Goal: Book appointment/travel/reservation

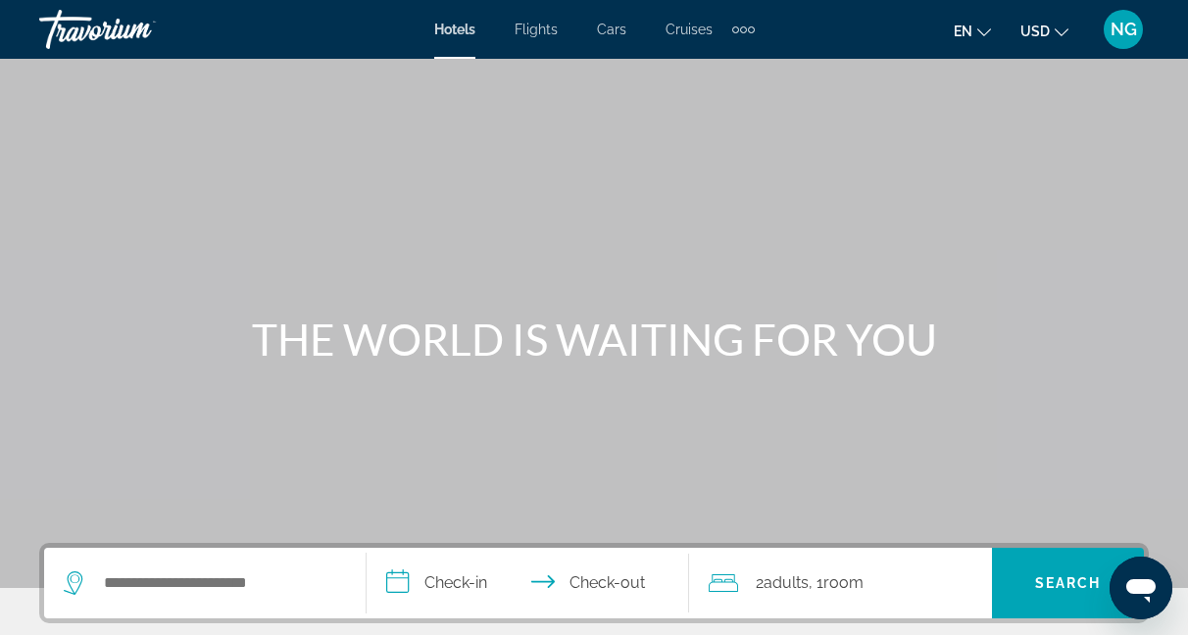
click at [534, 27] on span "Flights" at bounding box center [536, 30] width 43 height 16
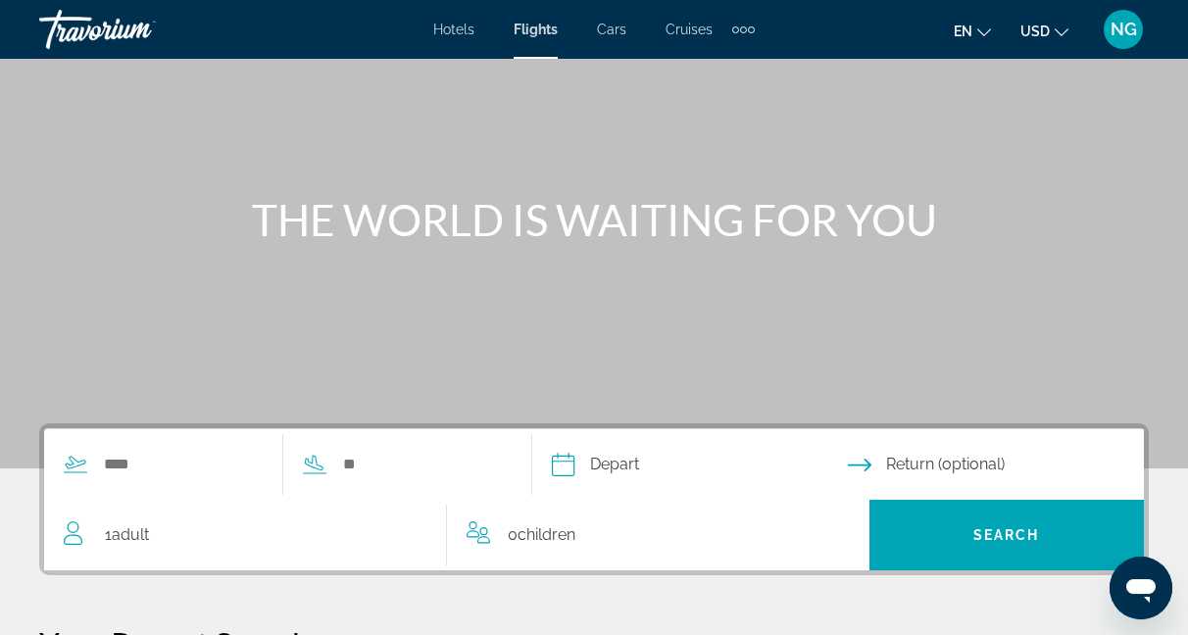
scroll to position [120, 0]
click at [119, 460] on input "Search widget" at bounding box center [182, 464] width 161 height 29
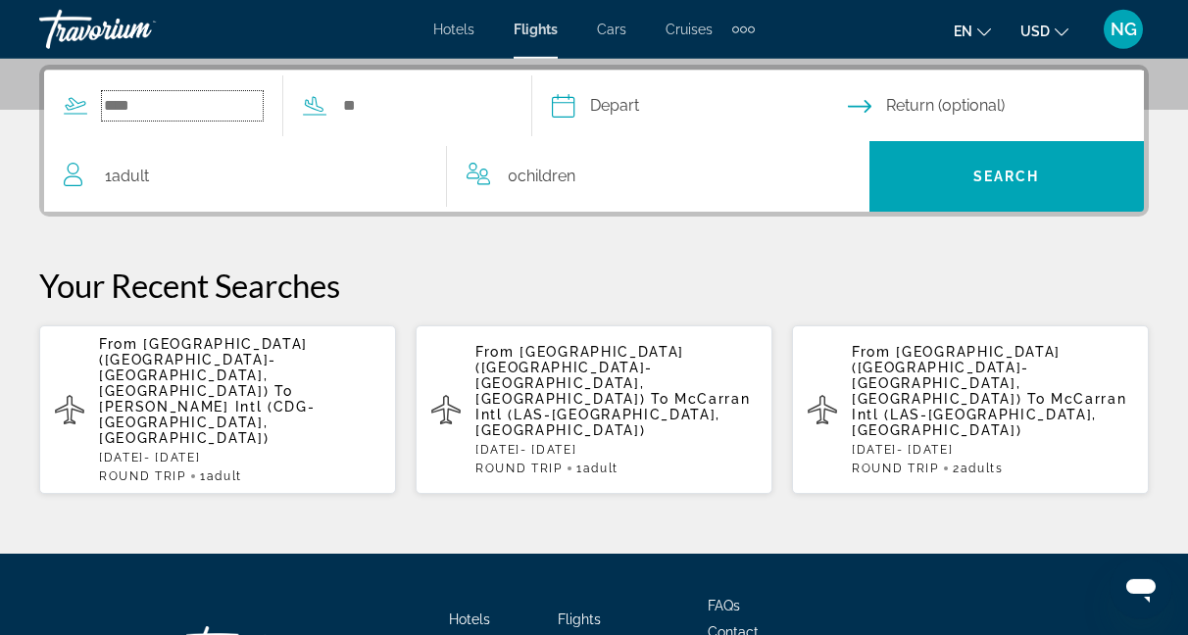
scroll to position [479, 0]
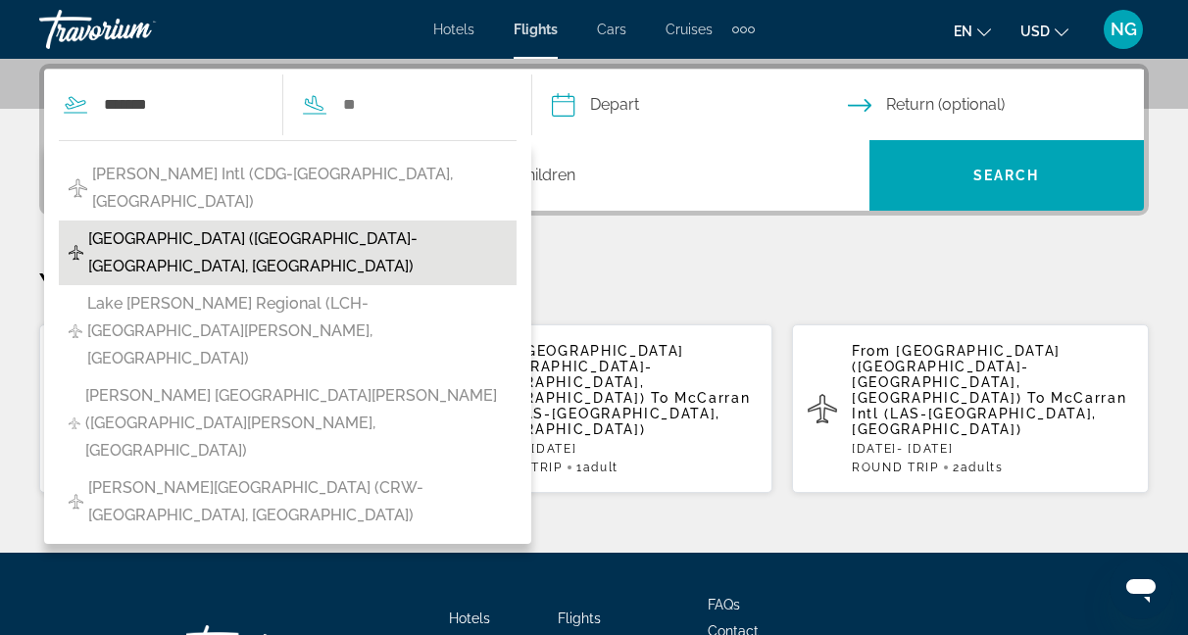
click at [358, 225] on span "[GEOGRAPHIC_DATA] ([GEOGRAPHIC_DATA]-[GEOGRAPHIC_DATA], [GEOGRAPHIC_DATA])" at bounding box center [297, 252] width 419 height 55
type input "**********"
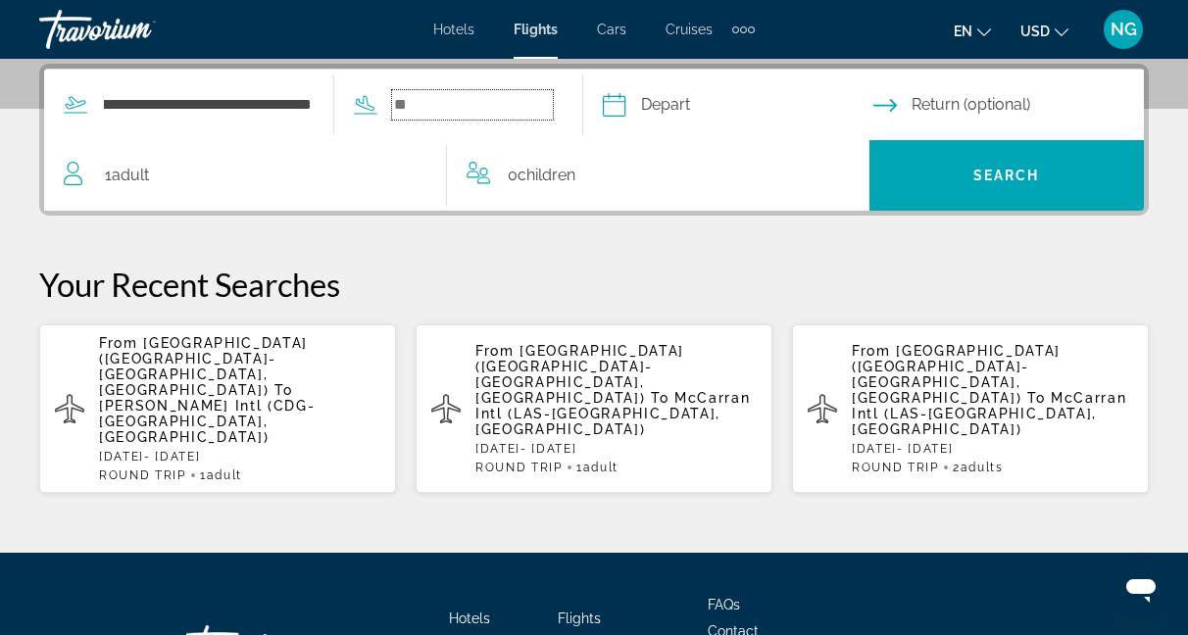
click at [440, 105] on input "Search widget" at bounding box center [472, 104] width 161 height 29
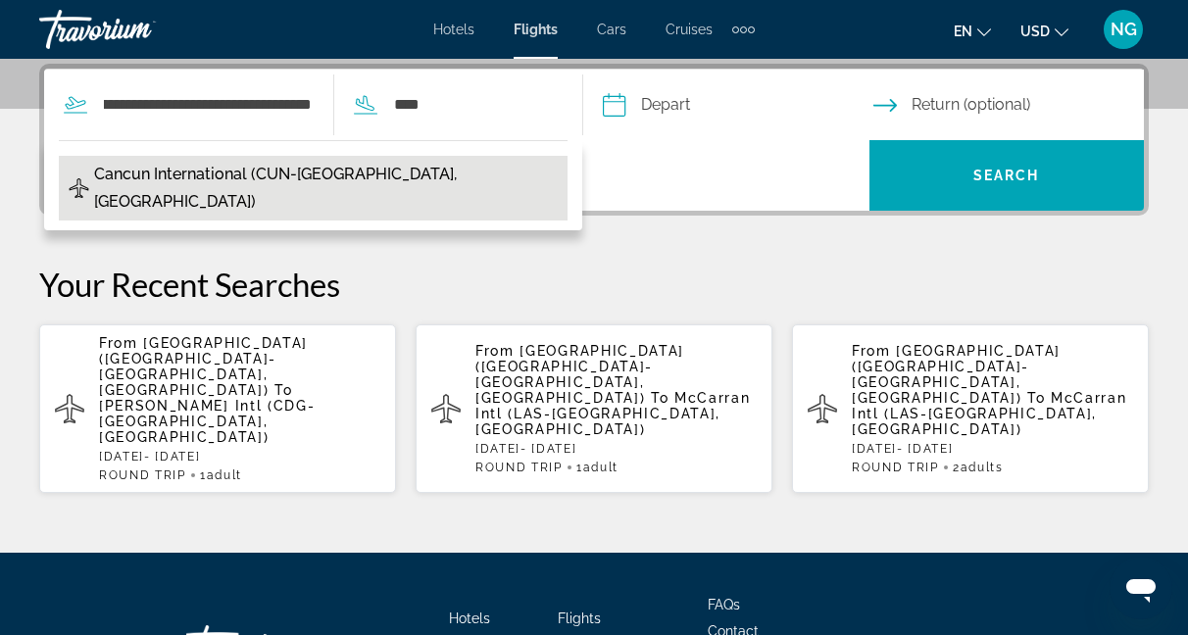
click at [325, 185] on span "Cancun International (CUN-[GEOGRAPHIC_DATA], [GEOGRAPHIC_DATA])" at bounding box center [326, 188] width 464 height 55
type input "**********"
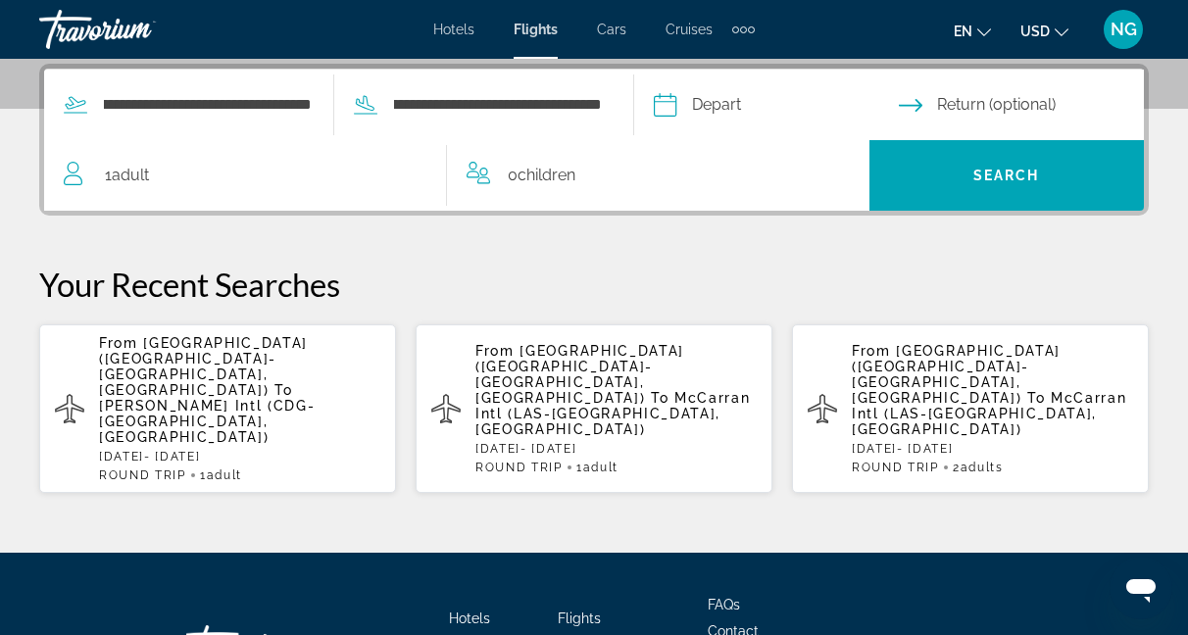
click at [676, 108] on input "Depart date" at bounding box center [775, 108] width 253 height 76
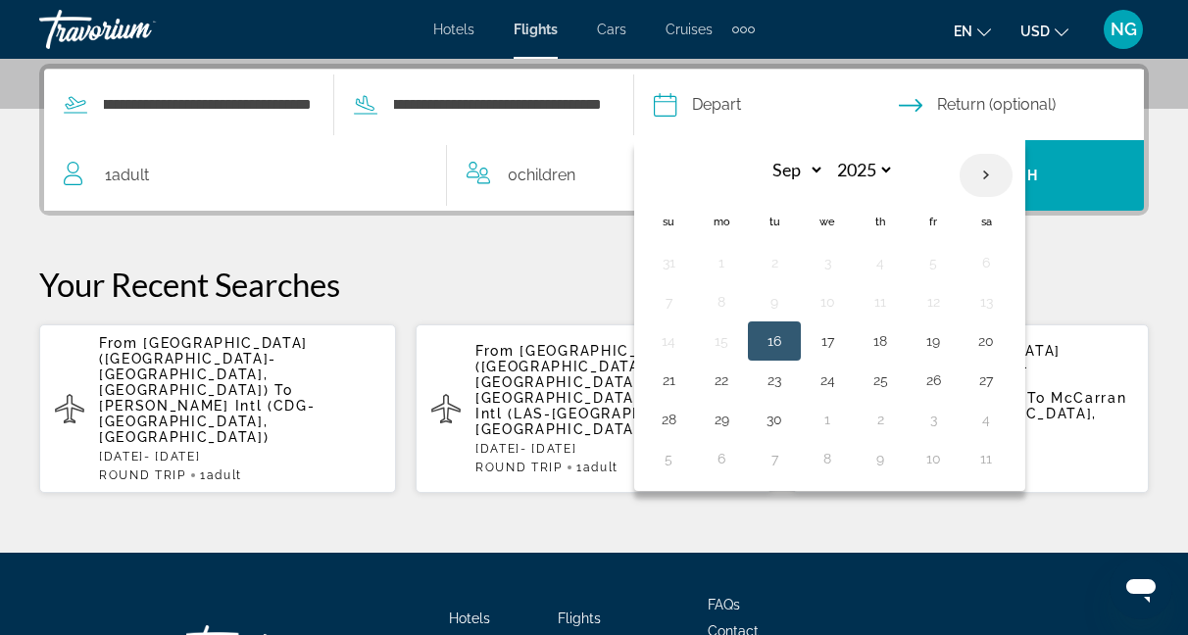
click at [991, 173] on th "Next month" at bounding box center [986, 175] width 53 height 43
select select "*"
click at [933, 268] on button "3" at bounding box center [933, 262] width 31 height 27
type input "**********"
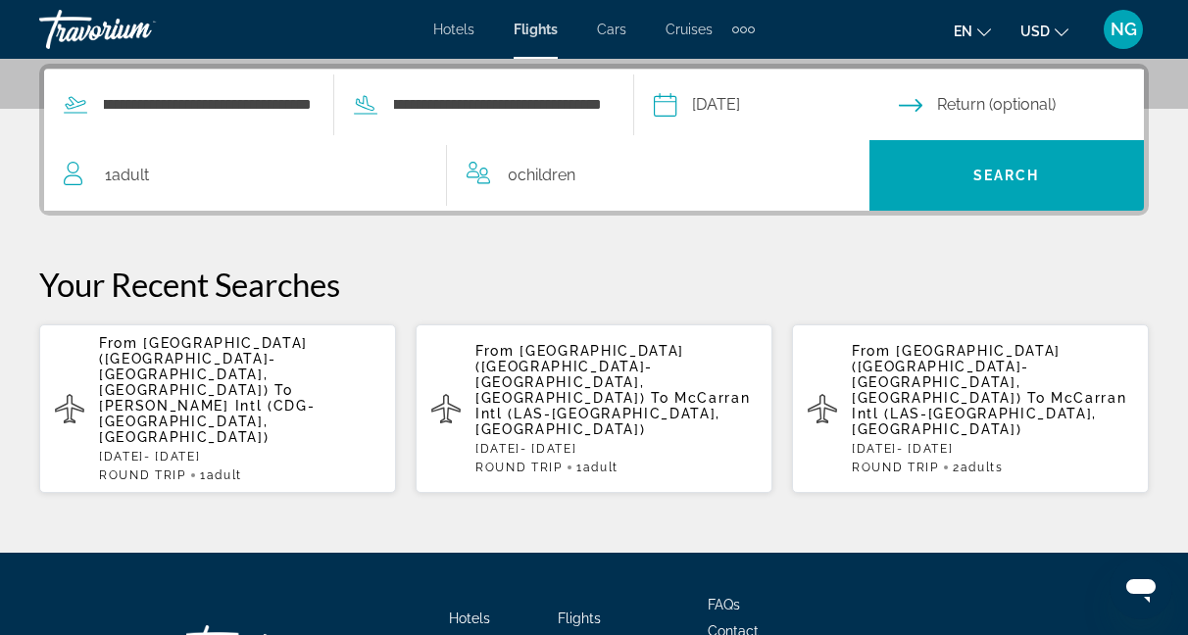
click at [934, 116] on input "Return date" at bounding box center [1025, 108] width 253 height 76
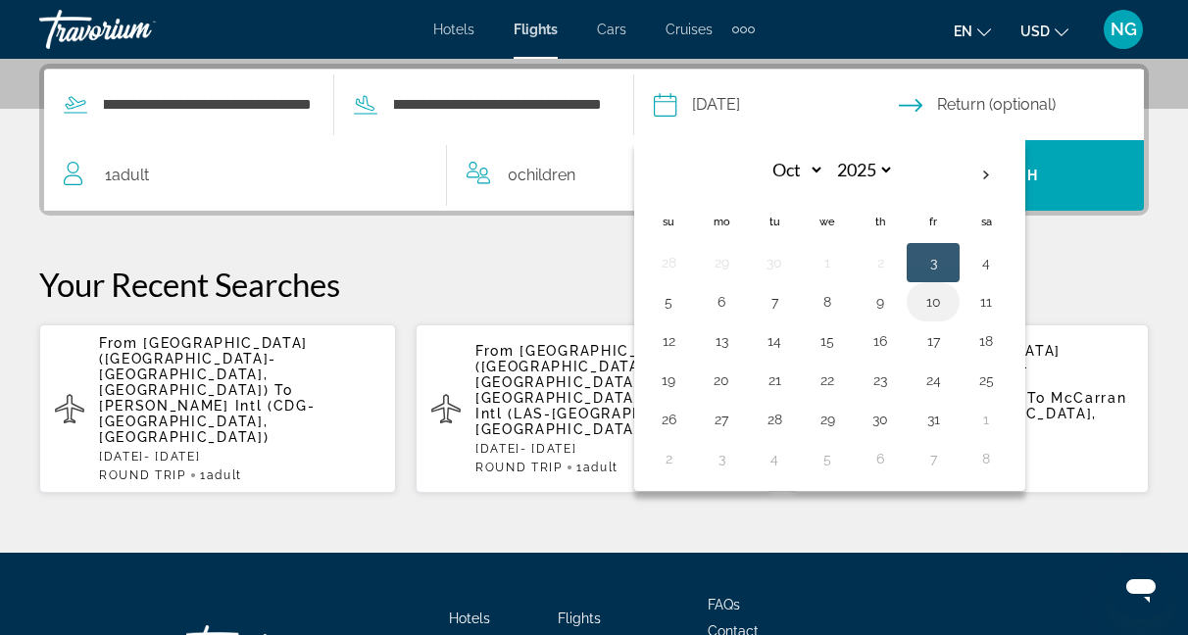
click at [931, 305] on button "10" at bounding box center [933, 301] width 31 height 27
type input "**********"
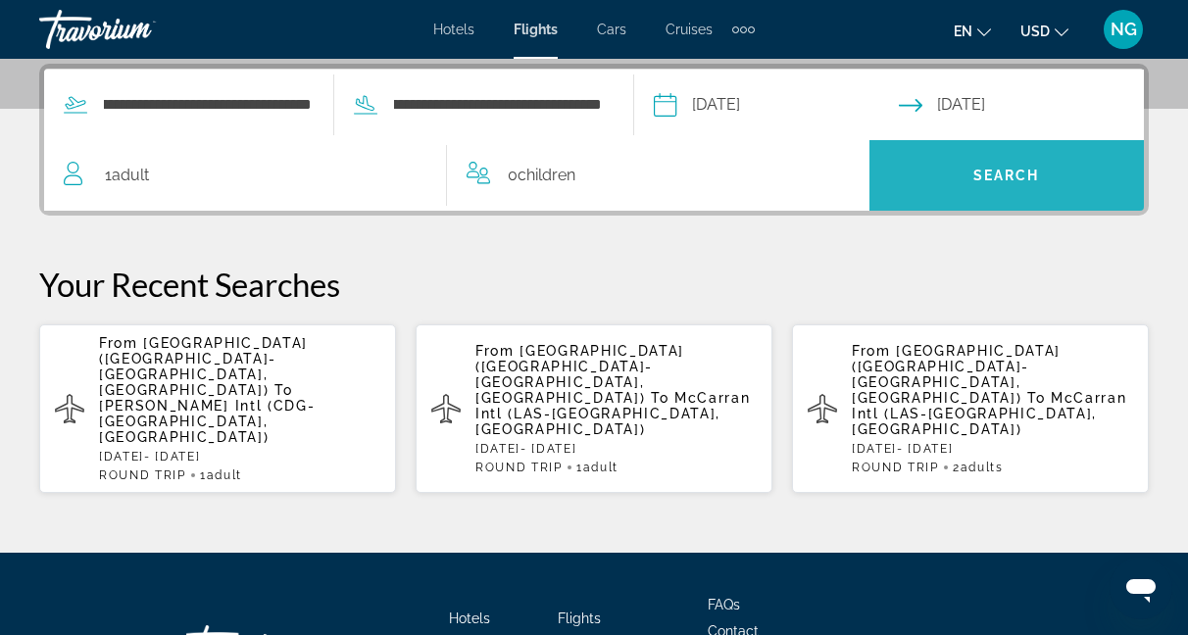
click at [965, 178] on span "Search widget" at bounding box center [1007, 175] width 275 height 47
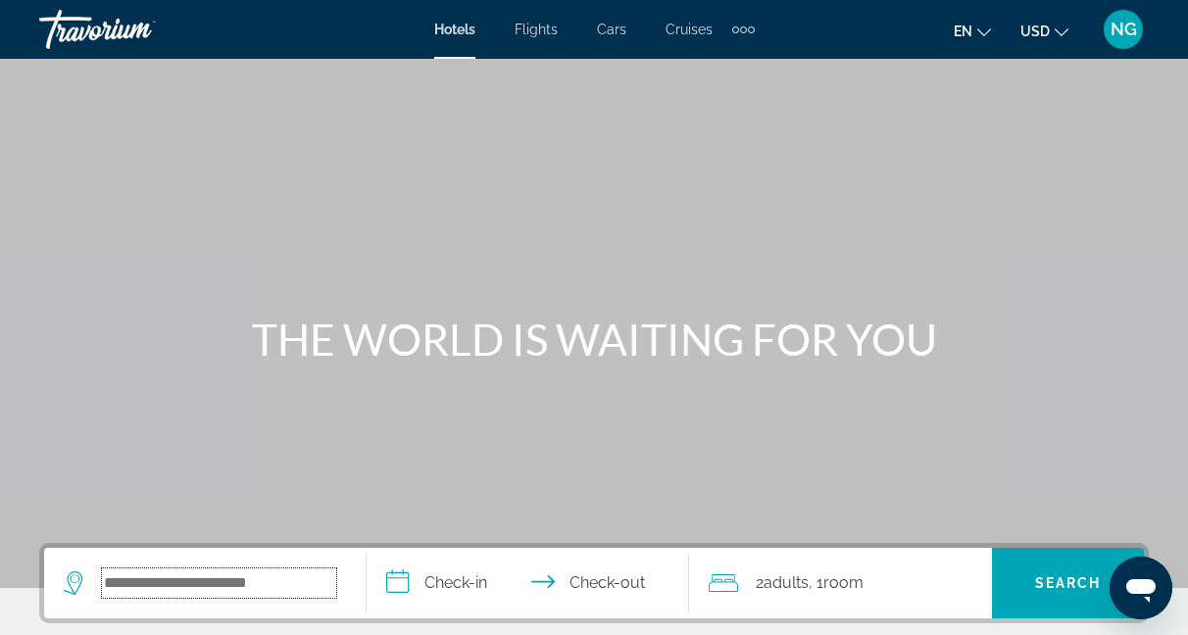
click at [118, 578] on input "Search widget" at bounding box center [219, 583] width 234 height 29
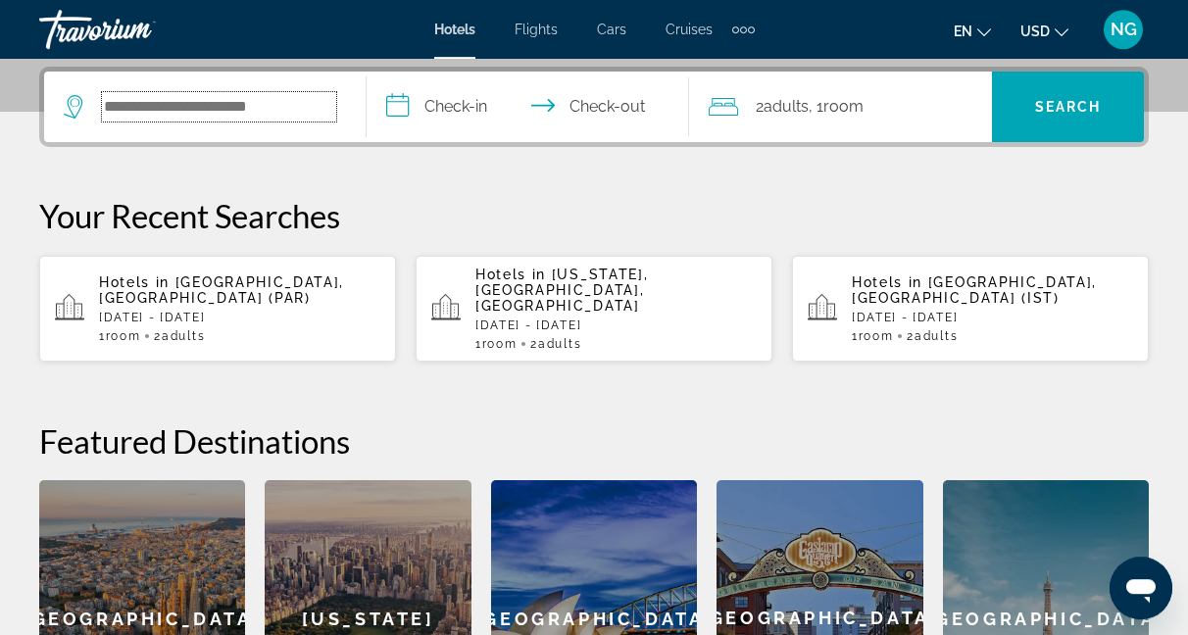
scroll to position [479, 0]
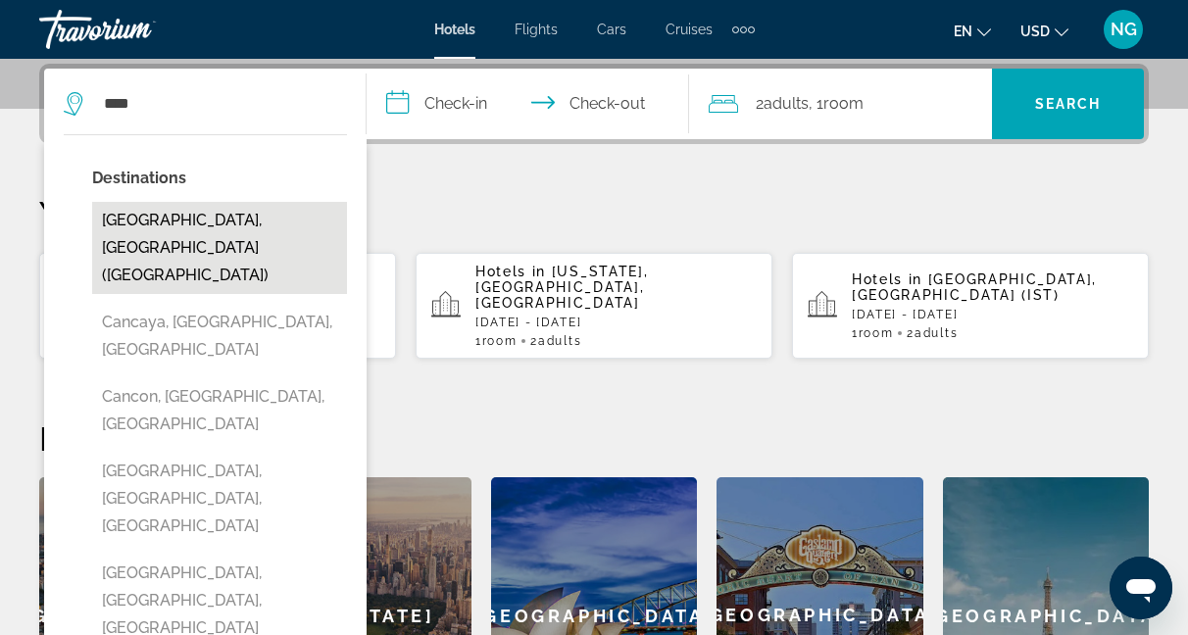
click at [211, 218] on button "Cancun, Mexico (CUN)" at bounding box center [219, 248] width 255 height 92
type input "**********"
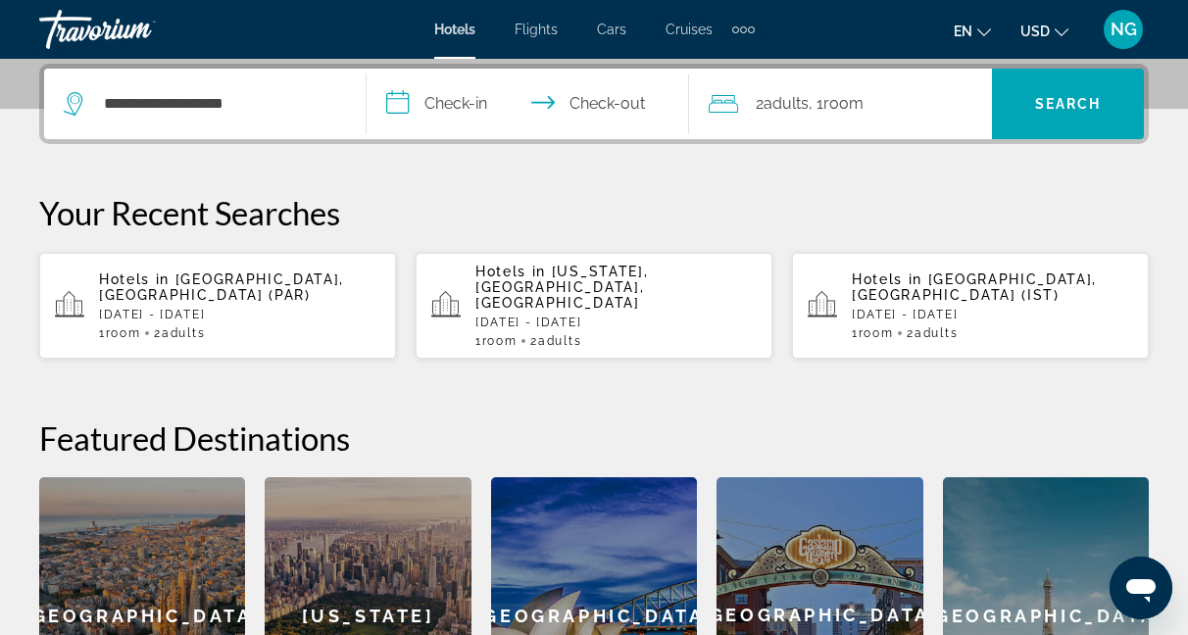
click at [400, 94] on input "**********" at bounding box center [532, 107] width 330 height 76
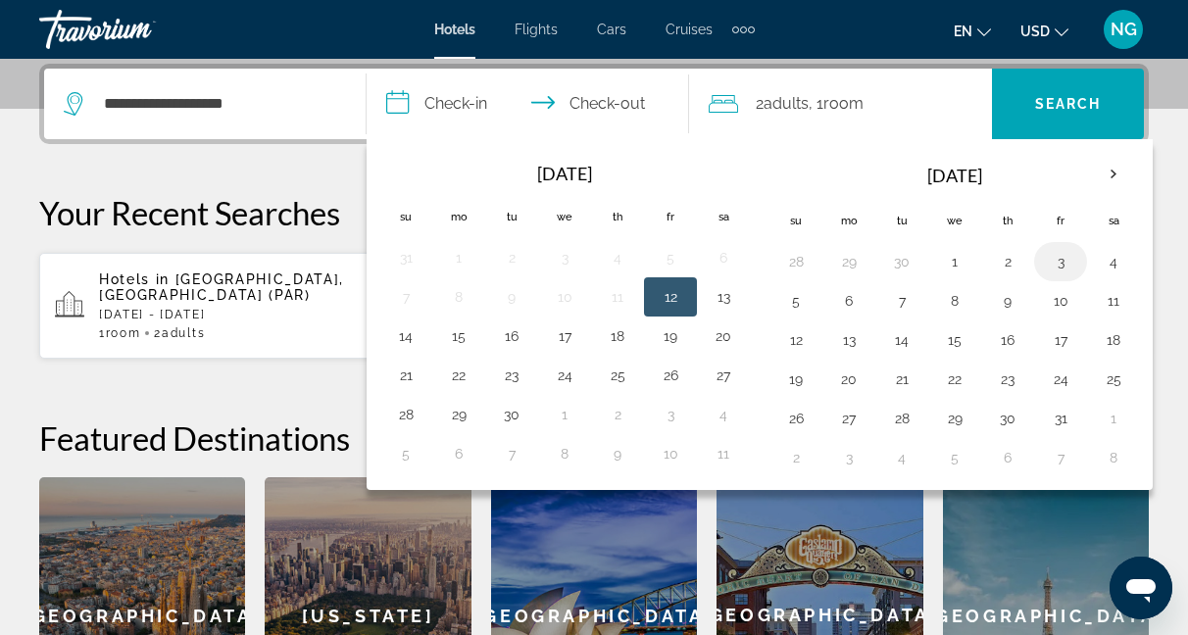
click at [1064, 267] on button "3" at bounding box center [1060, 261] width 31 height 27
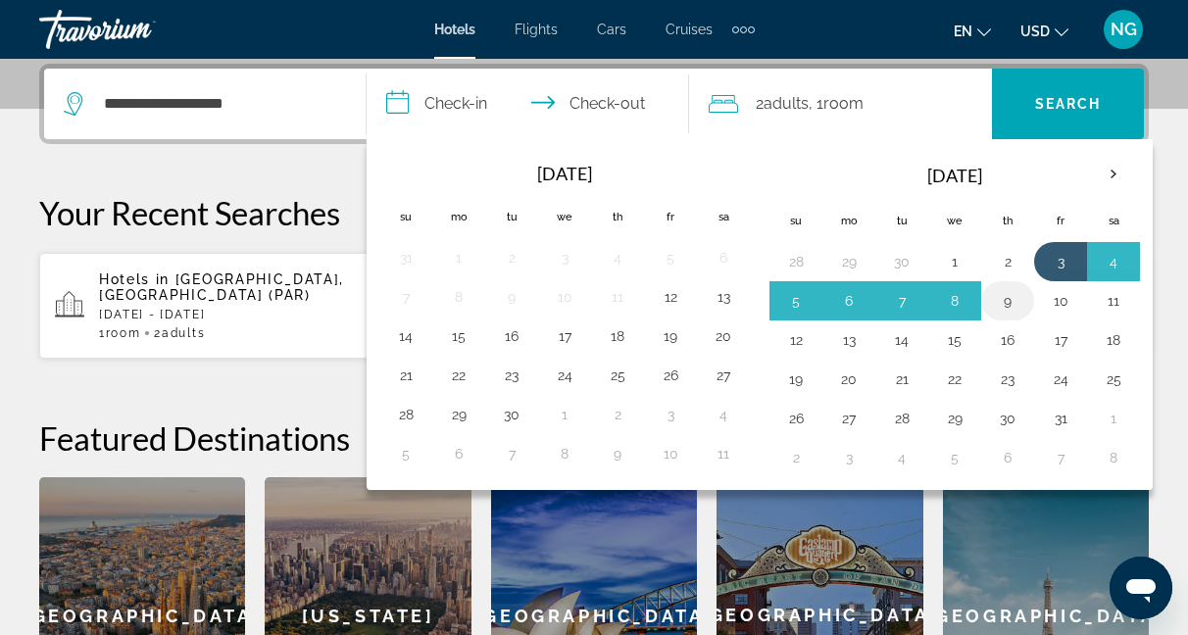
click at [1015, 305] on button "9" at bounding box center [1007, 300] width 31 height 27
type input "**********"
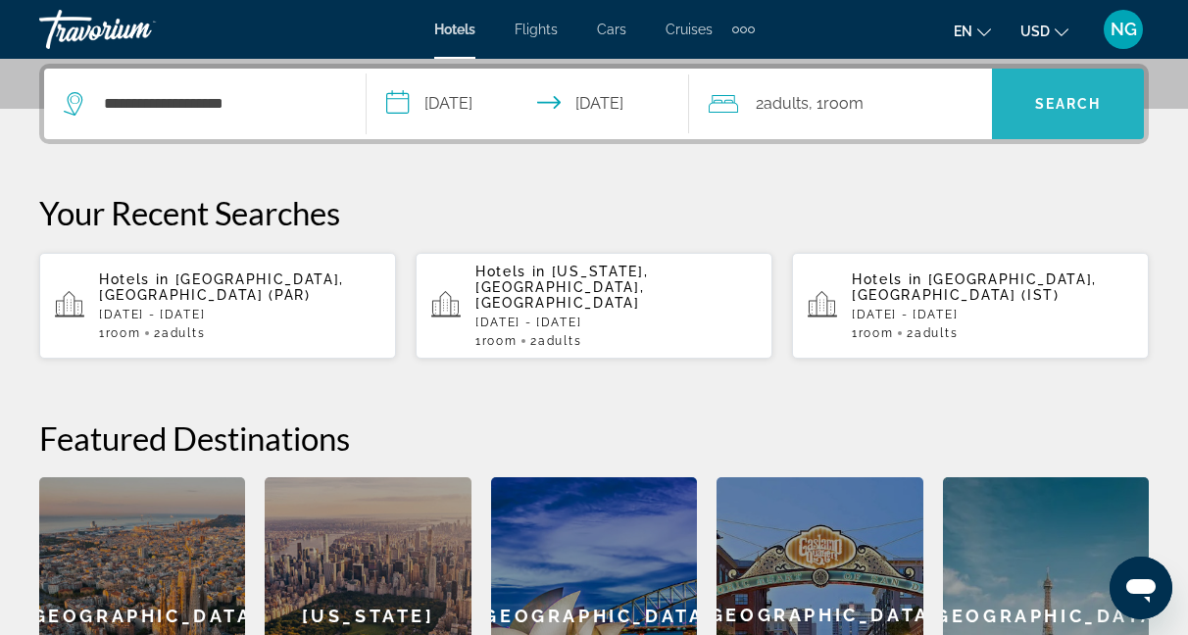
click at [1053, 107] on span "Search" at bounding box center [1068, 104] width 67 height 16
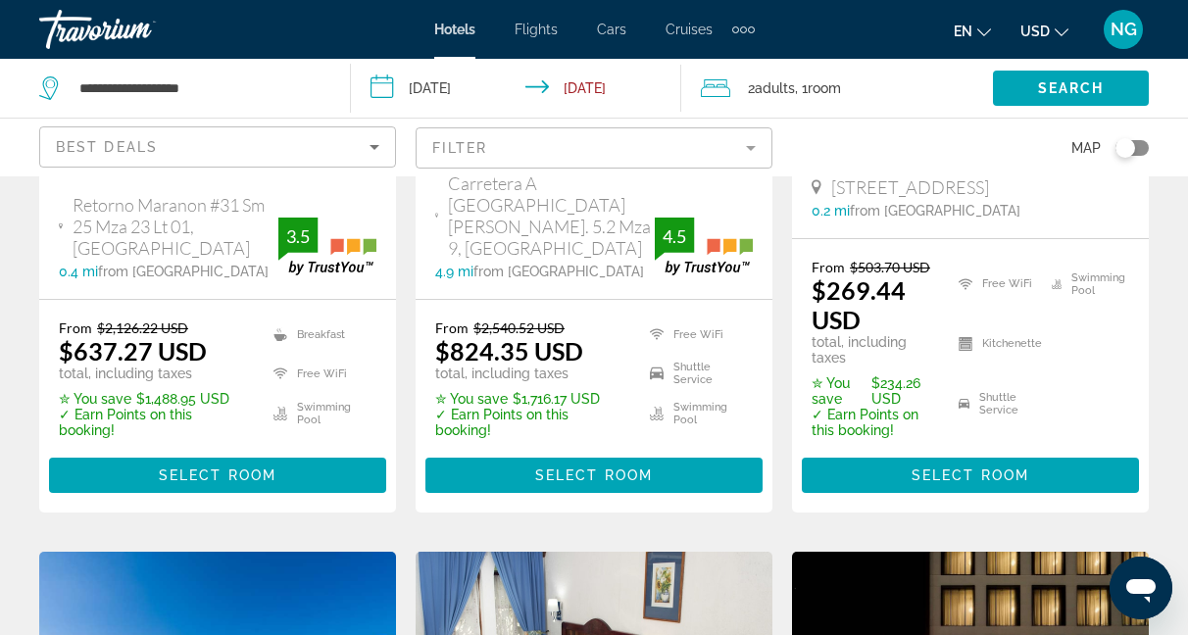
scroll to position [534, 0]
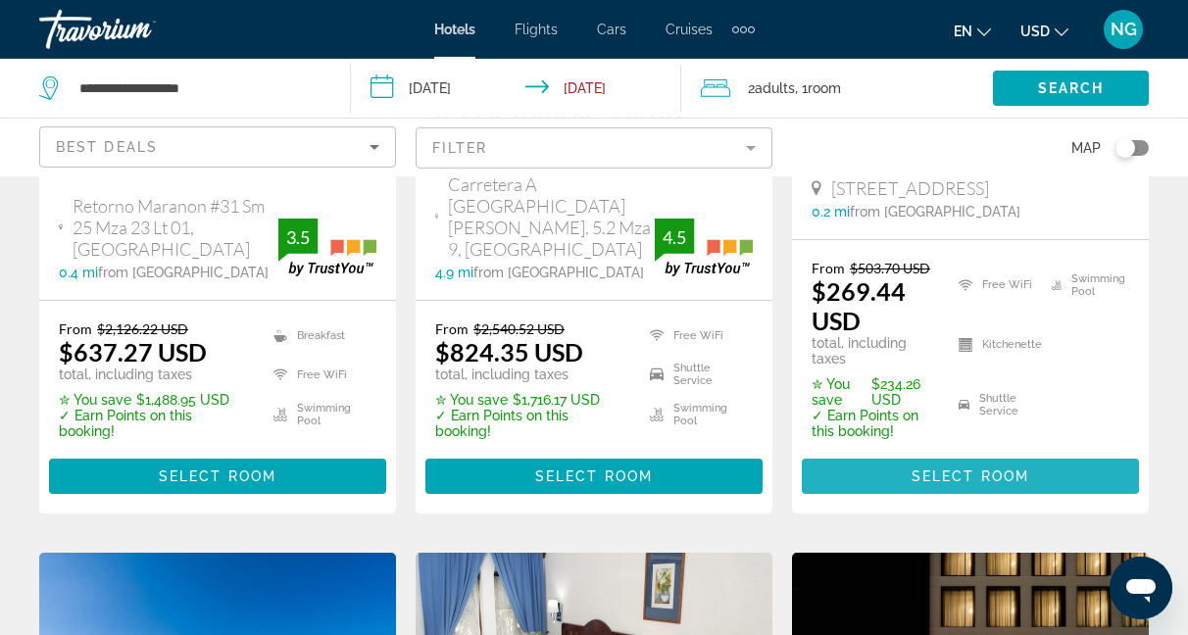
click at [973, 469] on span "Select Room" at bounding box center [971, 477] width 118 height 16
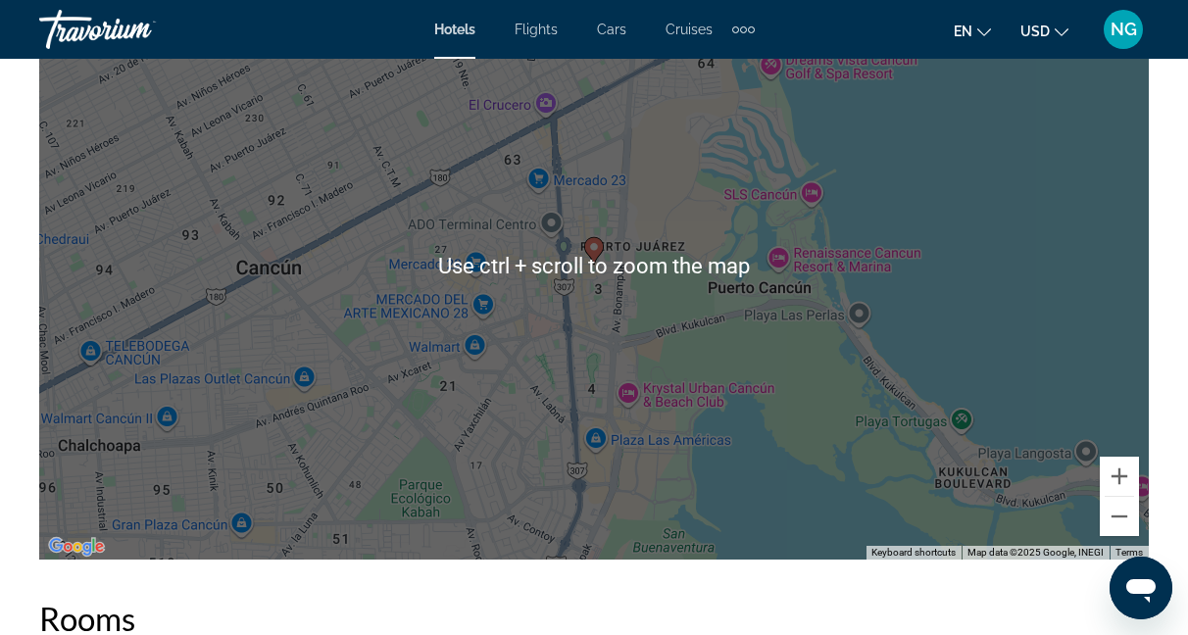
scroll to position [2367, 0]
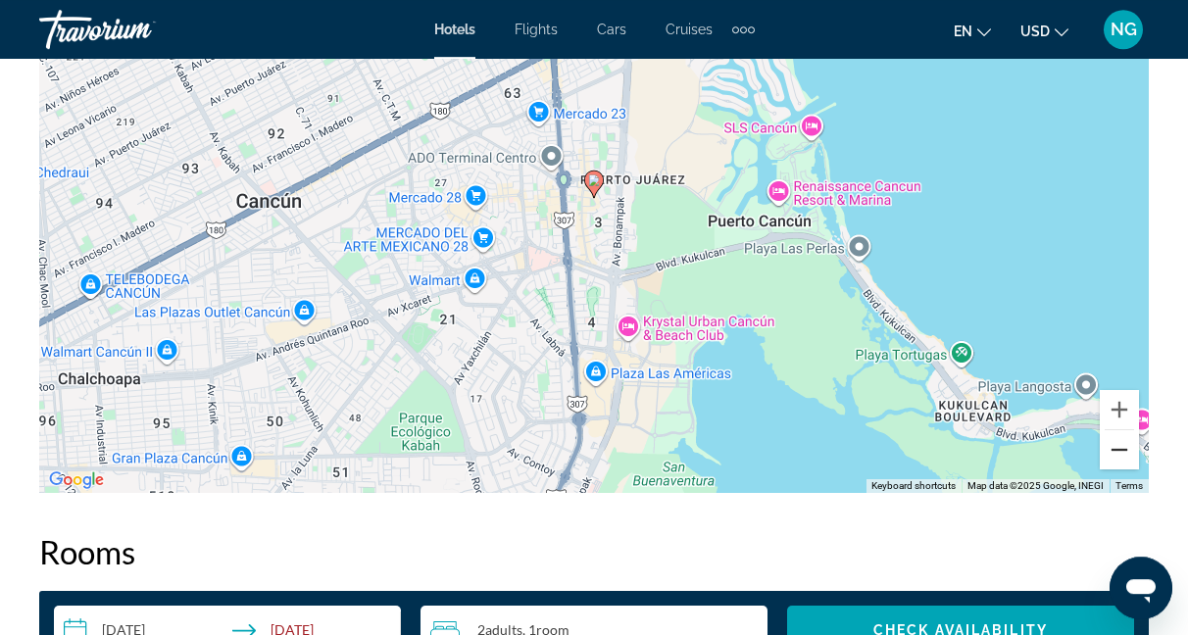
click at [1124, 443] on button "Zoom out" at bounding box center [1119, 449] width 39 height 39
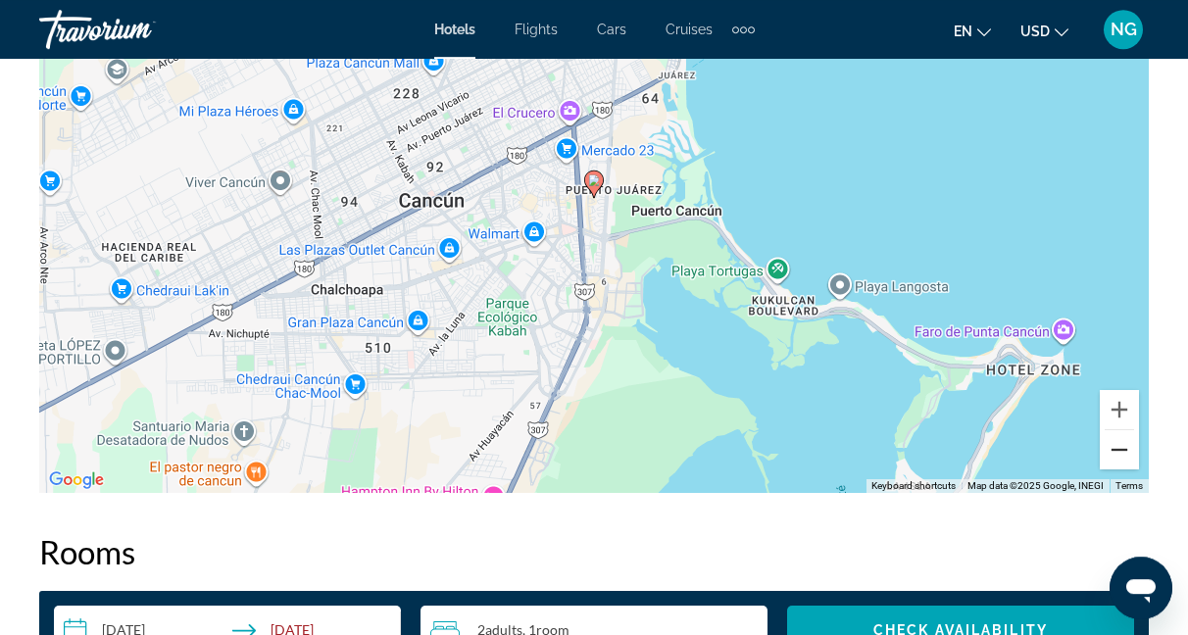
click at [1124, 443] on button "Zoom out" at bounding box center [1119, 449] width 39 height 39
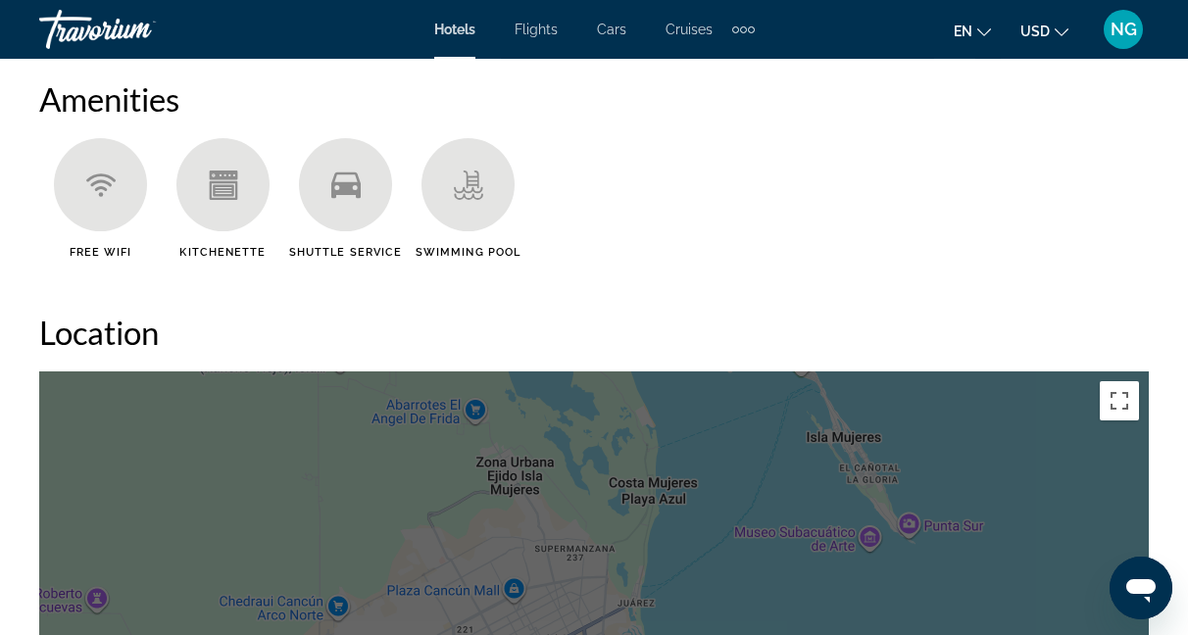
scroll to position [1899, 0]
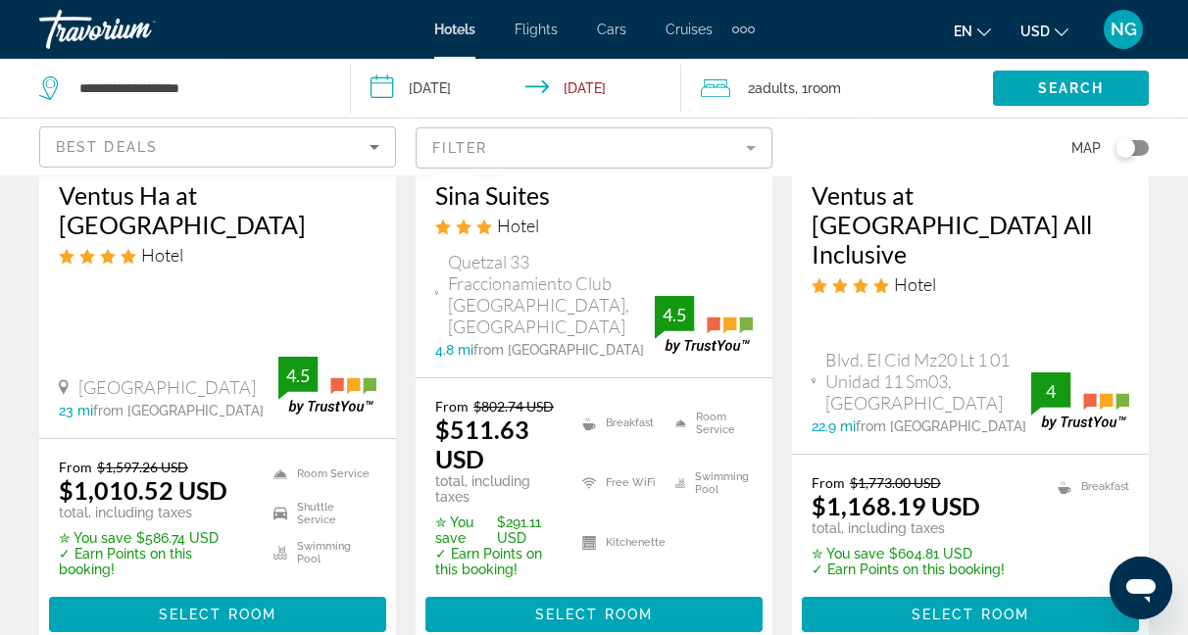
scroll to position [2918, 0]
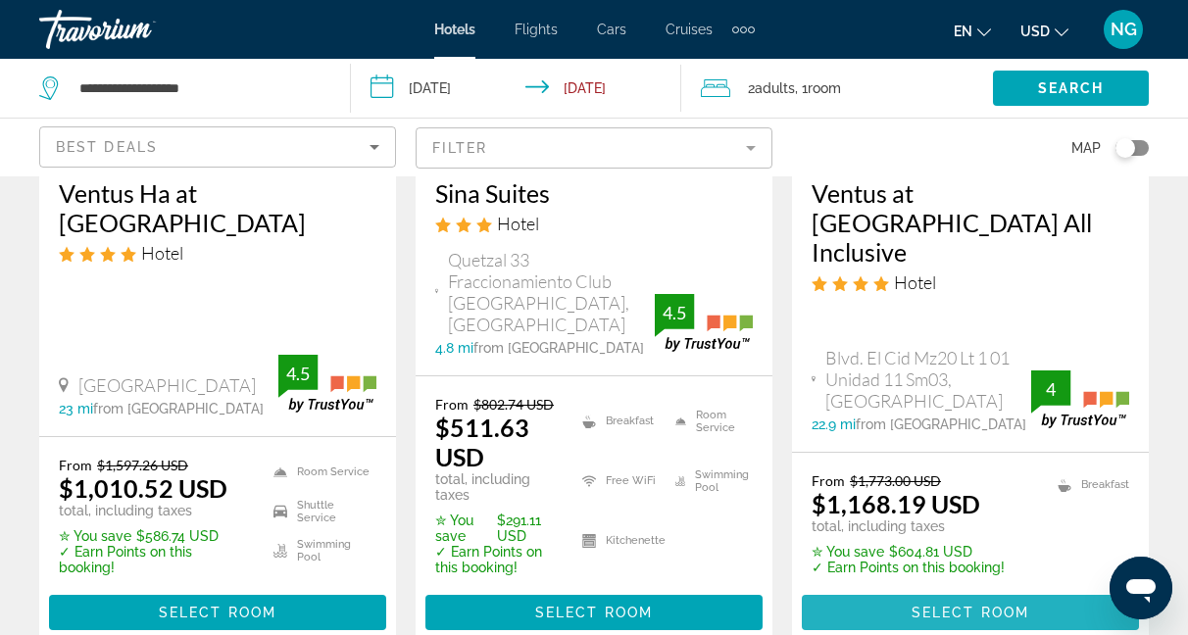
click at [966, 605] on span "Select Room" at bounding box center [971, 613] width 118 height 16
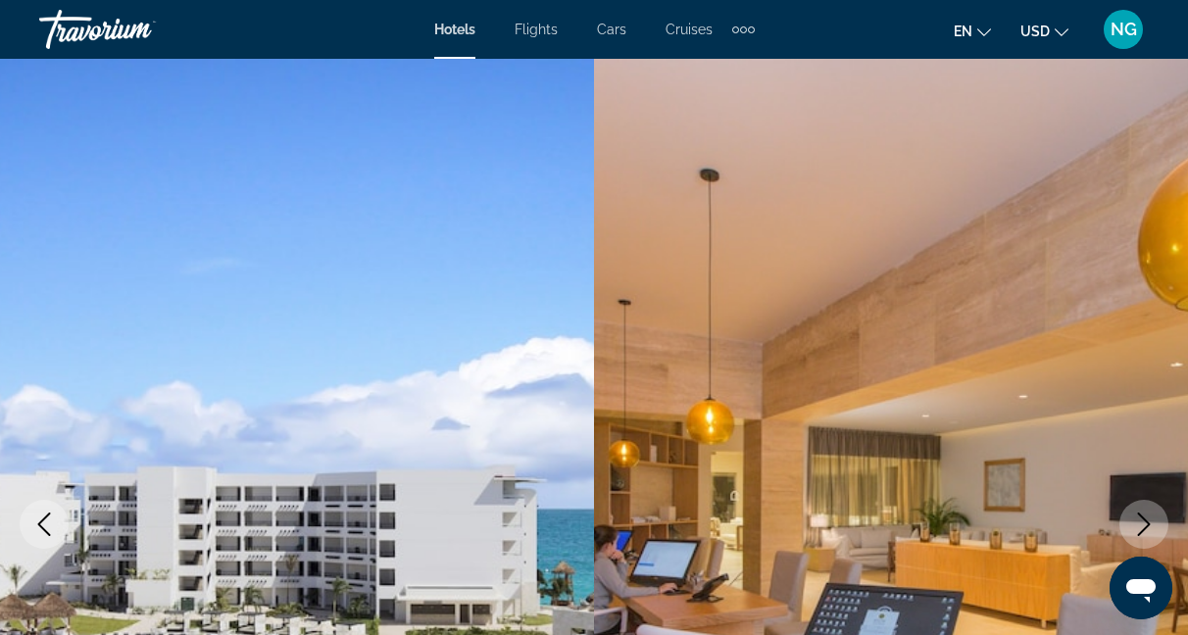
click at [1123, 35] on span "NG" at bounding box center [1124, 30] width 26 height 20
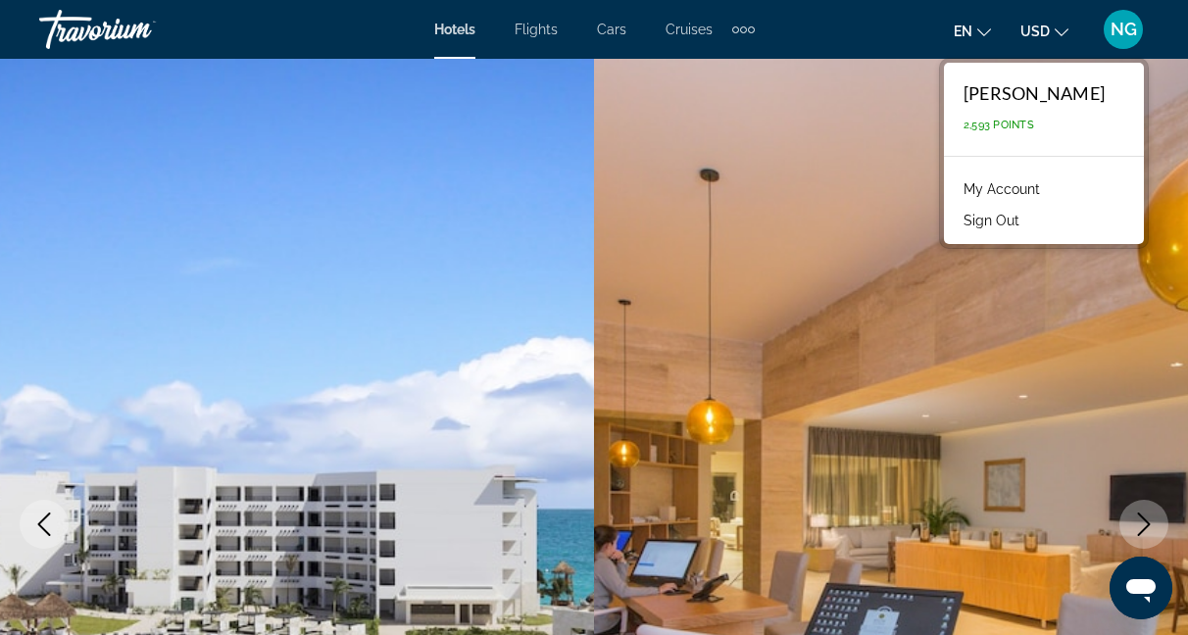
click at [1123, 35] on span "NG" at bounding box center [1124, 30] width 26 height 20
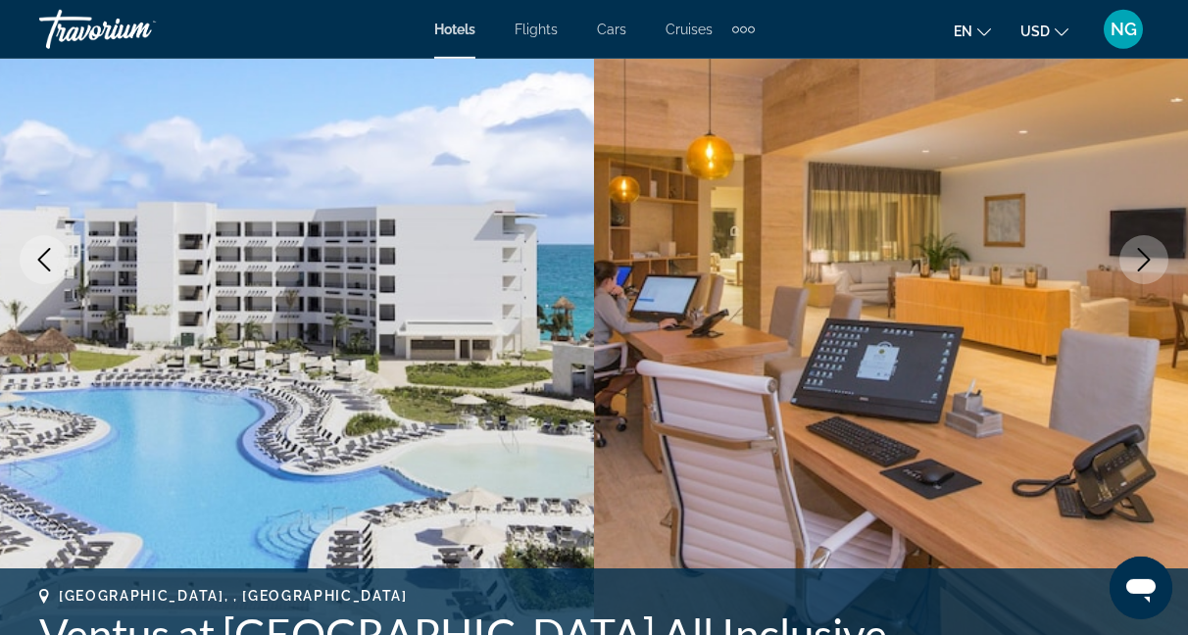
scroll to position [265, 0]
click at [1146, 258] on icon "Next image" at bounding box center [1144, 260] width 24 height 24
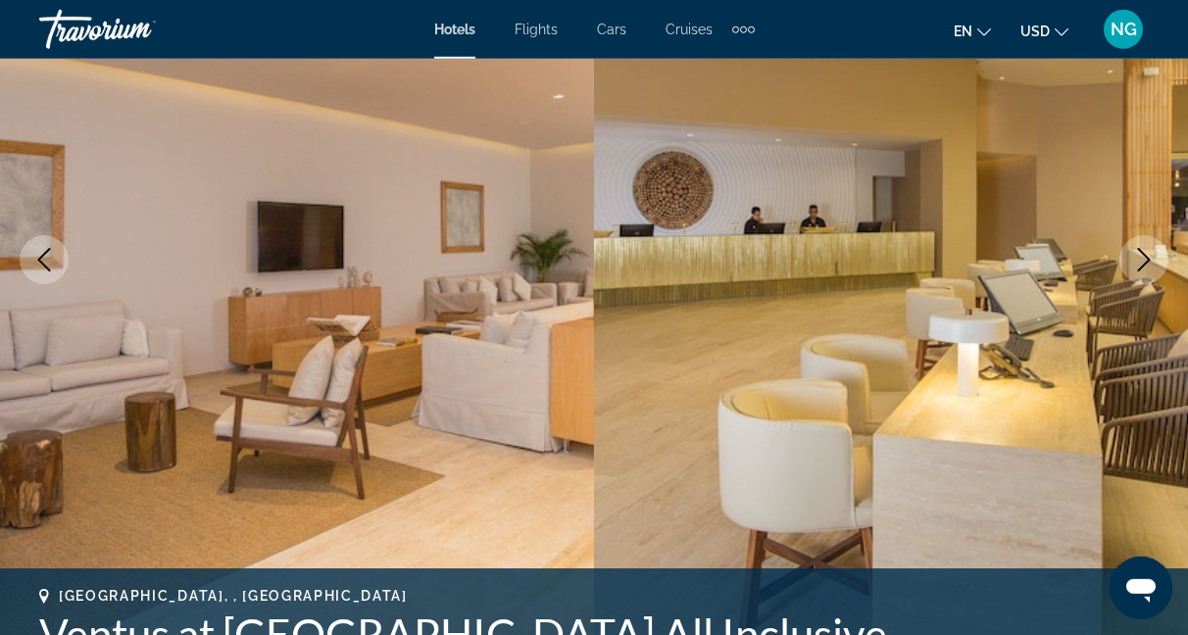
click at [1146, 258] on icon "Next image" at bounding box center [1144, 260] width 24 height 24
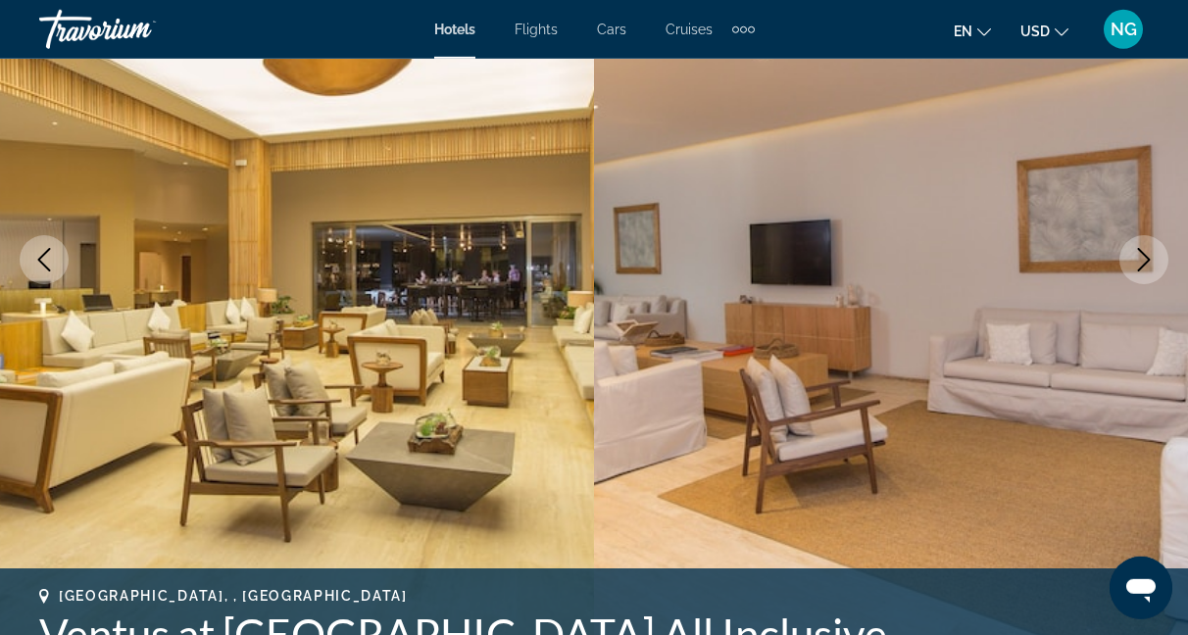
click at [1146, 258] on icon "Next image" at bounding box center [1144, 260] width 24 height 24
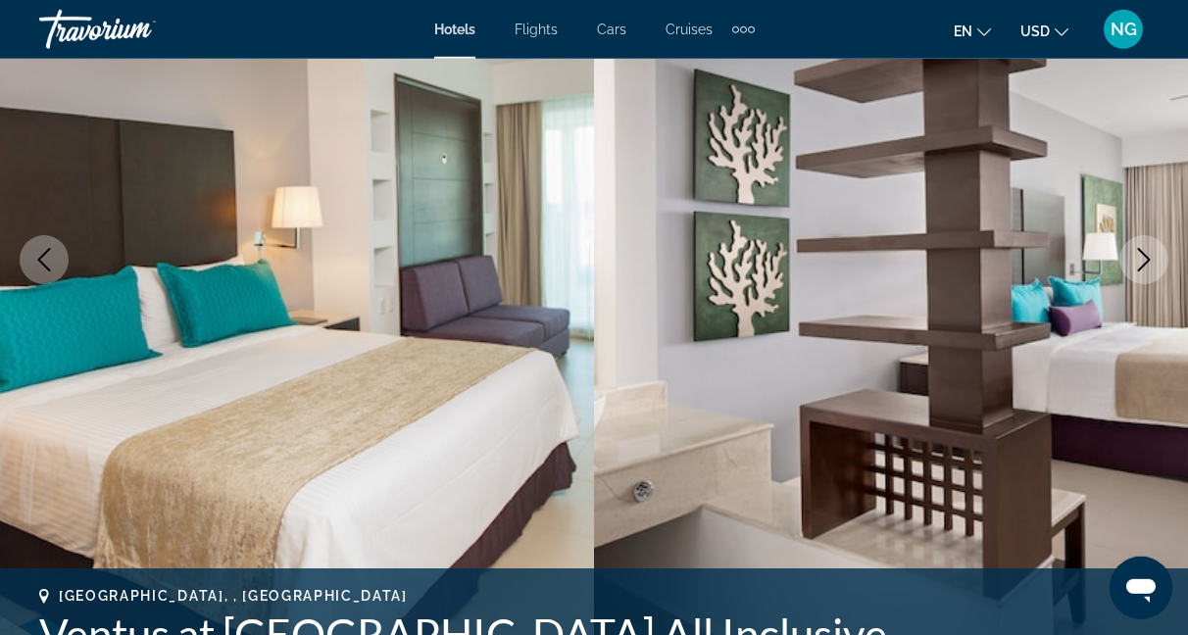
click at [1146, 258] on icon "Next image" at bounding box center [1144, 260] width 24 height 24
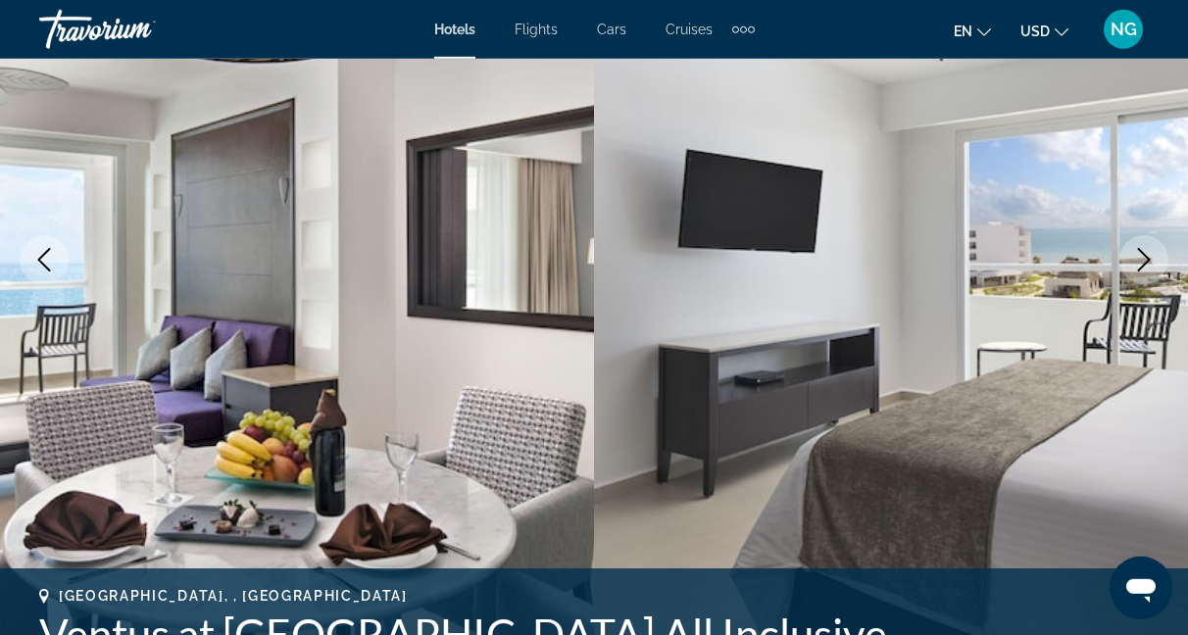
click at [1146, 258] on icon "Next image" at bounding box center [1144, 260] width 24 height 24
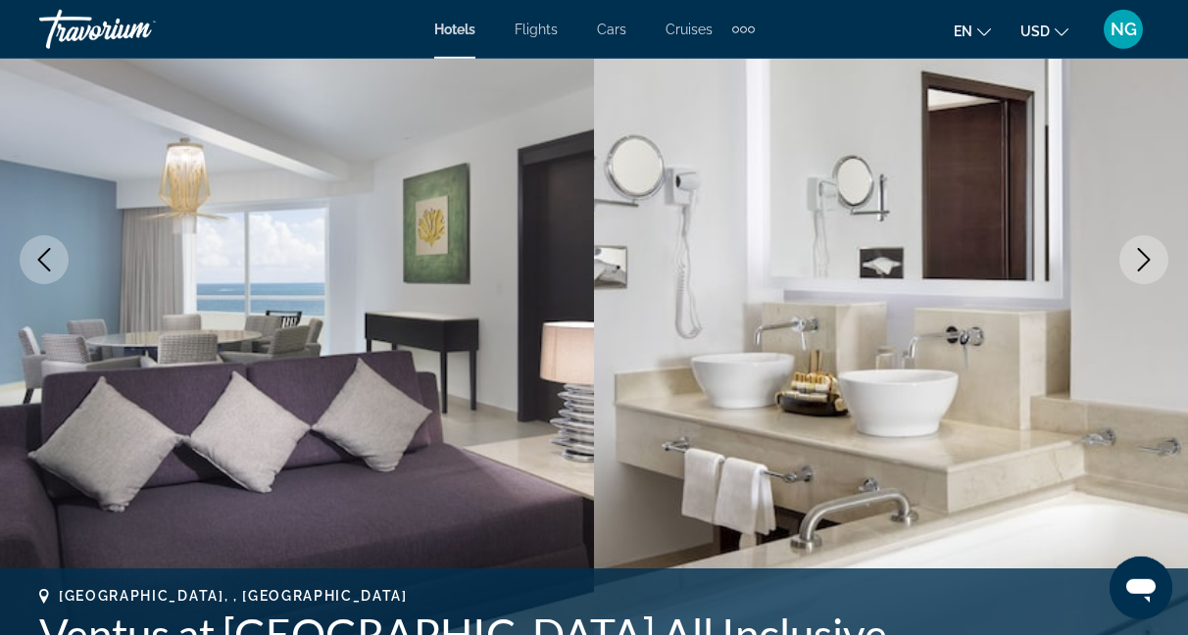
click at [1146, 258] on icon "Next image" at bounding box center [1144, 260] width 24 height 24
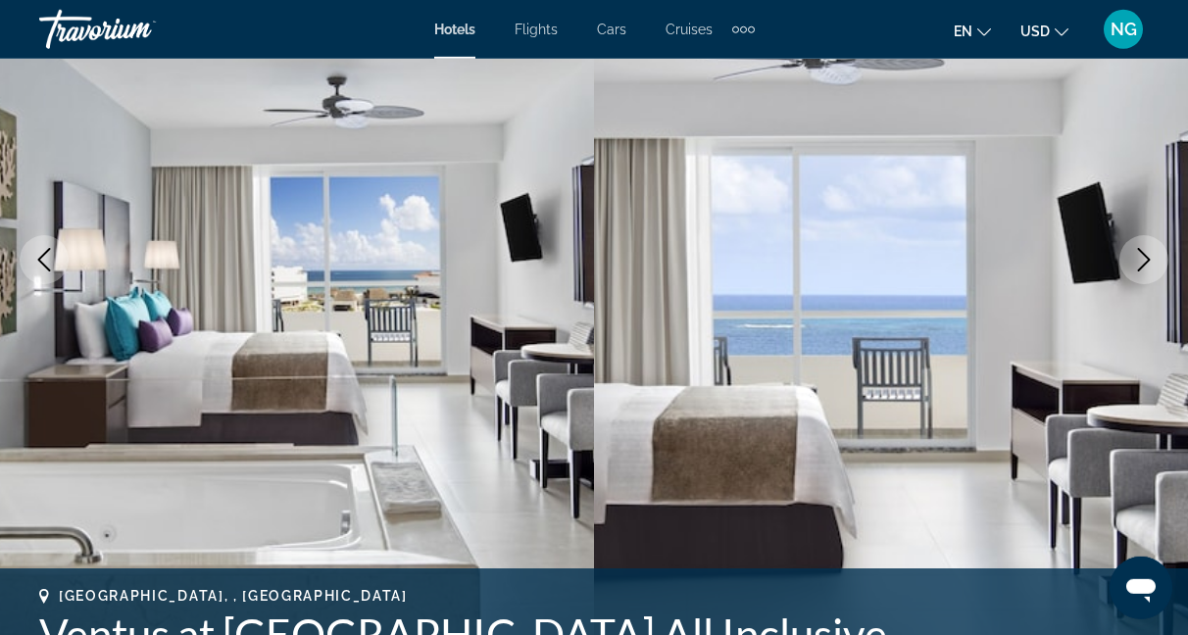
click at [1146, 258] on icon "Next image" at bounding box center [1144, 260] width 24 height 24
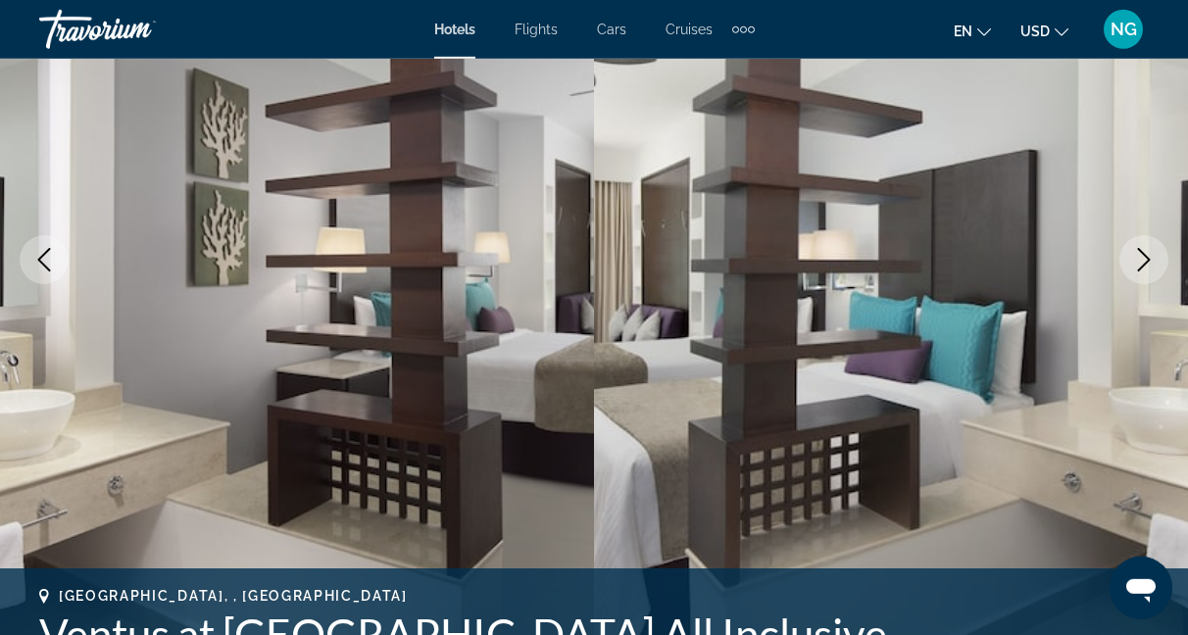
click at [1146, 258] on icon "Next image" at bounding box center [1144, 260] width 24 height 24
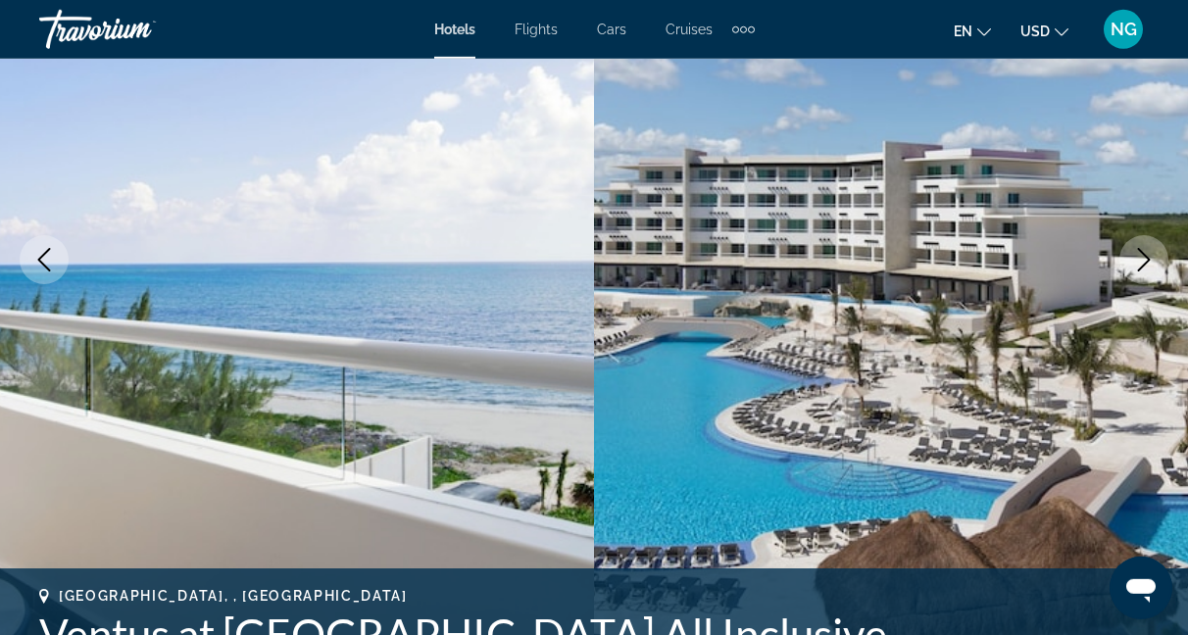
click at [1146, 258] on icon "Next image" at bounding box center [1144, 260] width 24 height 24
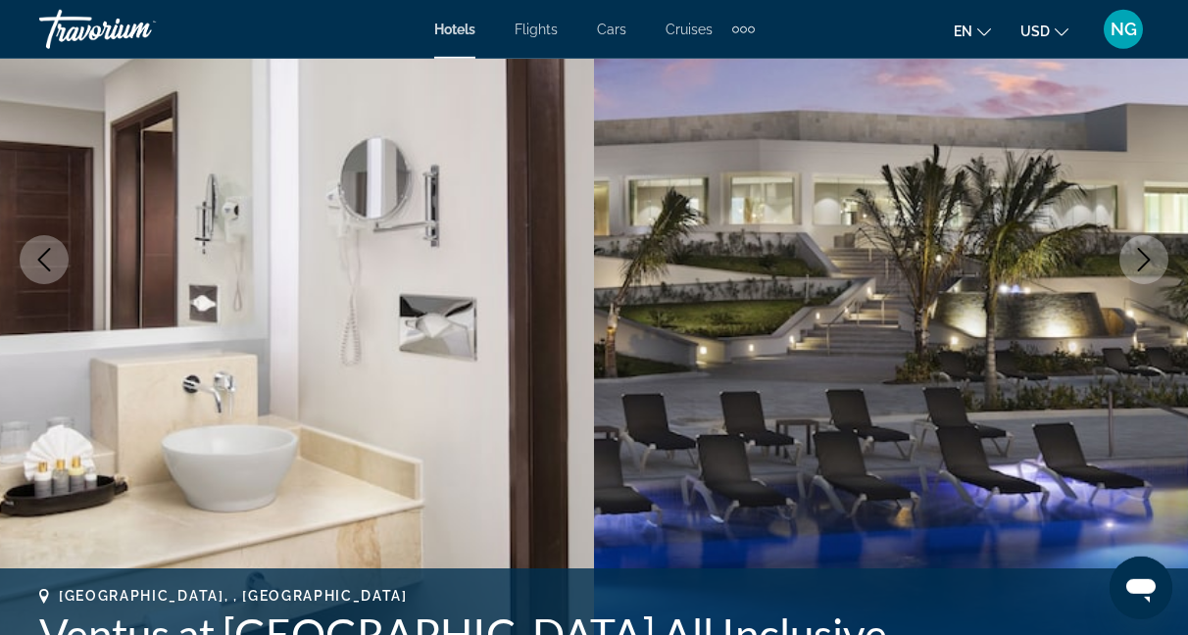
click at [1146, 258] on icon "Next image" at bounding box center [1144, 260] width 24 height 24
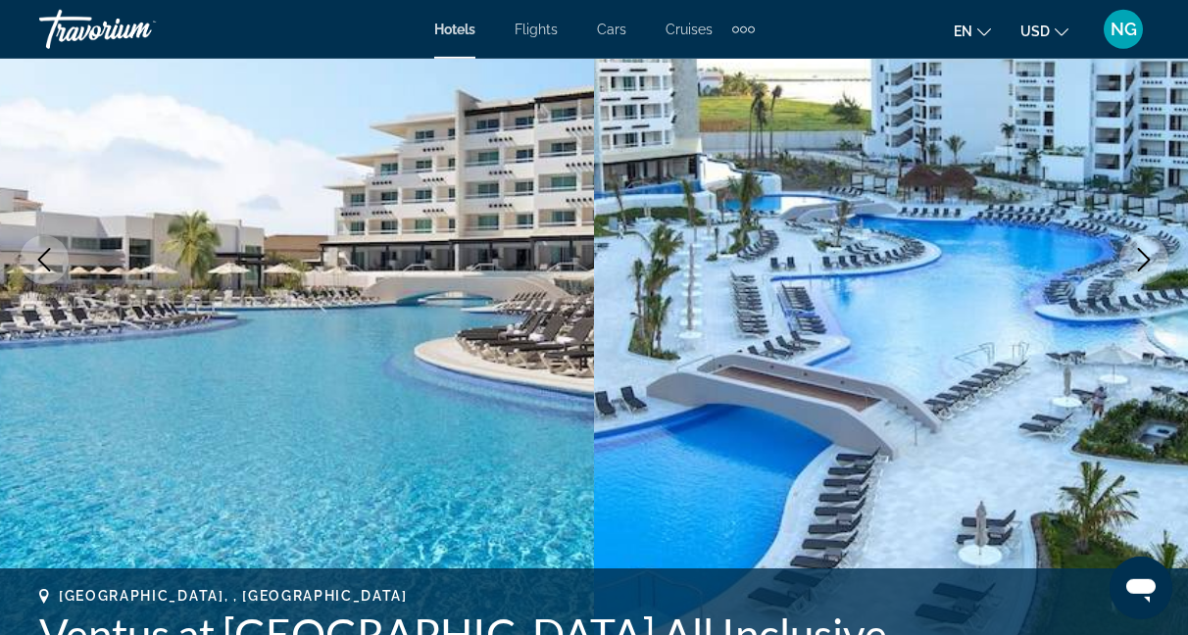
click at [1146, 258] on icon "Next image" at bounding box center [1144, 260] width 24 height 24
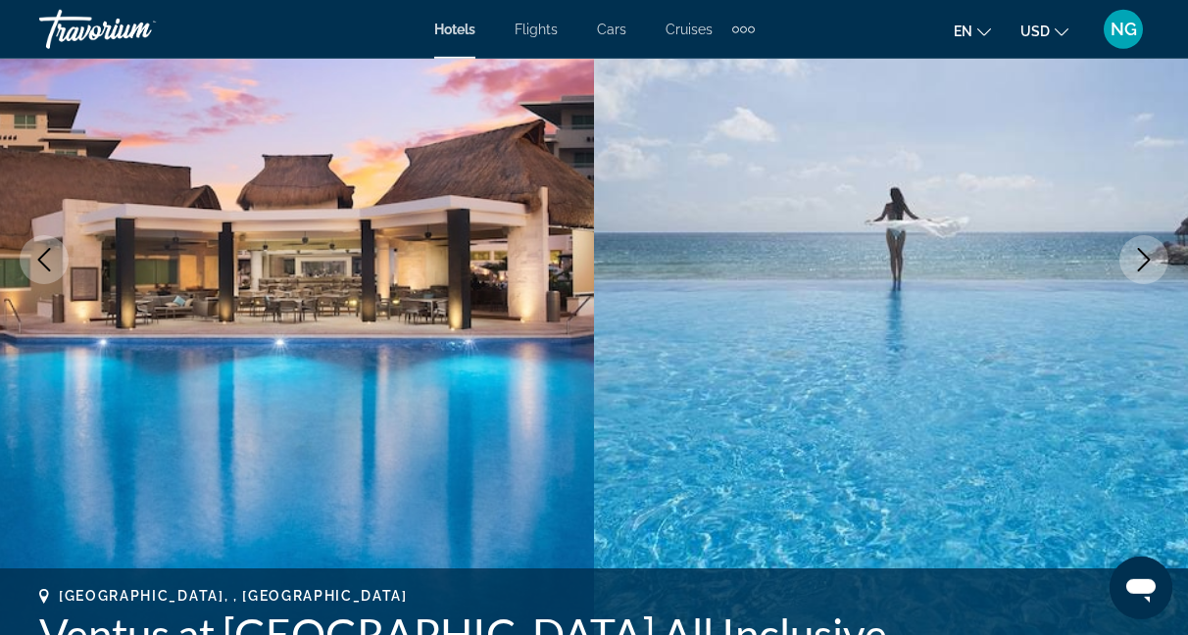
click at [1146, 258] on icon "Next image" at bounding box center [1144, 260] width 24 height 24
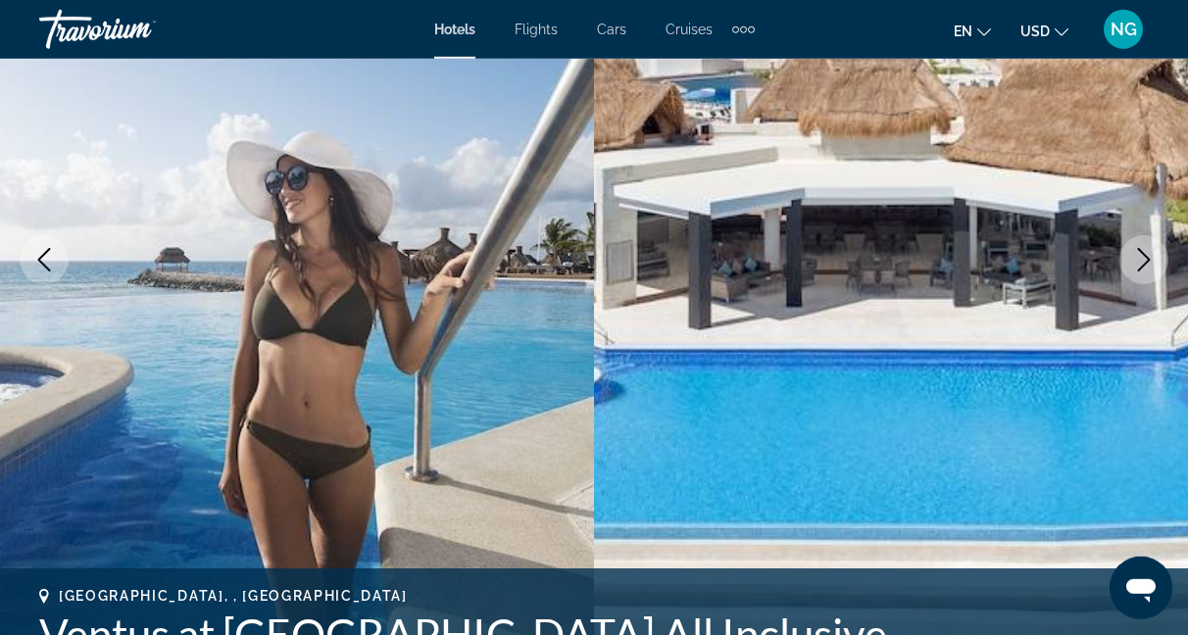
click at [1146, 258] on icon "Next image" at bounding box center [1144, 260] width 24 height 24
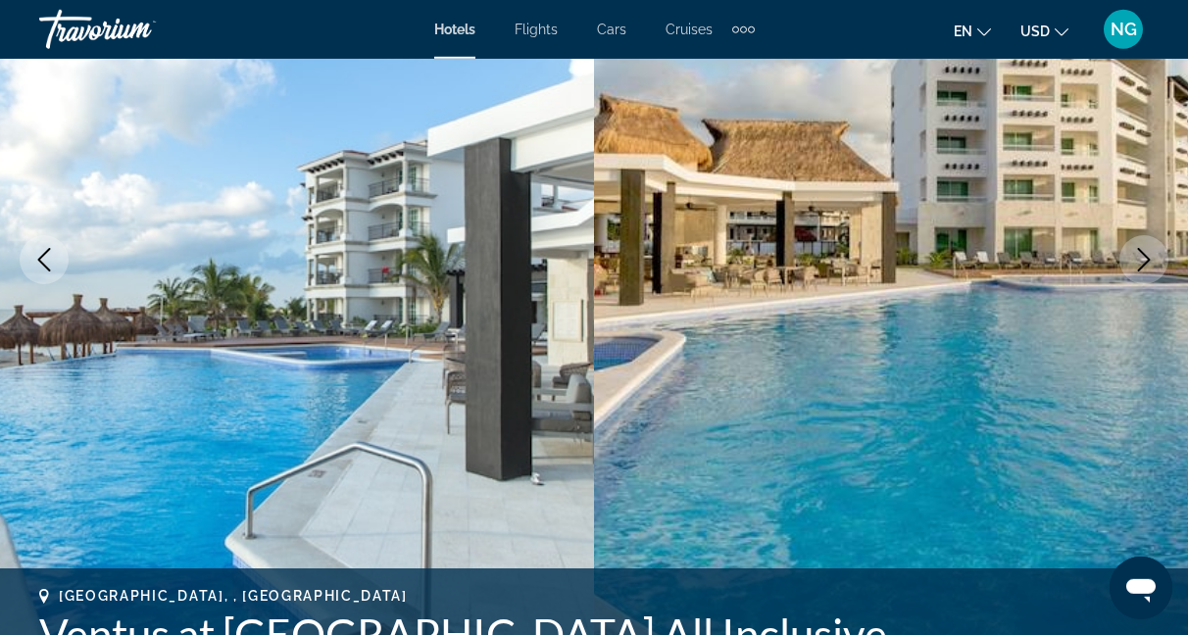
click at [1146, 258] on icon "Next image" at bounding box center [1144, 260] width 24 height 24
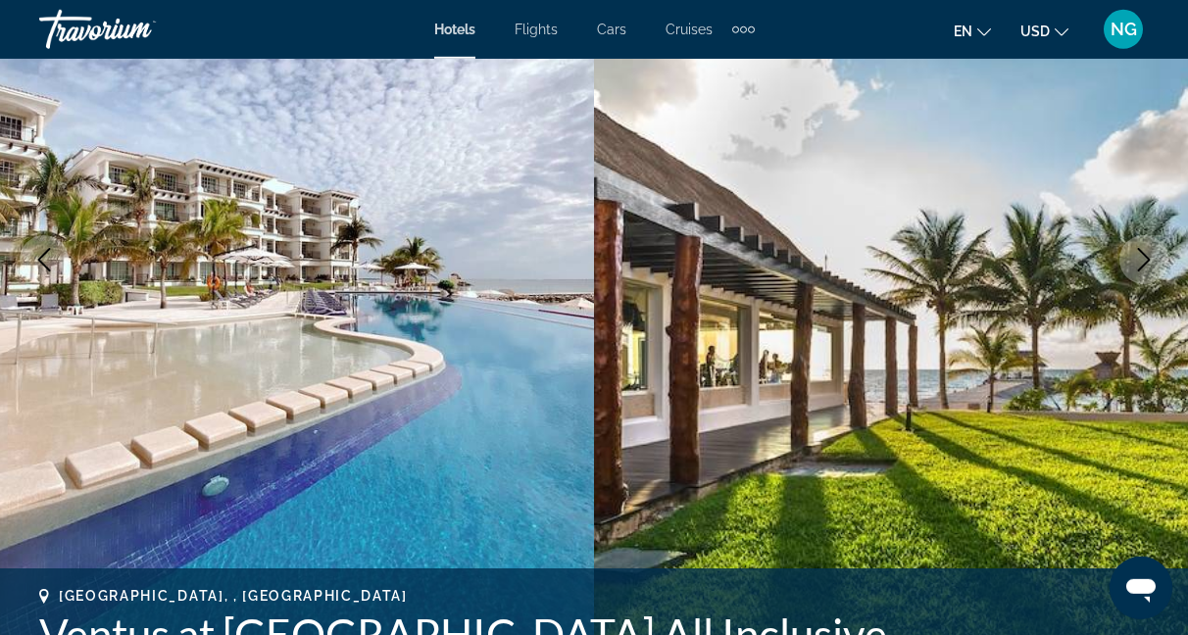
click at [1146, 258] on icon "Next image" at bounding box center [1144, 260] width 24 height 24
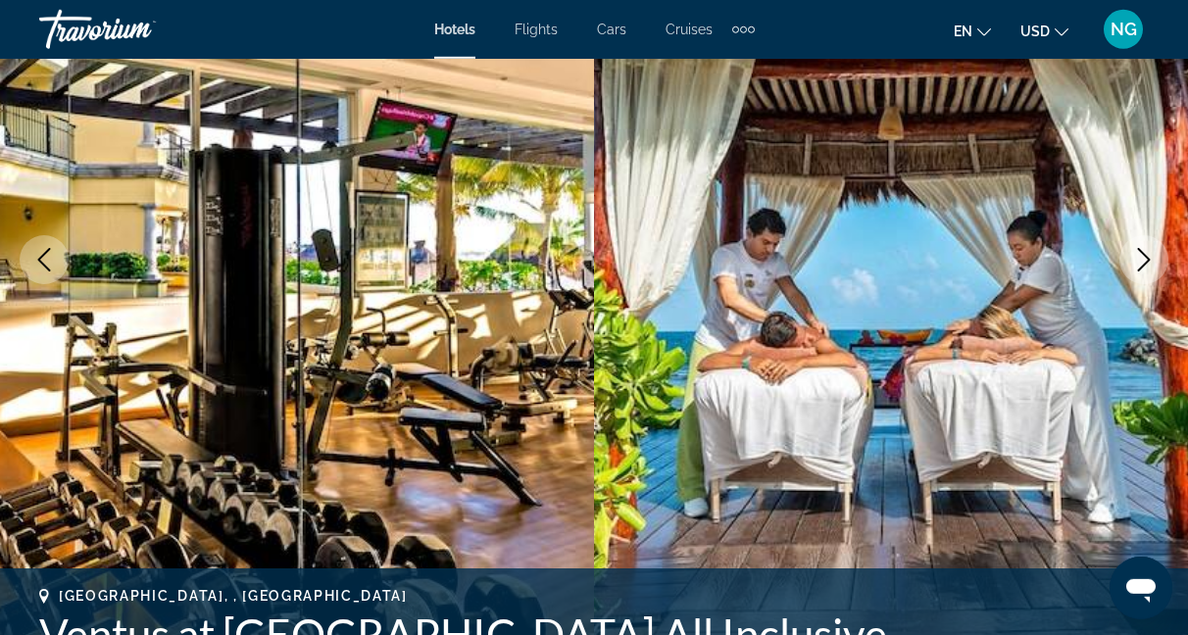
click at [1146, 258] on icon "Next image" at bounding box center [1144, 260] width 24 height 24
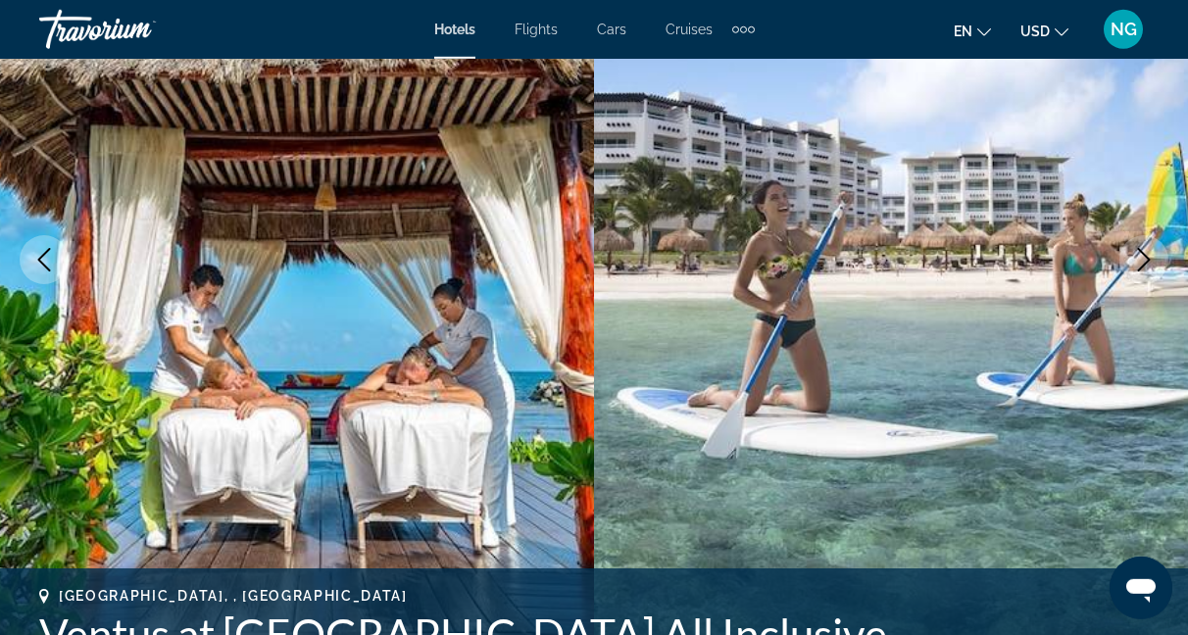
click at [1146, 258] on icon "Next image" at bounding box center [1144, 260] width 24 height 24
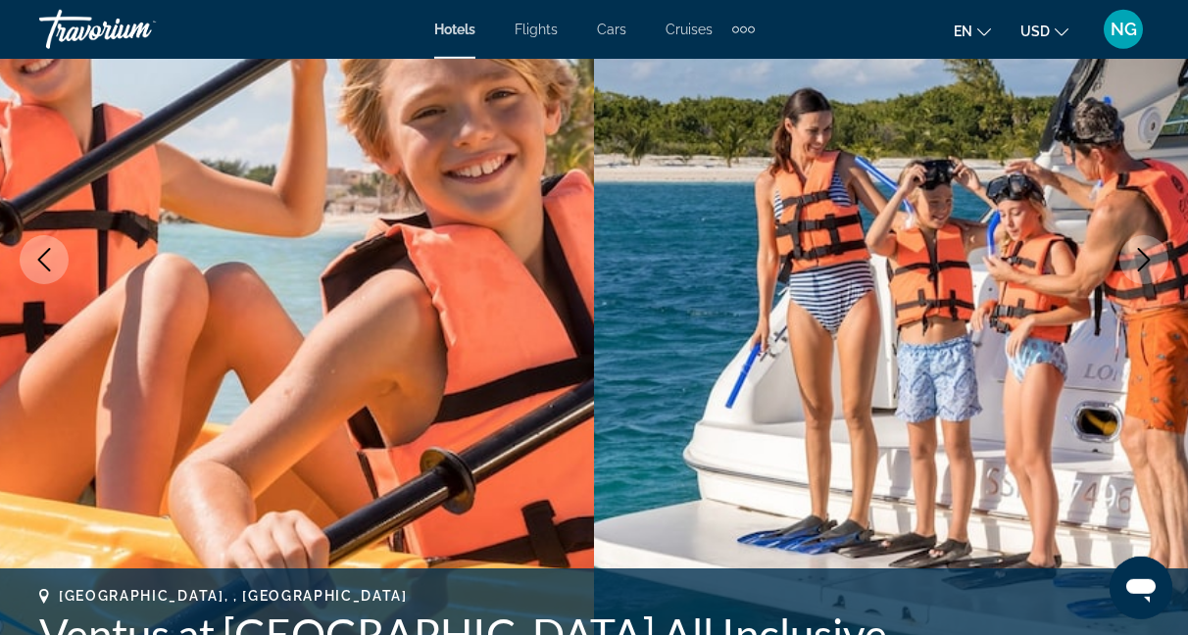
click at [1146, 258] on icon "Next image" at bounding box center [1144, 260] width 24 height 24
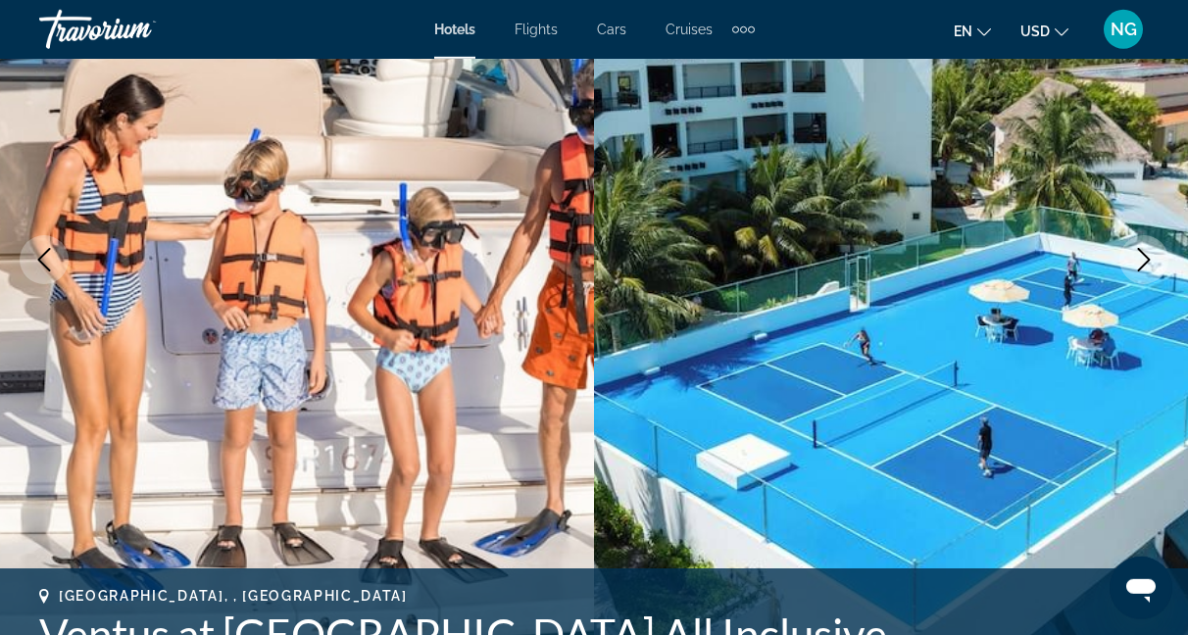
click at [1146, 258] on icon "Next image" at bounding box center [1144, 260] width 24 height 24
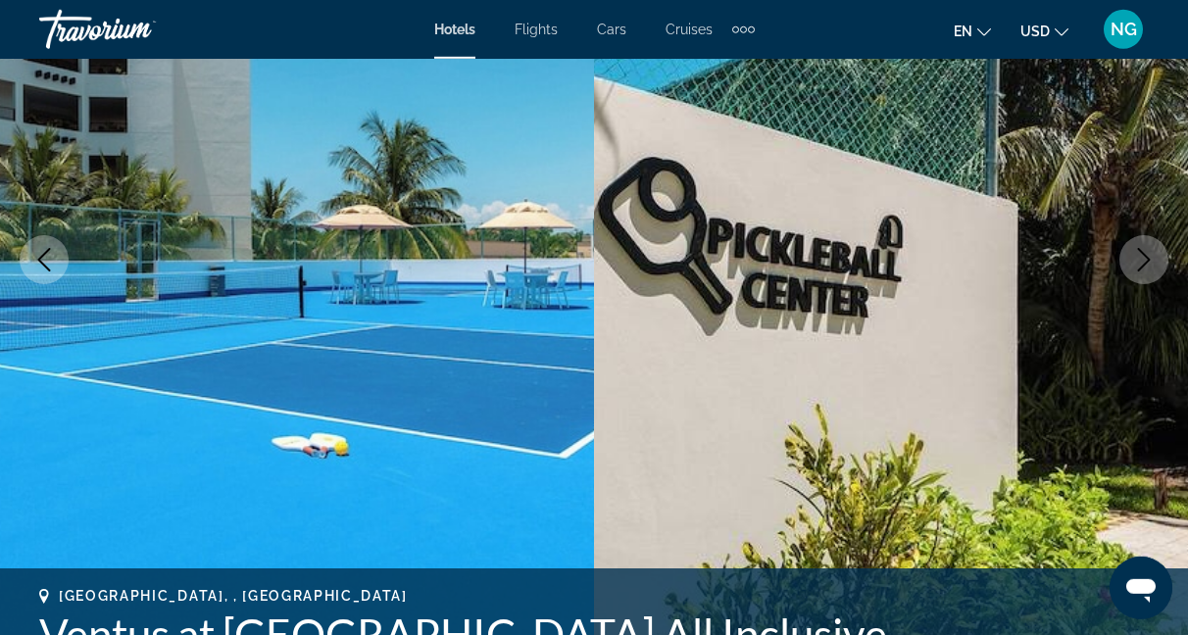
click at [1146, 258] on icon "Next image" at bounding box center [1144, 260] width 24 height 24
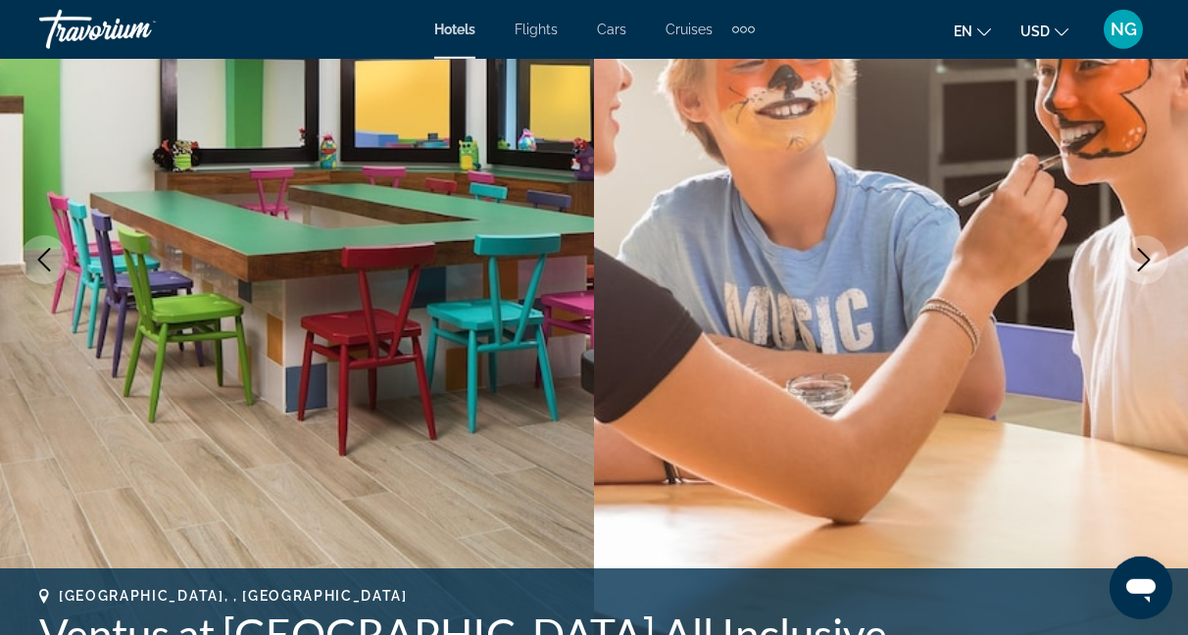
click at [1146, 258] on icon "Next image" at bounding box center [1144, 260] width 24 height 24
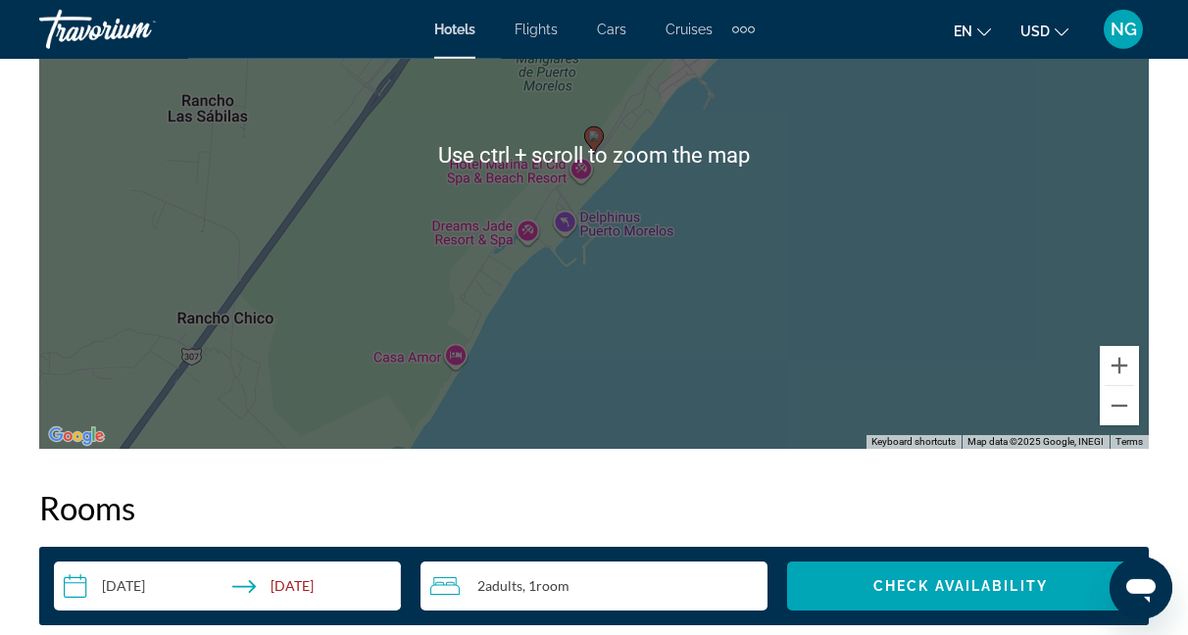
scroll to position [2454, 0]
click at [1112, 403] on button "Zoom out" at bounding box center [1119, 405] width 39 height 39
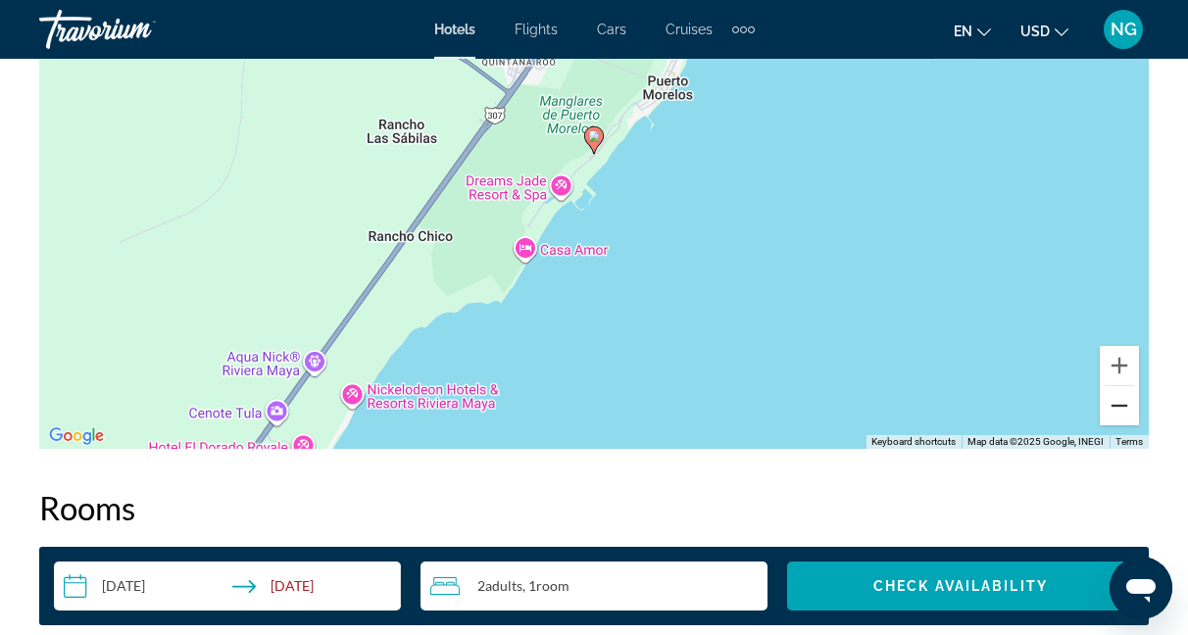
click at [1112, 403] on button "Zoom out" at bounding box center [1119, 405] width 39 height 39
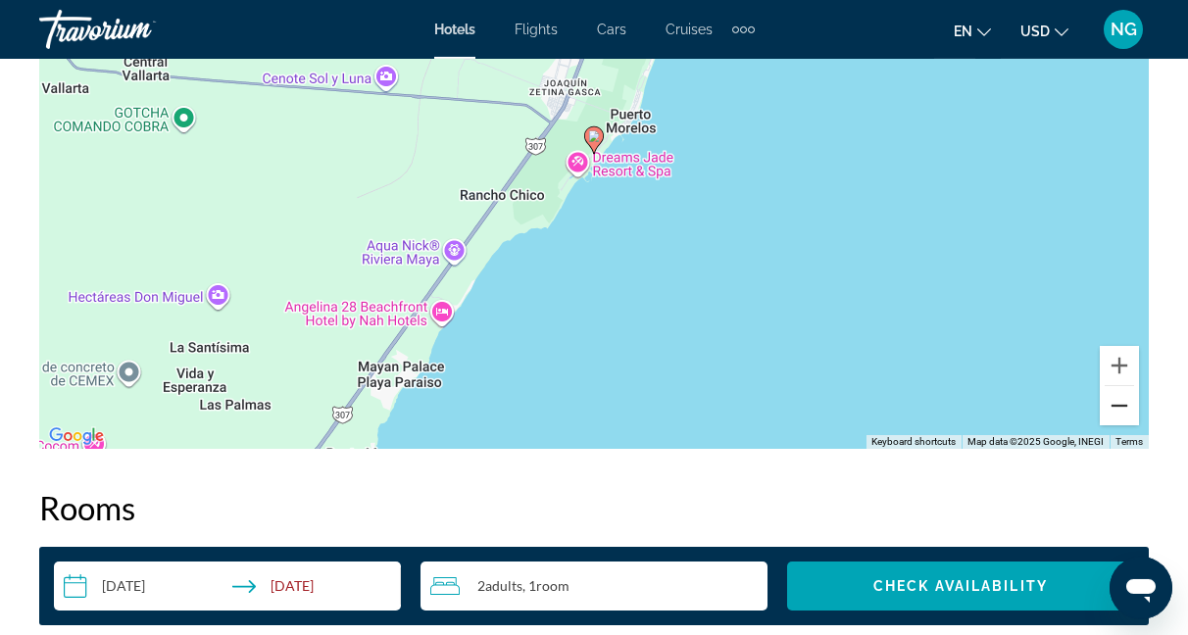
click at [1112, 403] on button "Zoom out" at bounding box center [1119, 405] width 39 height 39
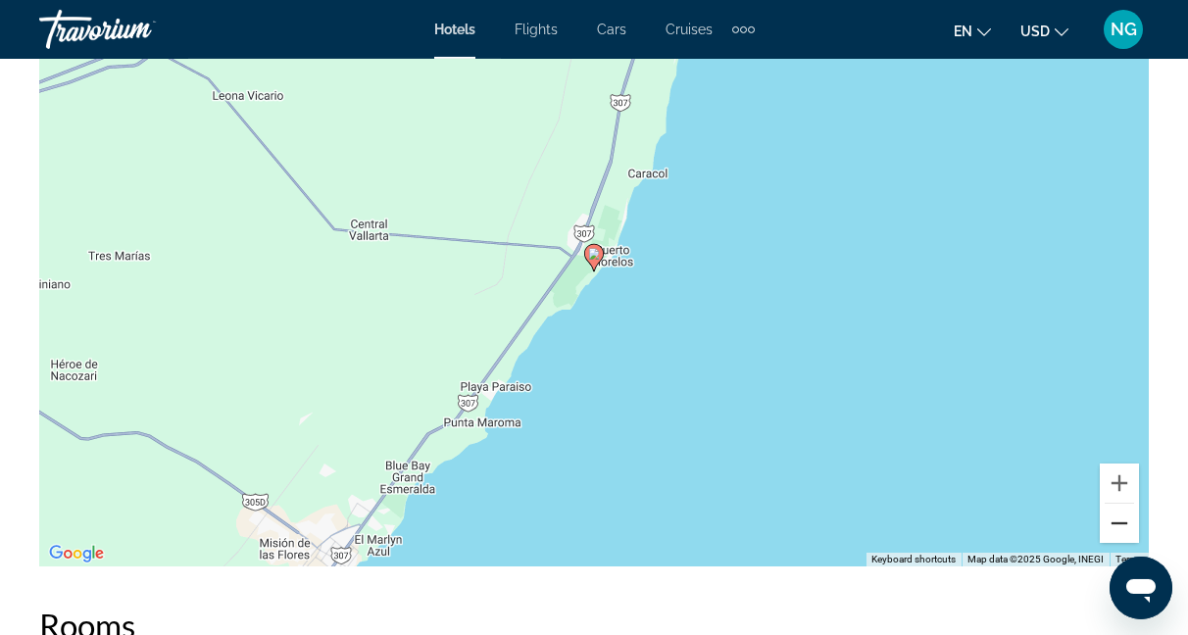
scroll to position [2331, 0]
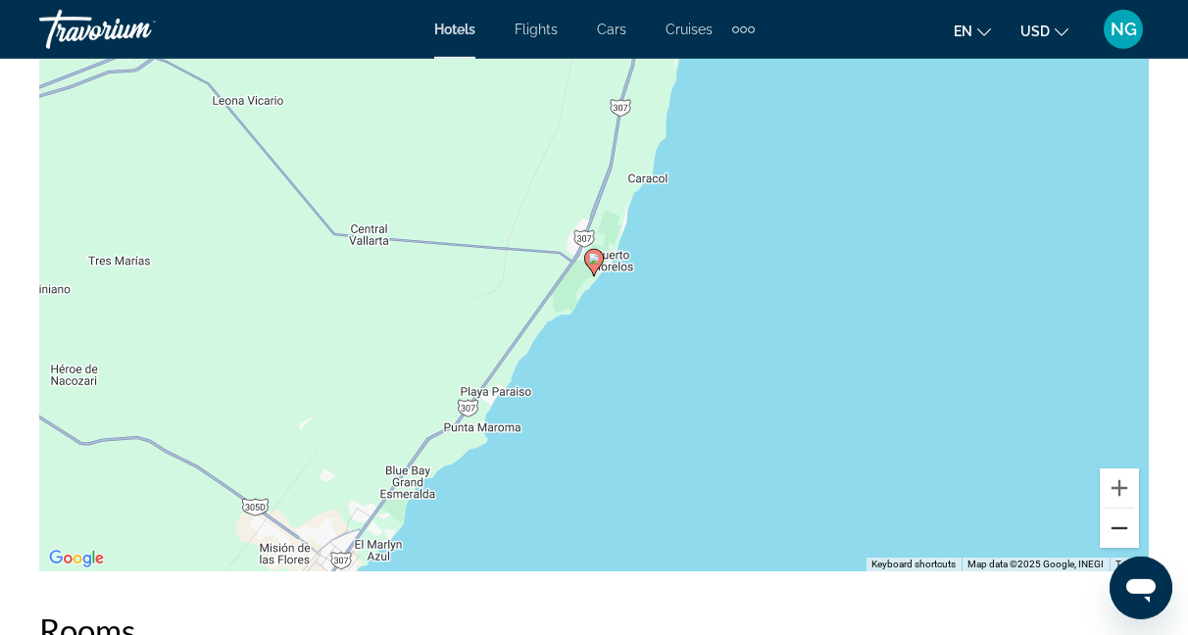
click at [1115, 526] on button "Zoom out" at bounding box center [1119, 528] width 39 height 39
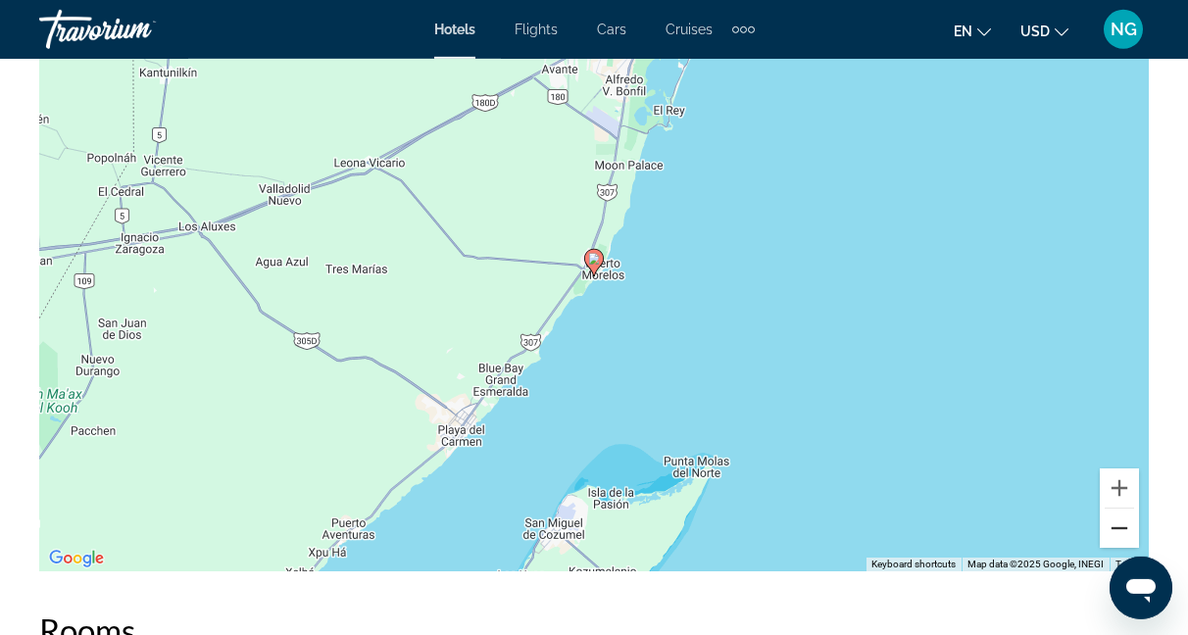
click at [1115, 526] on button "Zoom out" at bounding box center [1119, 528] width 39 height 39
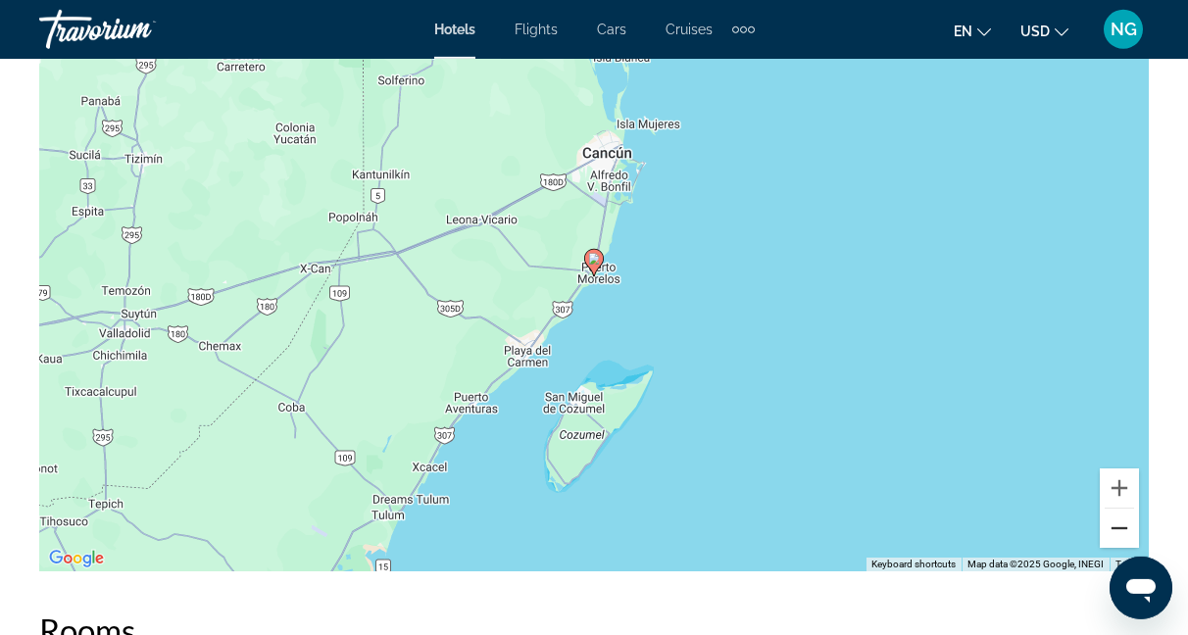
click at [1115, 526] on button "Zoom out" at bounding box center [1119, 528] width 39 height 39
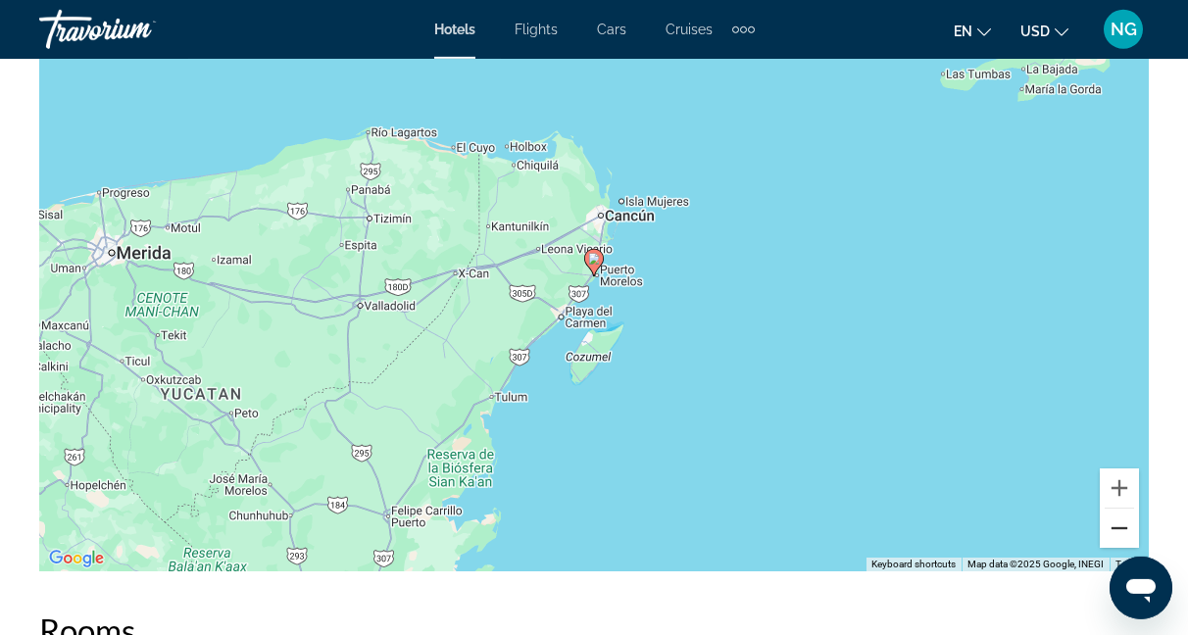
click at [1115, 526] on button "Zoom out" at bounding box center [1119, 528] width 39 height 39
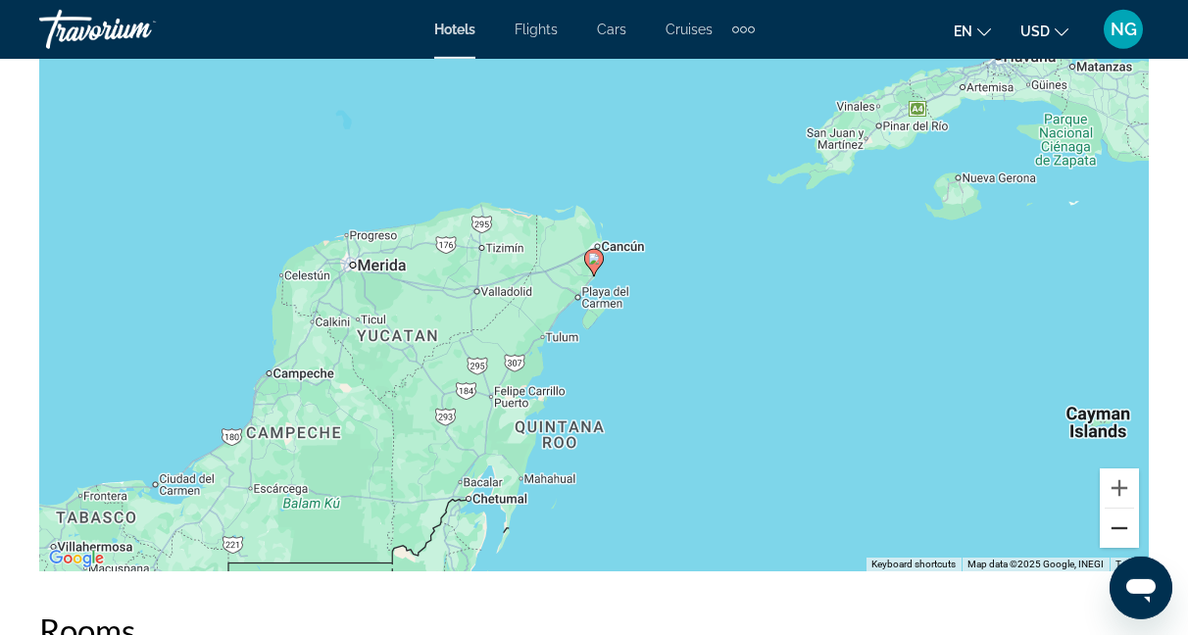
click at [1115, 526] on button "Zoom out" at bounding box center [1119, 528] width 39 height 39
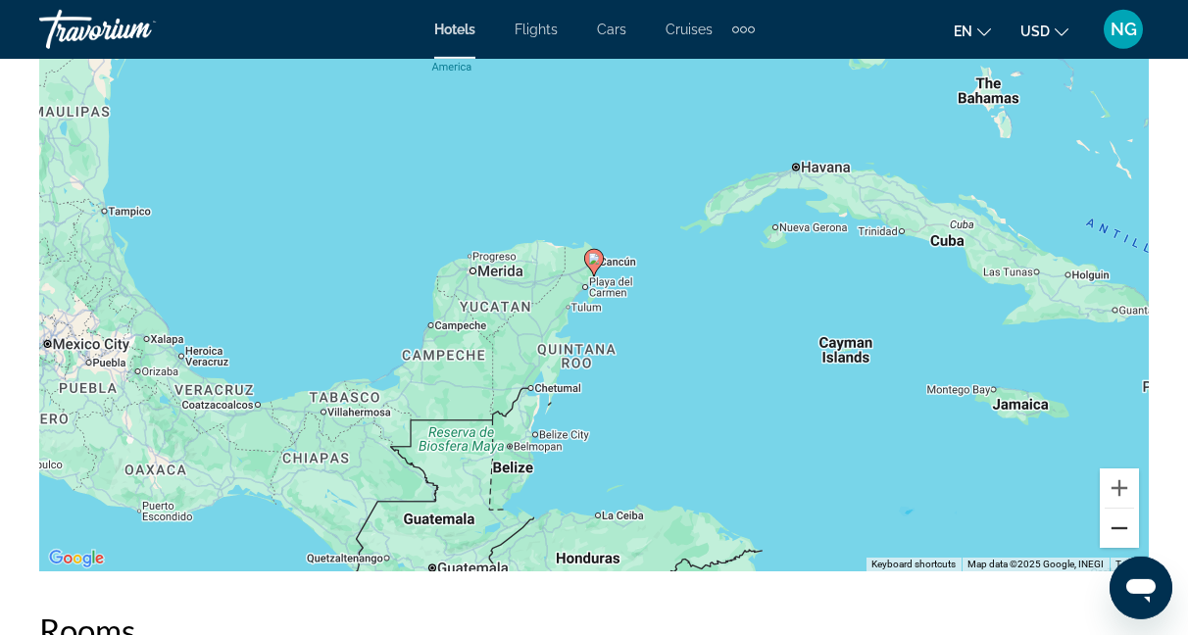
click at [1115, 526] on button "Zoom out" at bounding box center [1119, 528] width 39 height 39
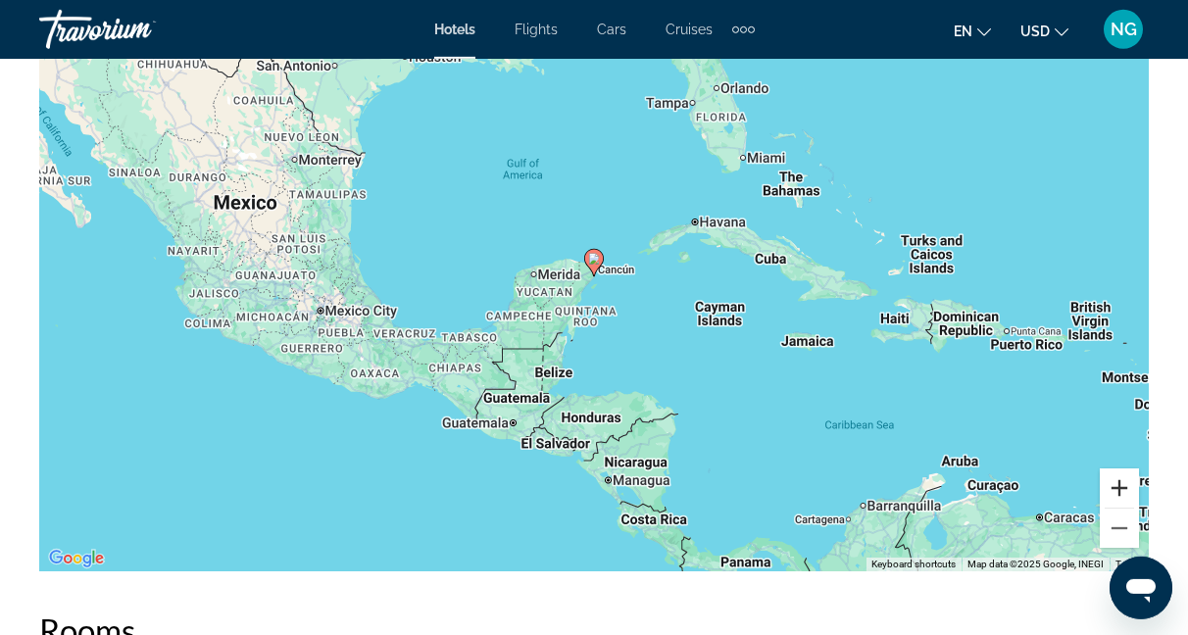
click at [1120, 490] on button "Zoom in" at bounding box center [1119, 488] width 39 height 39
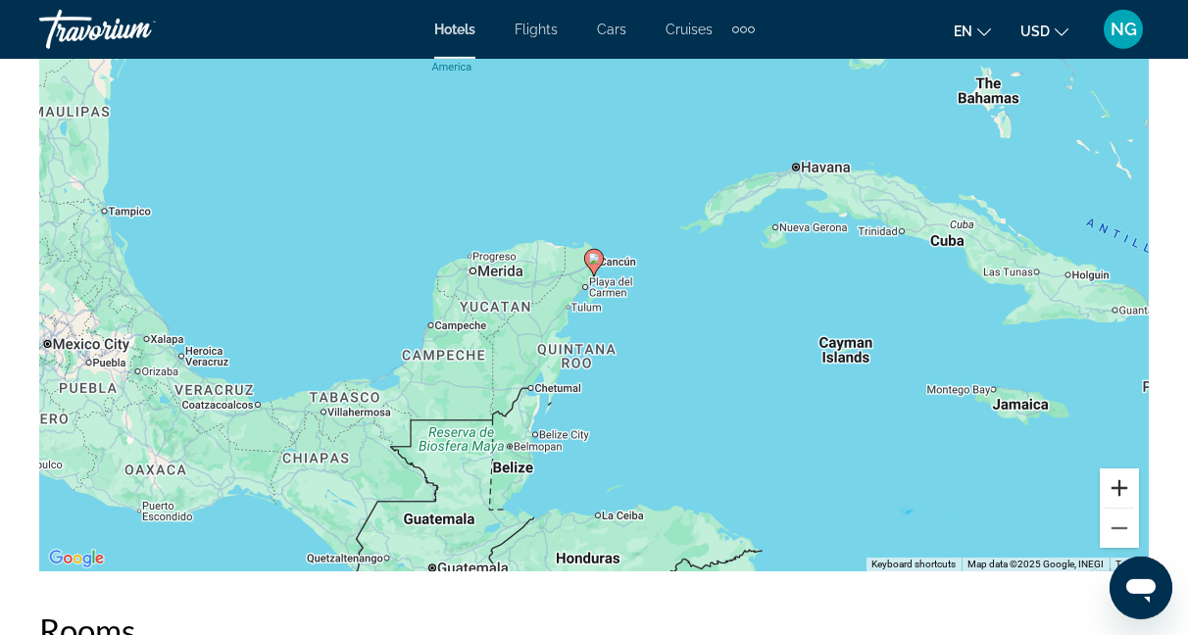
click at [1120, 490] on button "Zoom in" at bounding box center [1119, 488] width 39 height 39
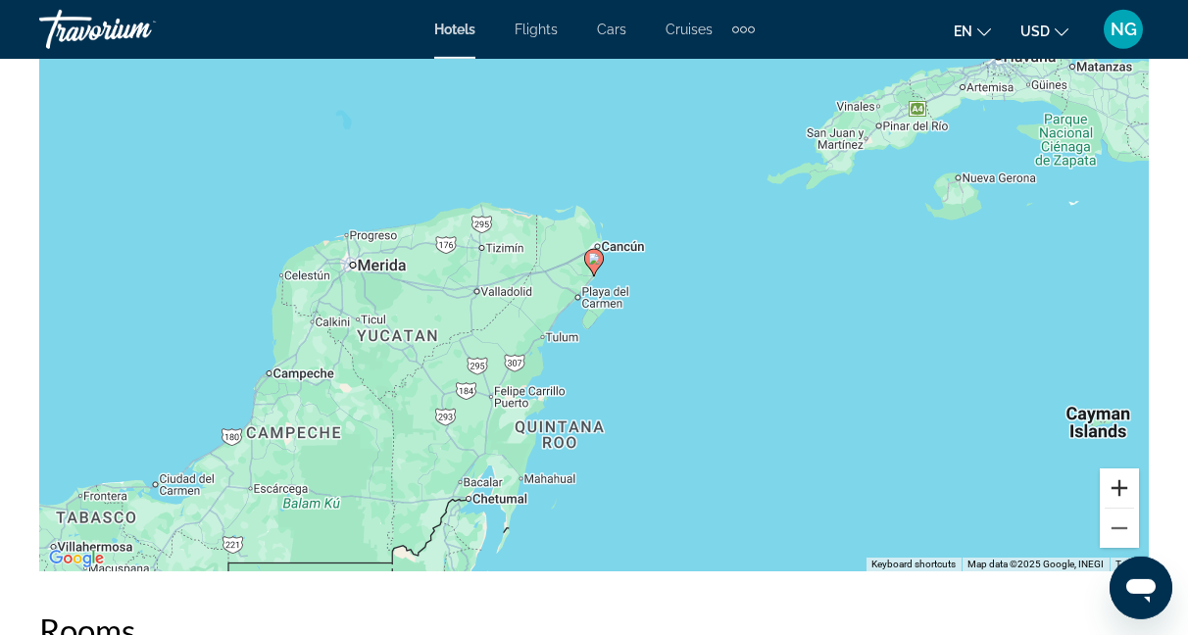
click at [1120, 490] on button "Zoom in" at bounding box center [1119, 488] width 39 height 39
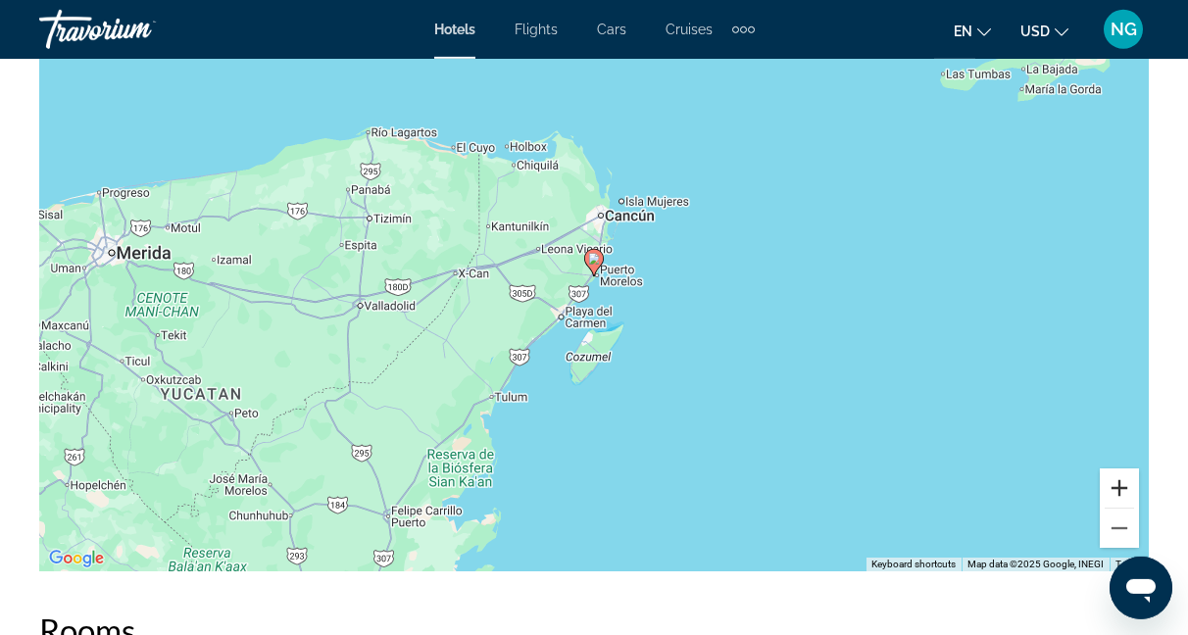
click at [1120, 490] on button "Zoom in" at bounding box center [1119, 488] width 39 height 39
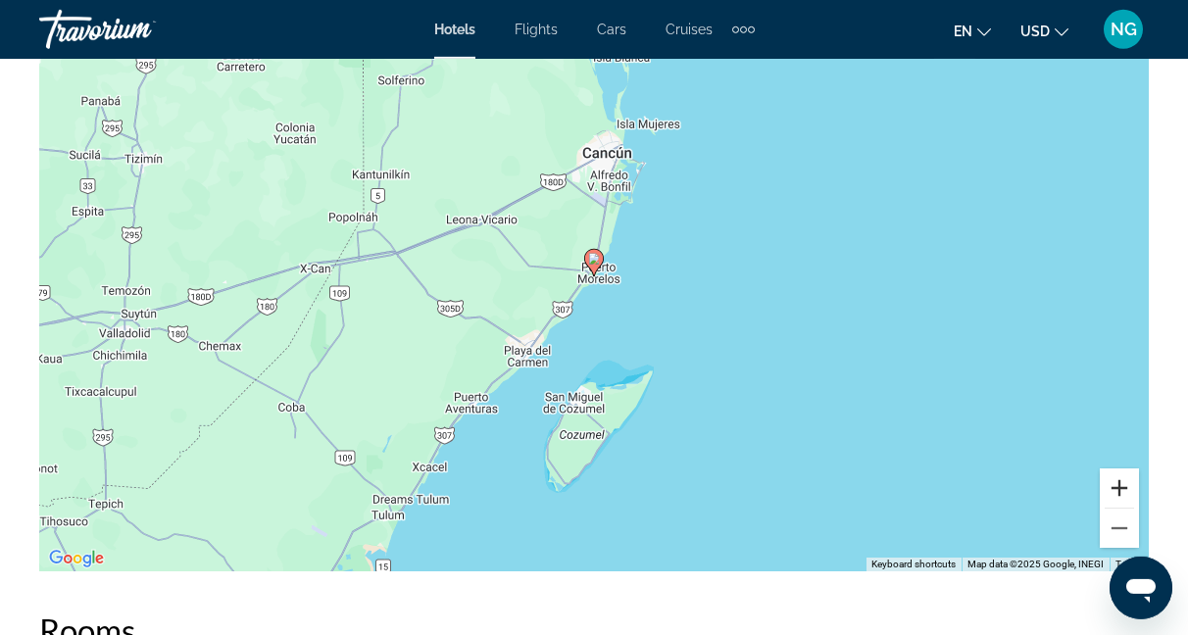
click at [1120, 490] on button "Zoom in" at bounding box center [1119, 488] width 39 height 39
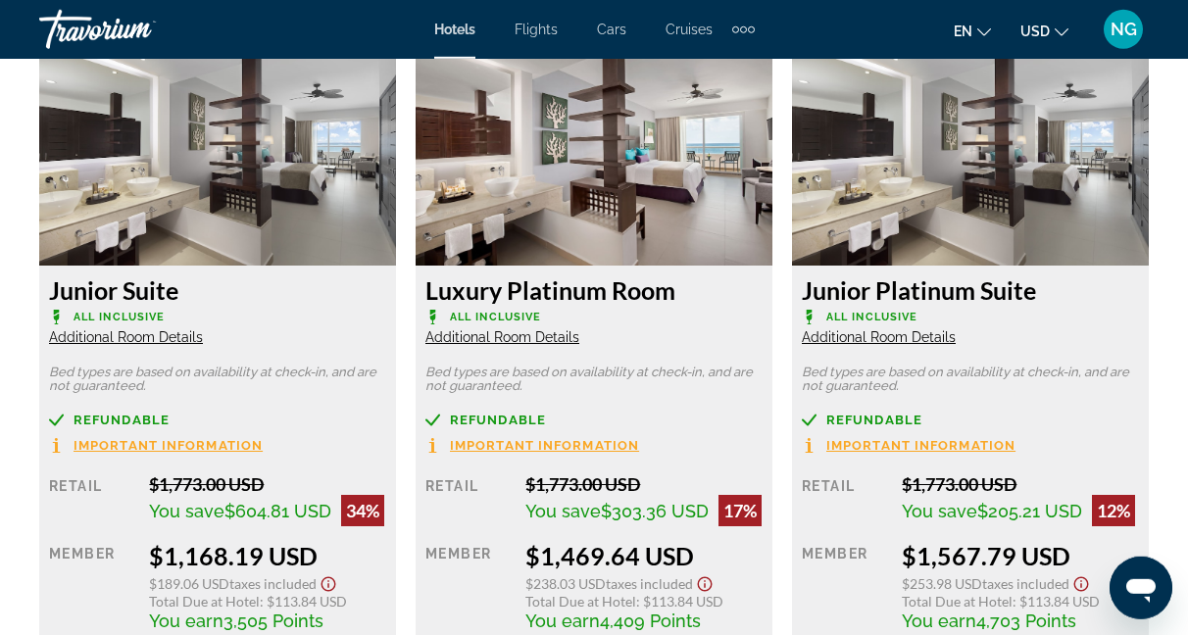
scroll to position [3098, 0]
click at [160, 338] on span "Additional Room Details" at bounding box center [126, 337] width 154 height 16
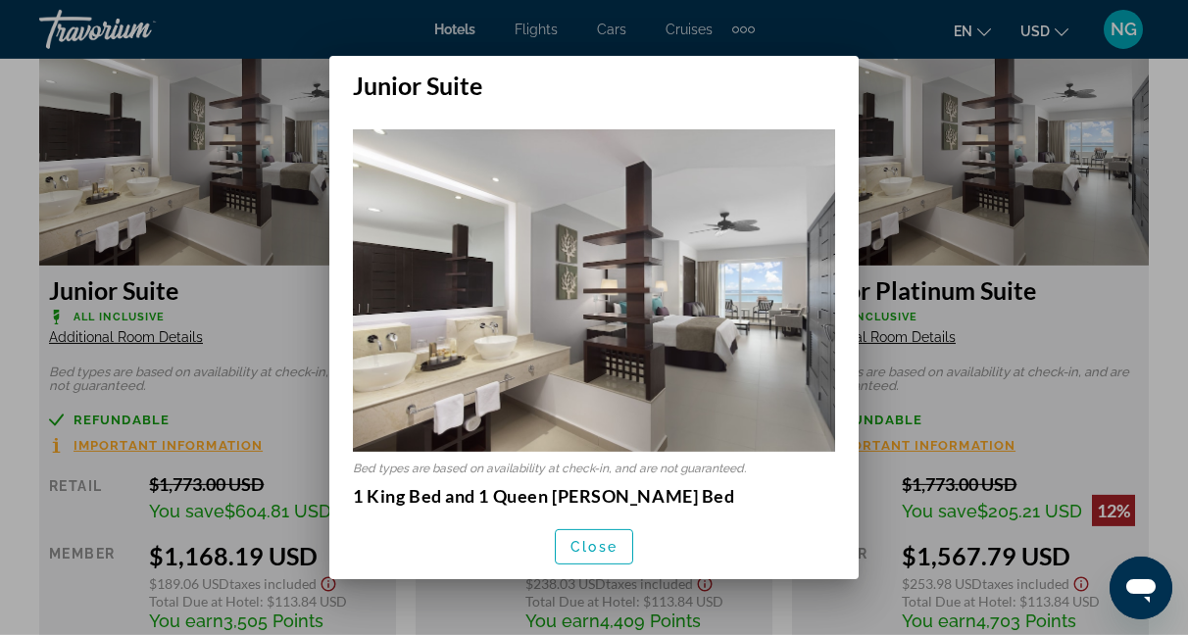
scroll to position [0, 0]
click at [607, 554] on span "Close" at bounding box center [594, 547] width 47 height 16
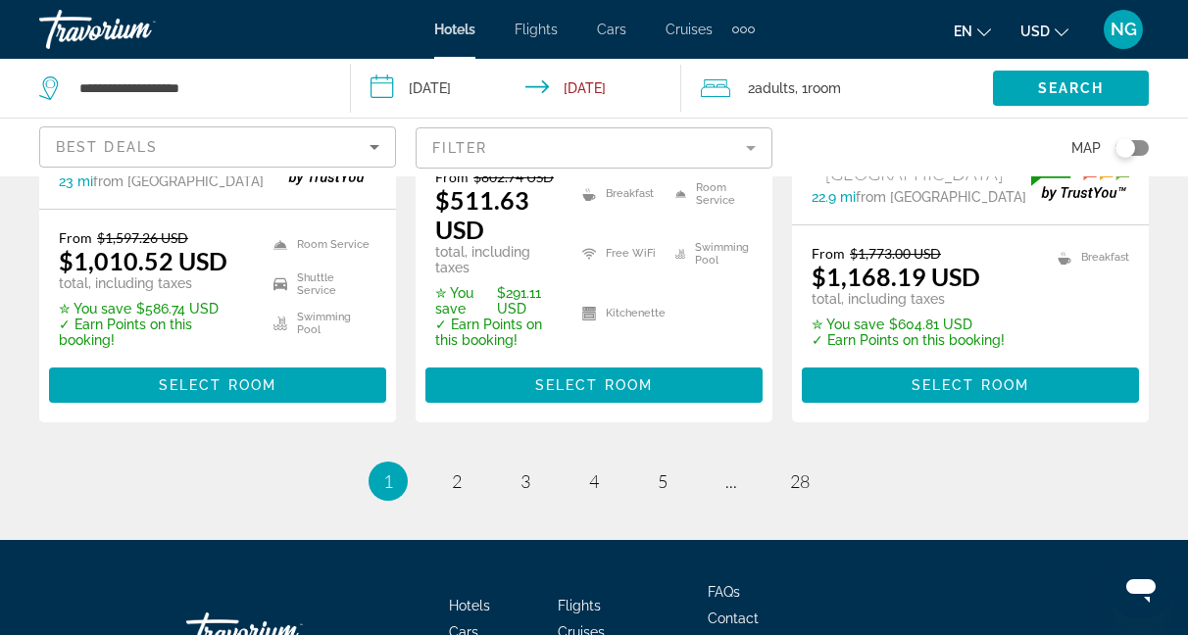
scroll to position [3183, 0]
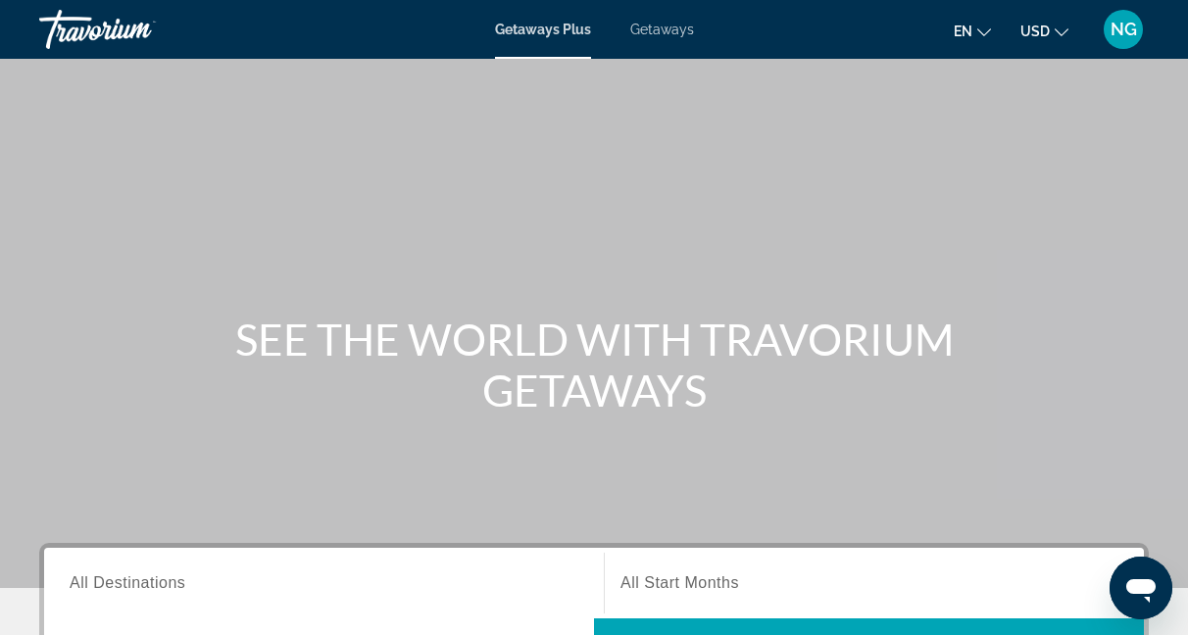
click at [668, 30] on span "Getaways" at bounding box center [662, 30] width 64 height 16
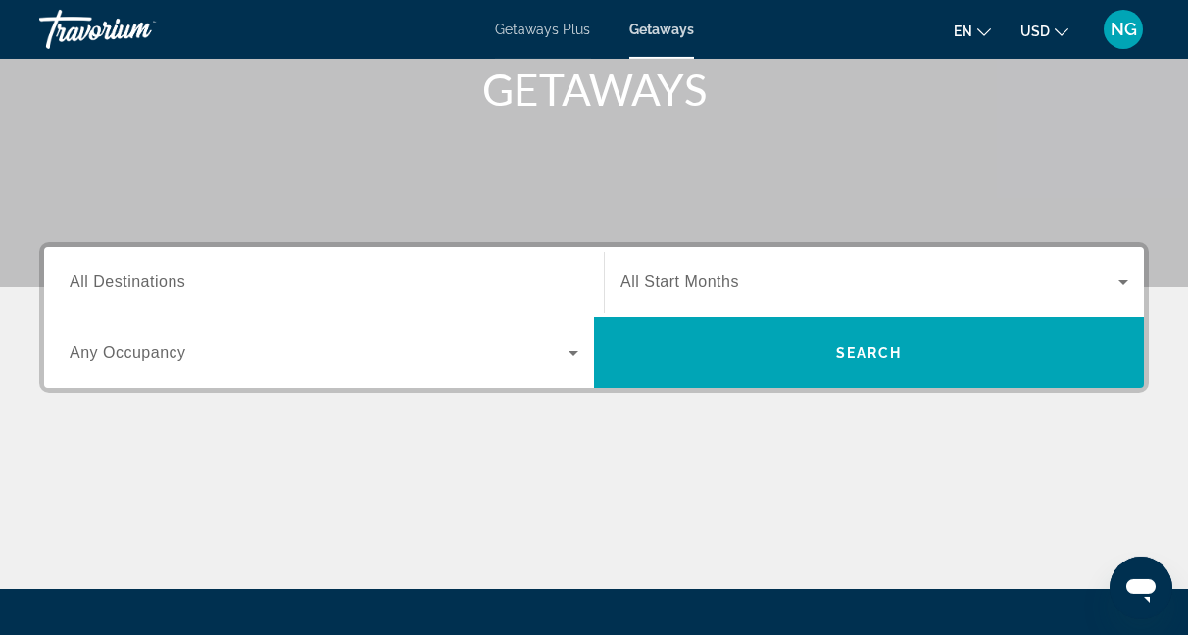
scroll to position [259, 0]
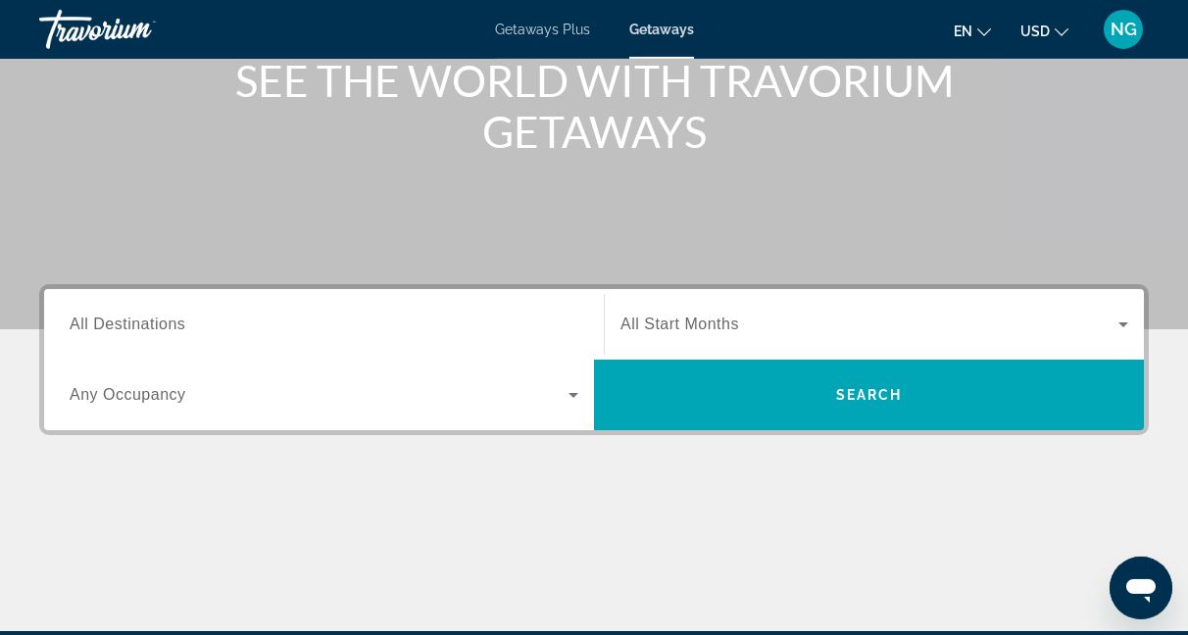
click at [83, 321] on span "All Destinations" at bounding box center [128, 324] width 116 height 17
click at [83, 321] on input "Destination All Destinations" at bounding box center [324, 326] width 509 height 24
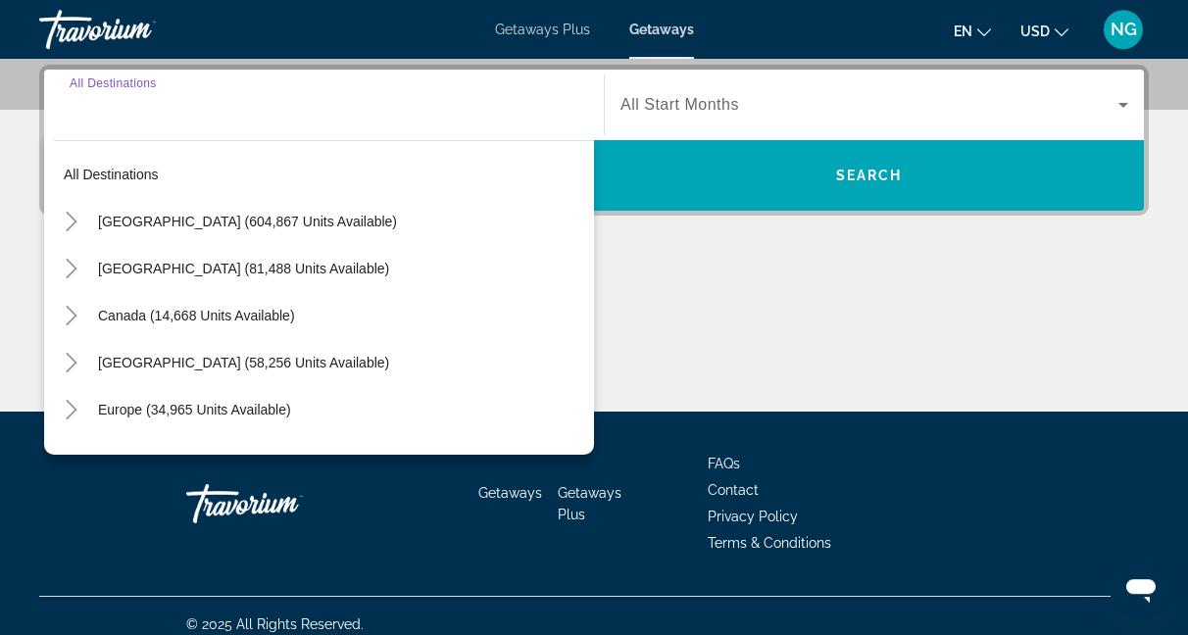
scroll to position [479, 0]
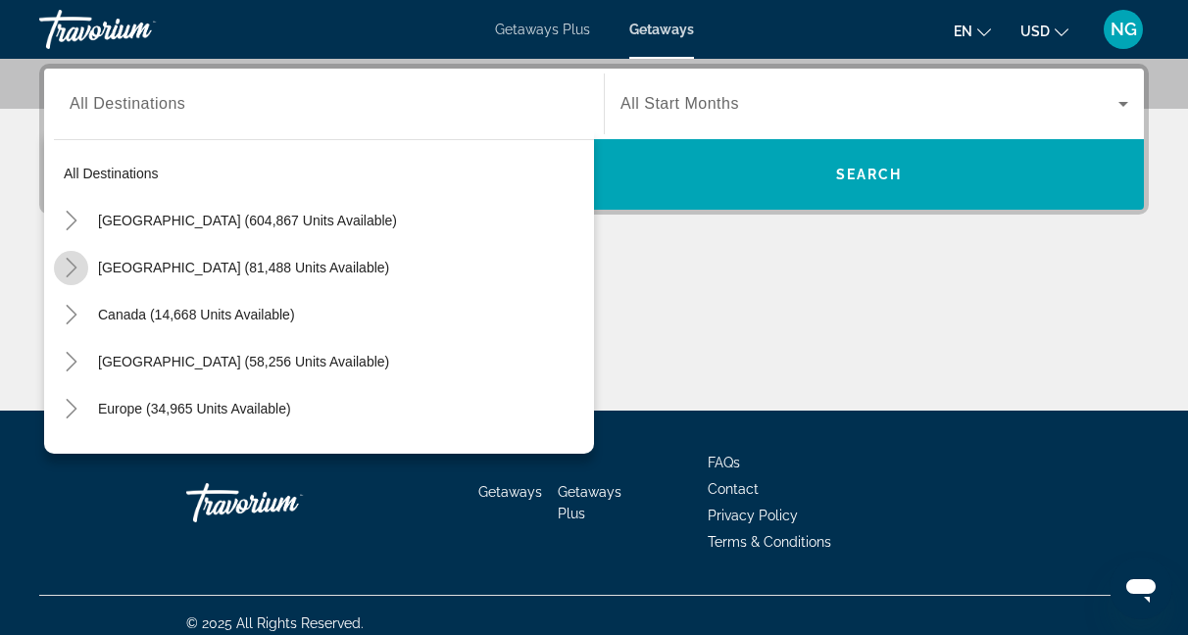
click at [64, 270] on icon "Toggle Mexico (81,488 units available)" at bounding box center [72, 268] width 20 height 20
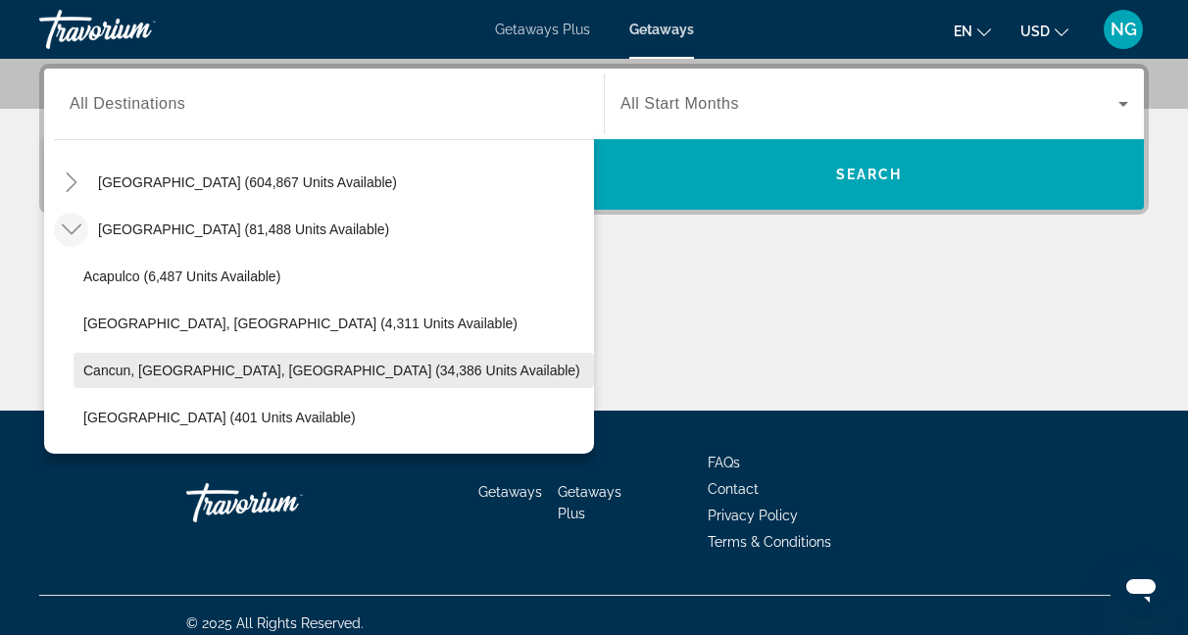
scroll to position [39, 0]
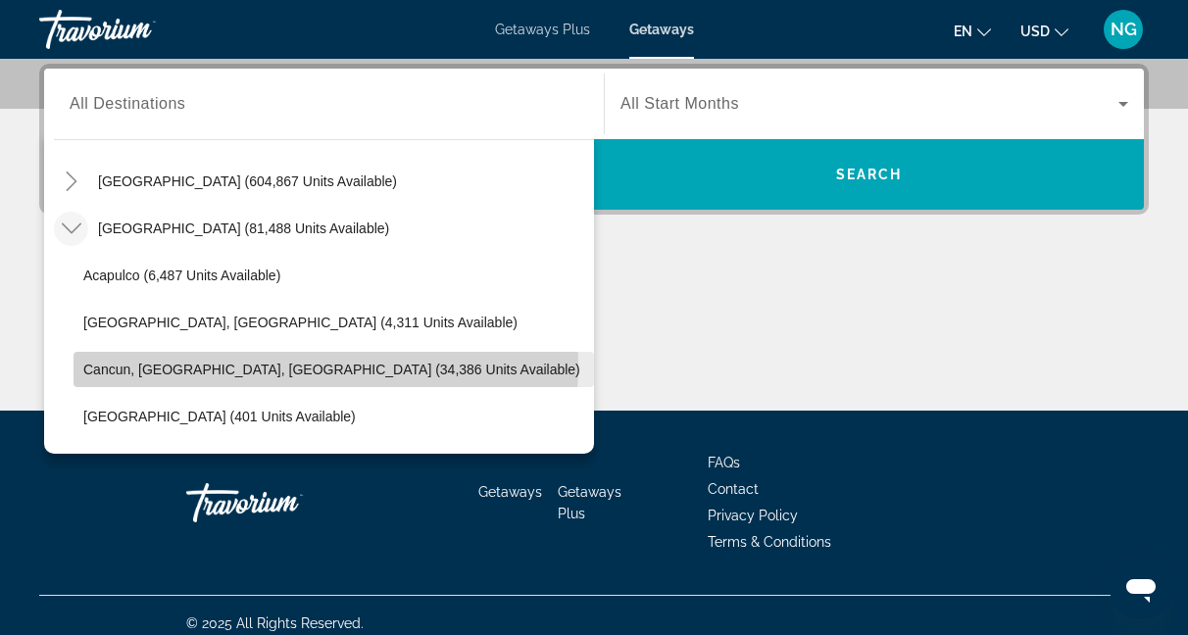
click at [304, 366] on span "Cancun, Cozumel, Riviera Maya (34,386 units available)" at bounding box center [331, 370] width 497 height 16
type input "**********"
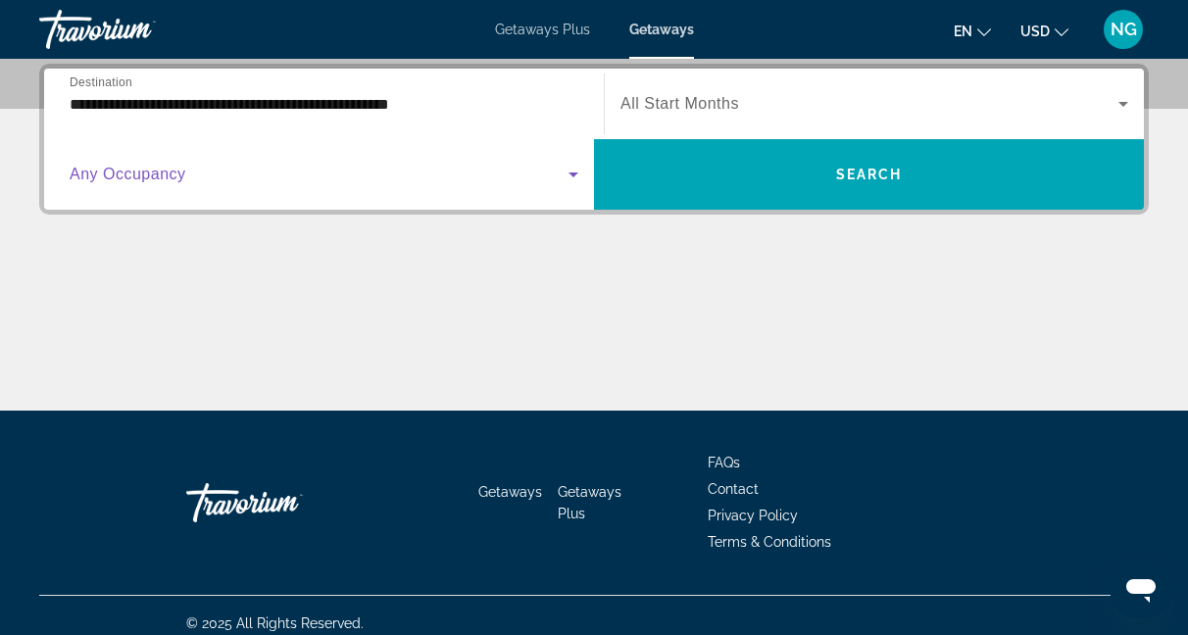
click at [188, 176] on span "Search widget" at bounding box center [319, 175] width 499 height 24
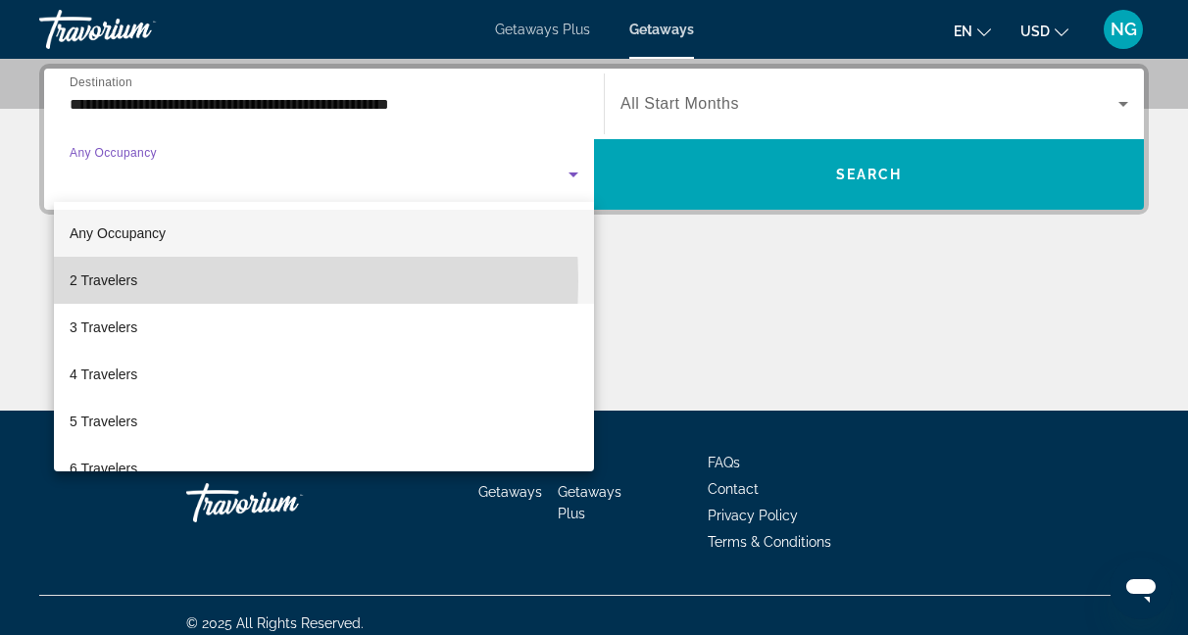
click at [139, 281] on mat-option "2 Travelers" at bounding box center [324, 280] width 540 height 47
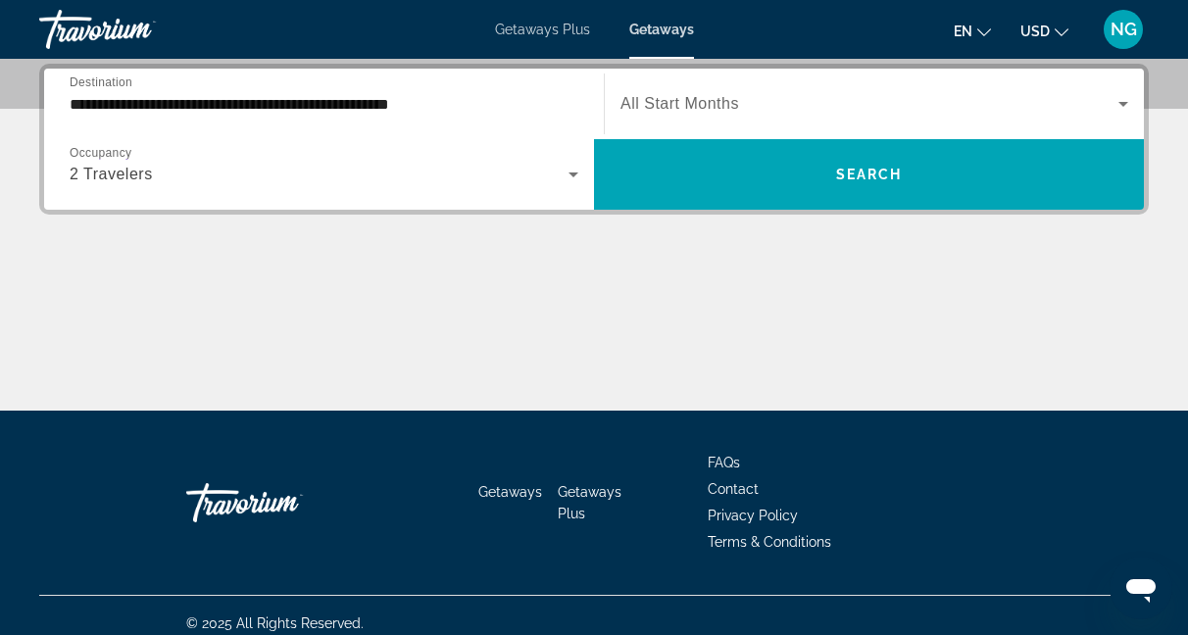
click at [642, 108] on span "All Start Months" at bounding box center [680, 103] width 119 height 17
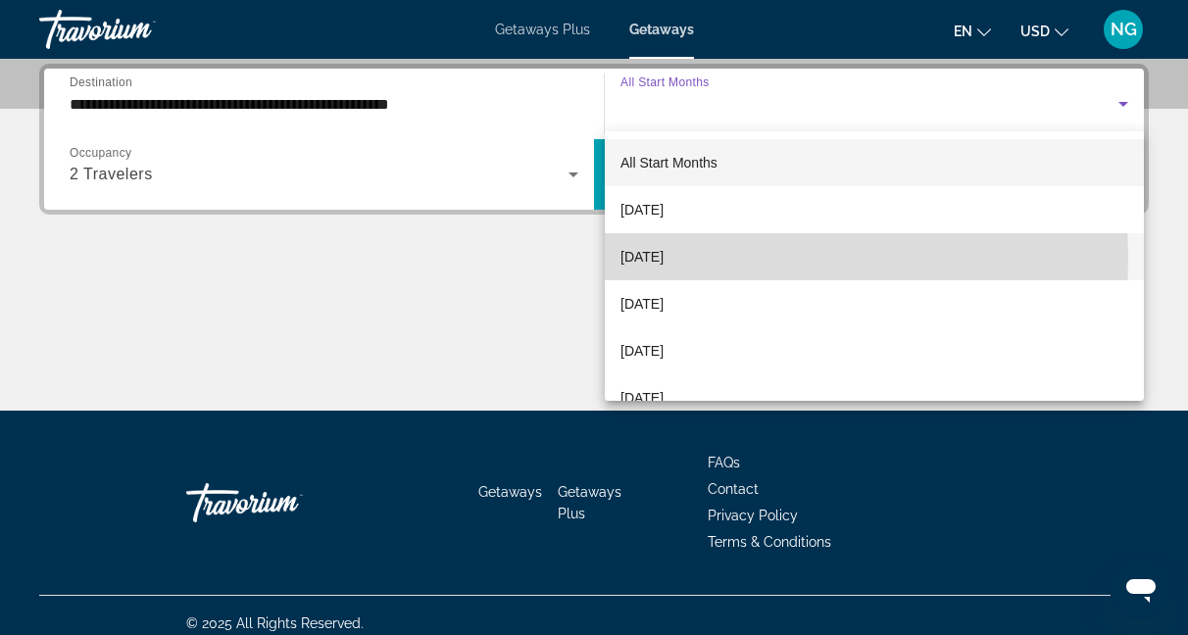
click at [664, 258] on span "October 2025" at bounding box center [642, 257] width 43 height 24
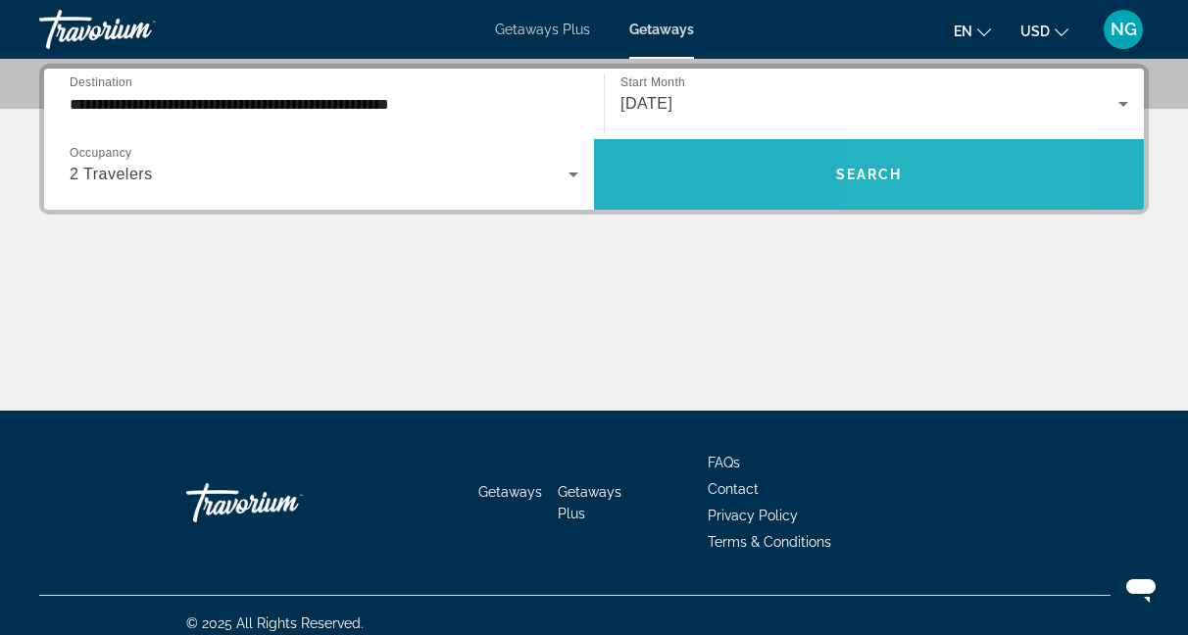
click at [886, 175] on span "Search" at bounding box center [869, 175] width 67 height 16
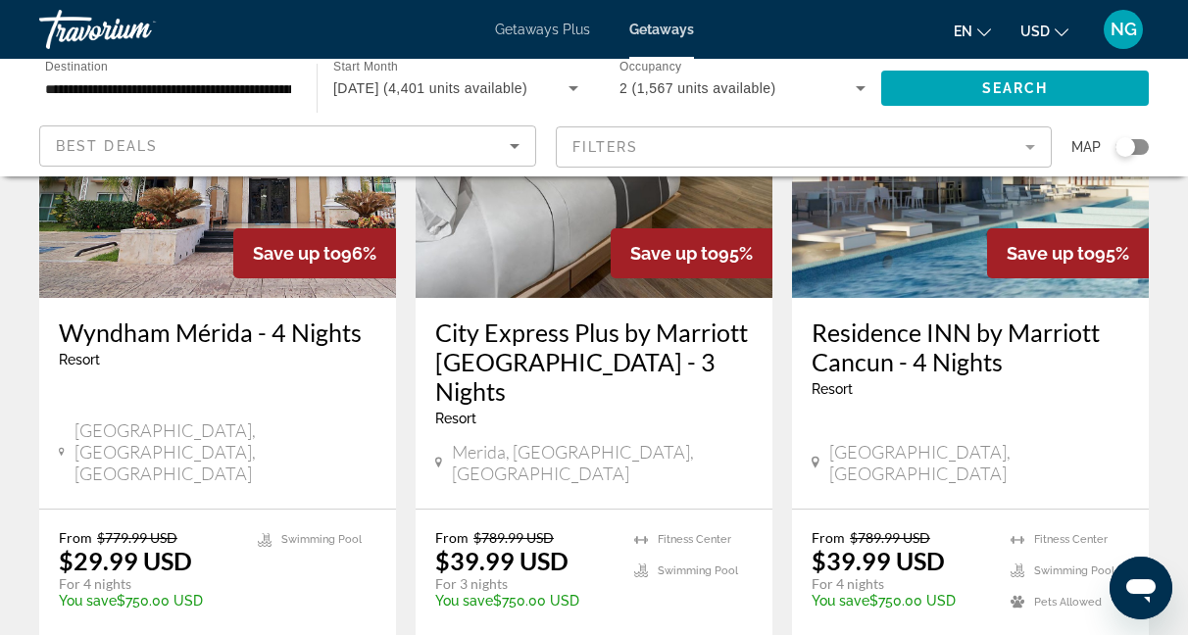
scroll to position [1823, 0]
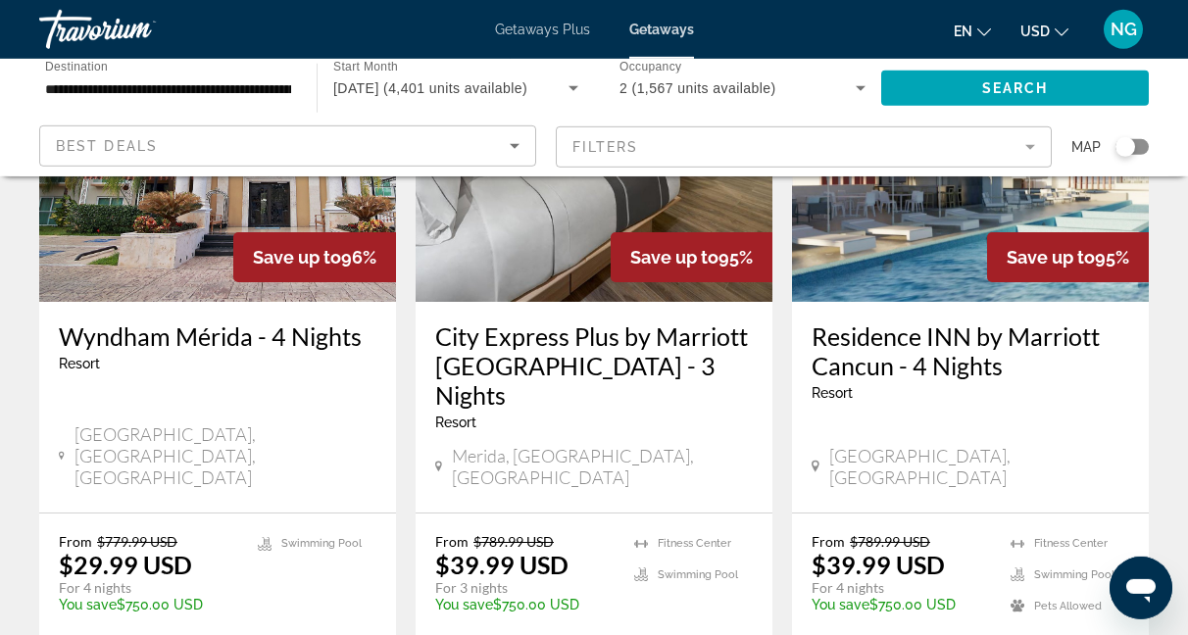
click at [886, 175] on app-map-search-filters "Best Deals Filters Map" at bounding box center [594, 147] width 1149 height 59
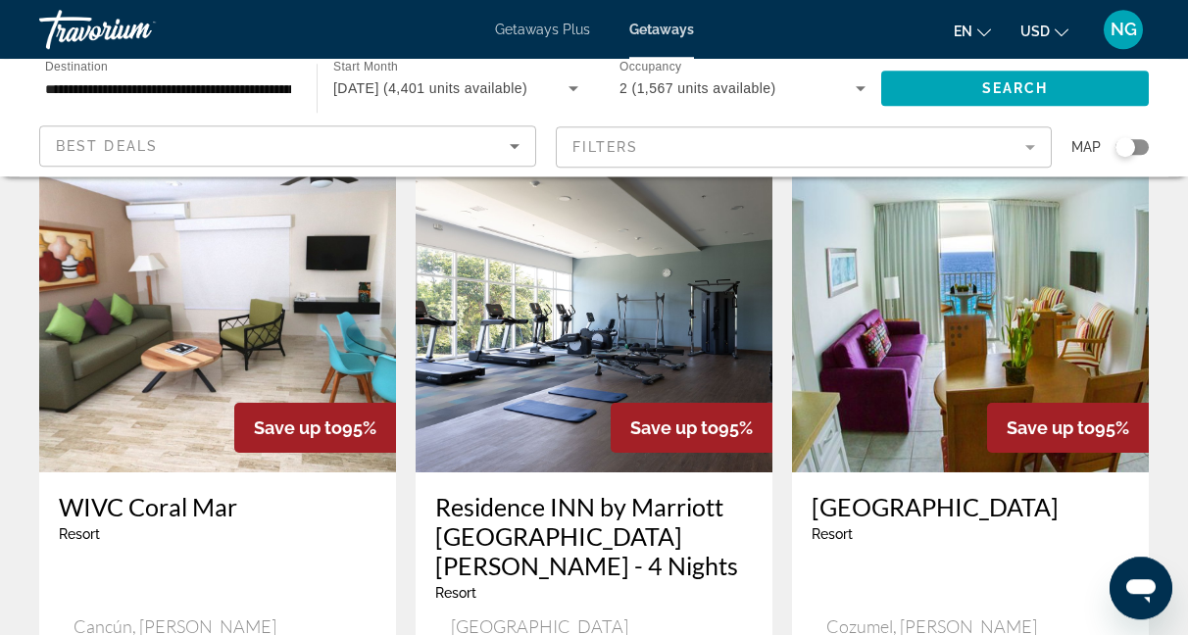
scroll to position [2401, 0]
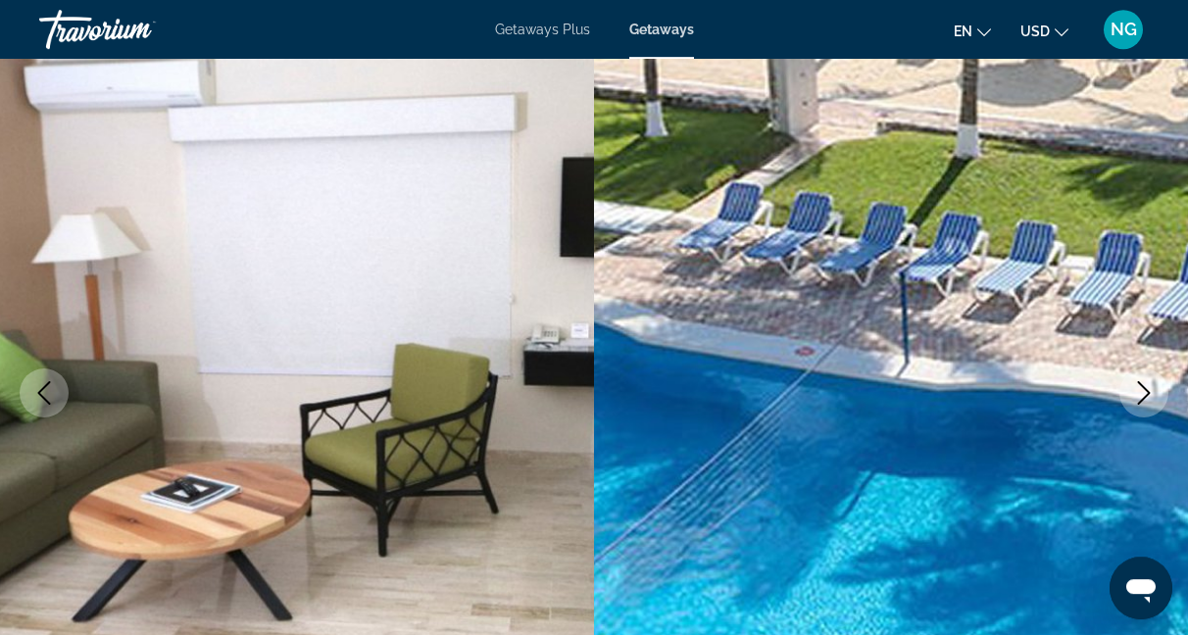
scroll to position [105, 0]
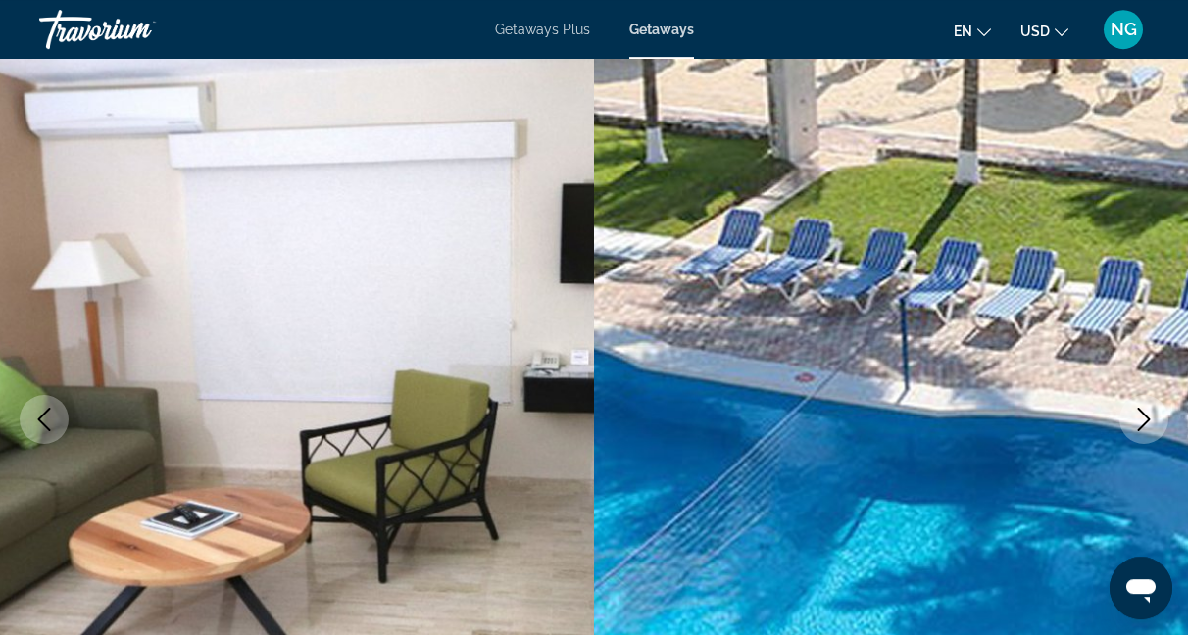
click at [1137, 408] on button "Next image" at bounding box center [1144, 419] width 49 height 49
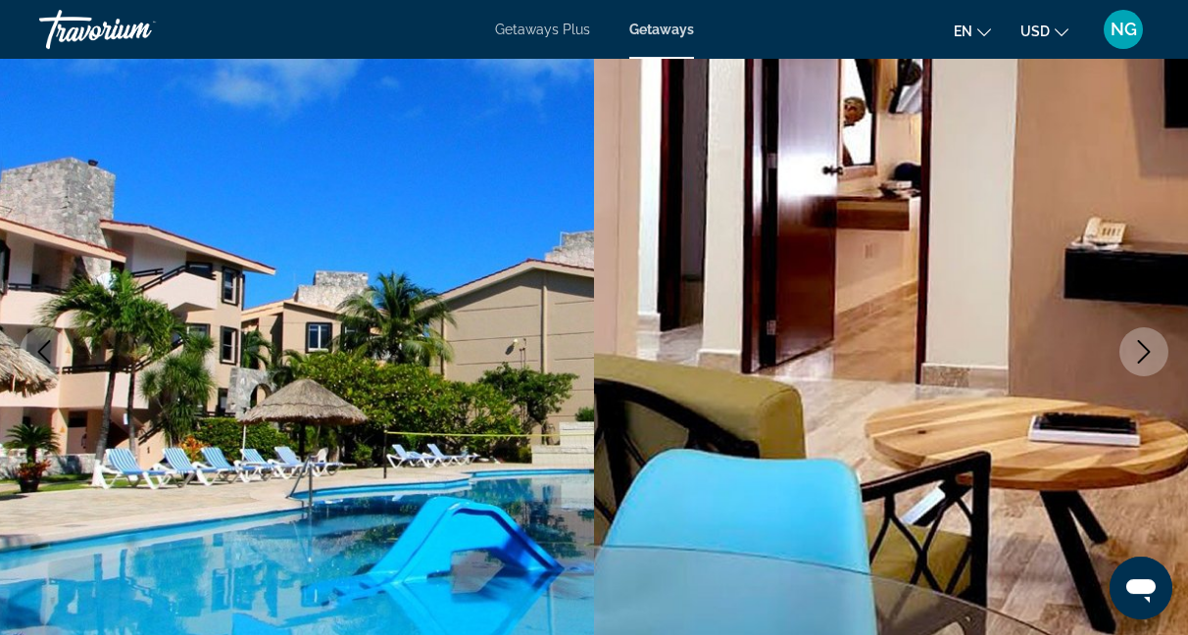
scroll to position [174, 0]
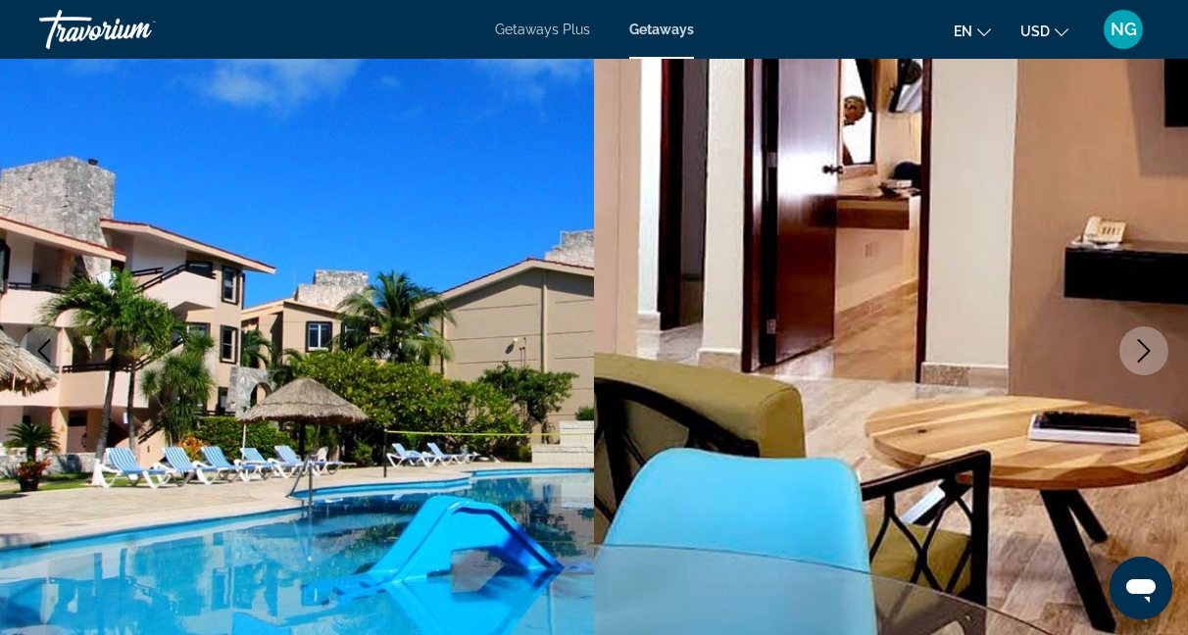
click at [1142, 350] on icon "Next image" at bounding box center [1144, 351] width 24 height 24
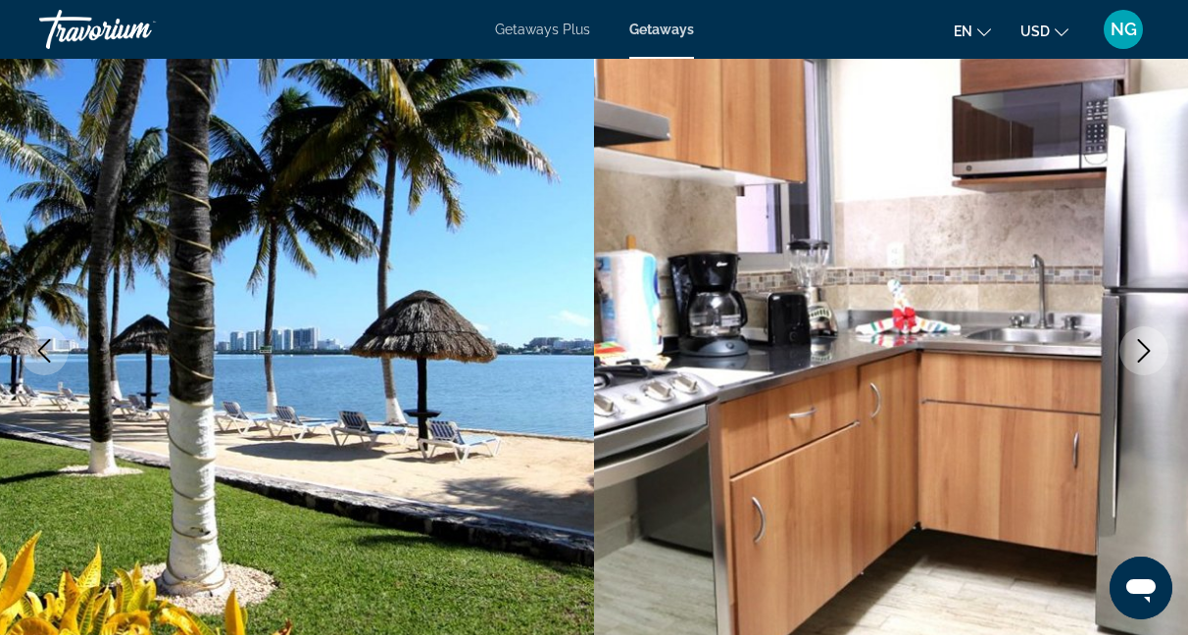
click at [1142, 350] on icon "Next image" at bounding box center [1144, 351] width 24 height 24
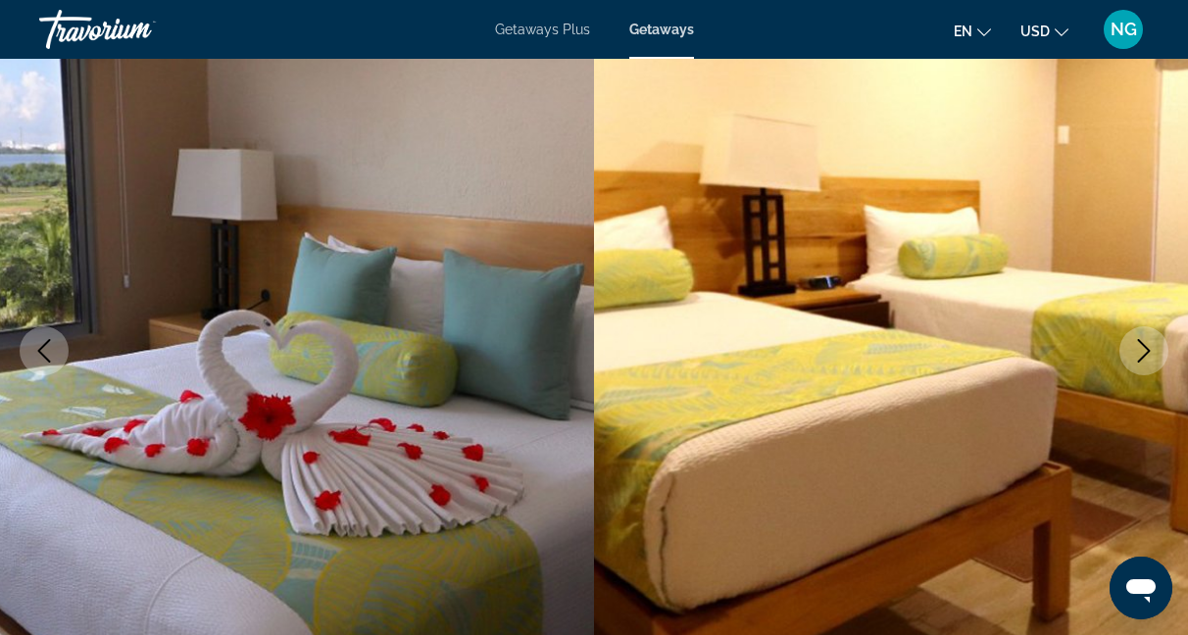
click at [1142, 350] on icon "Next image" at bounding box center [1144, 351] width 24 height 24
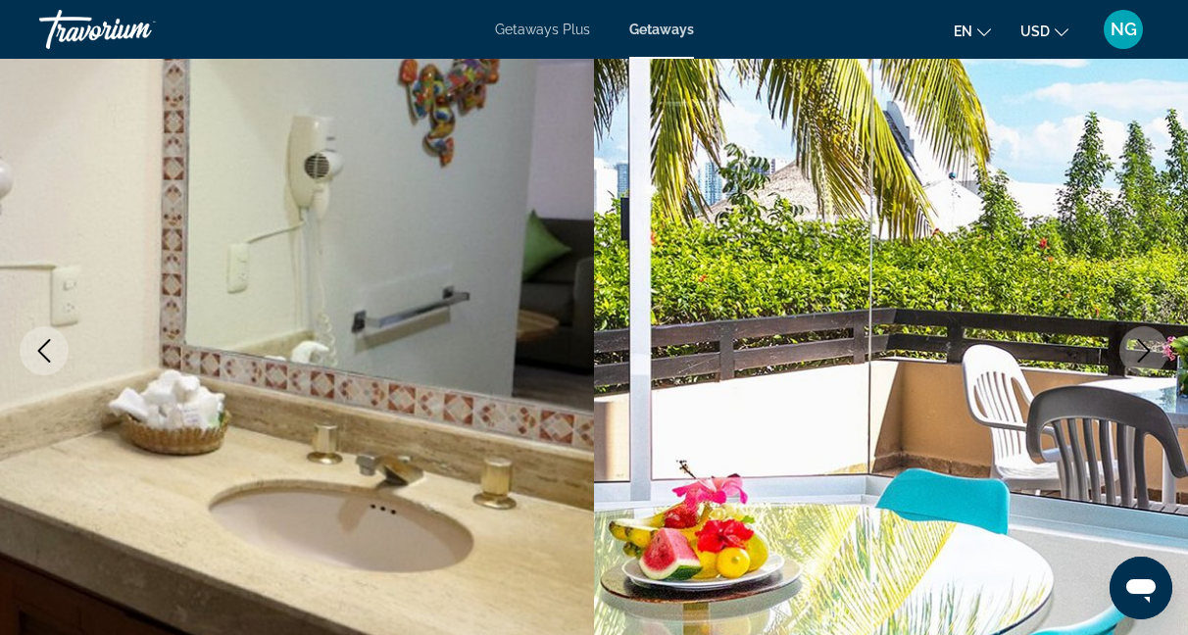
click at [1142, 350] on icon "Next image" at bounding box center [1144, 351] width 24 height 24
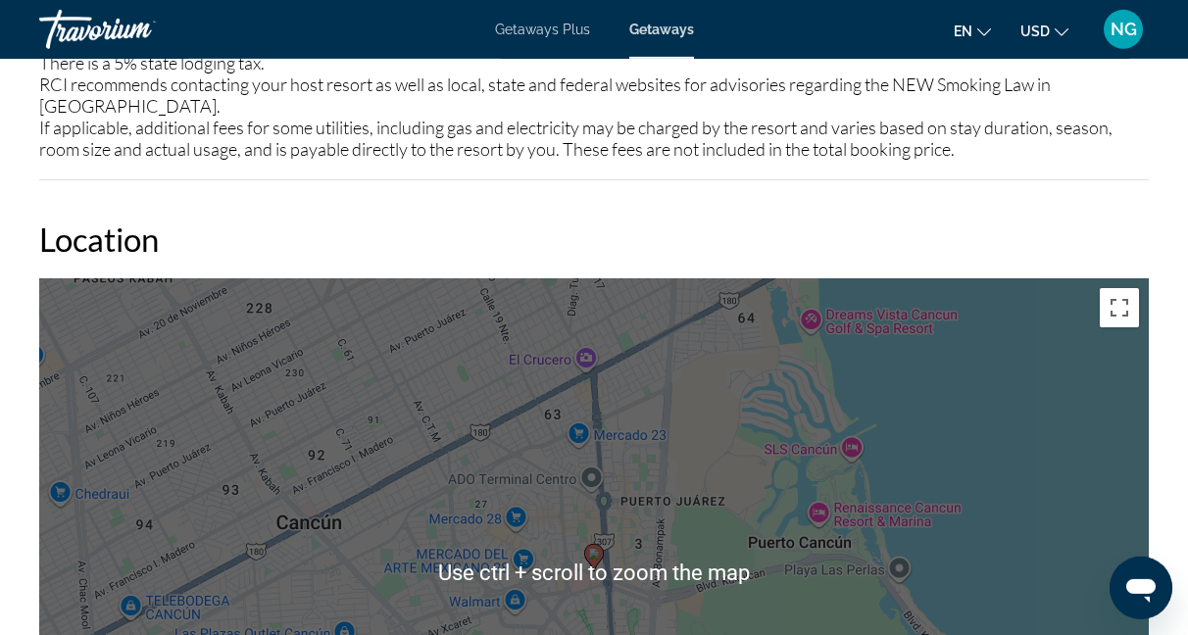
scroll to position [2964, 0]
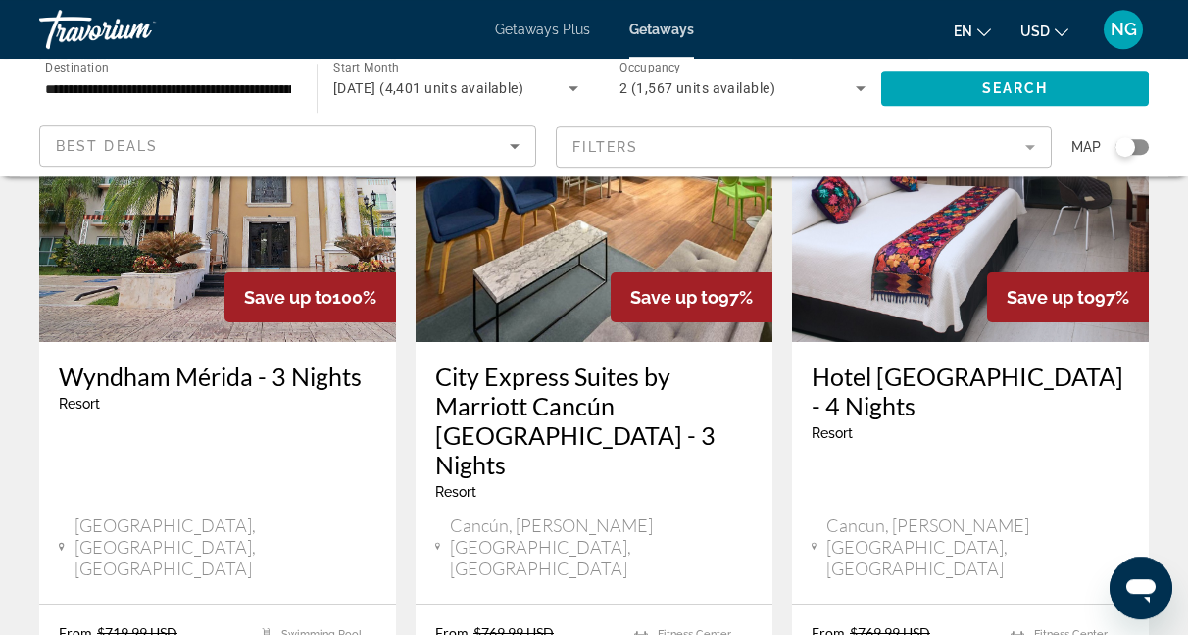
scroll to position [1140, 0]
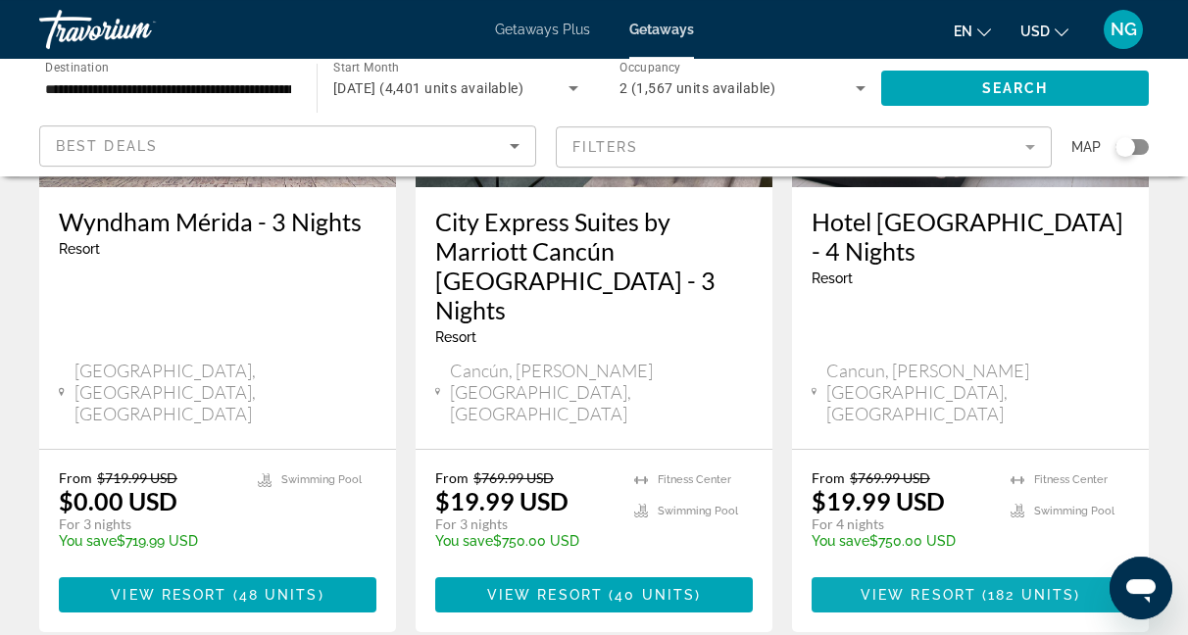
click at [972, 587] on span "View Resort" at bounding box center [919, 595] width 116 height 16
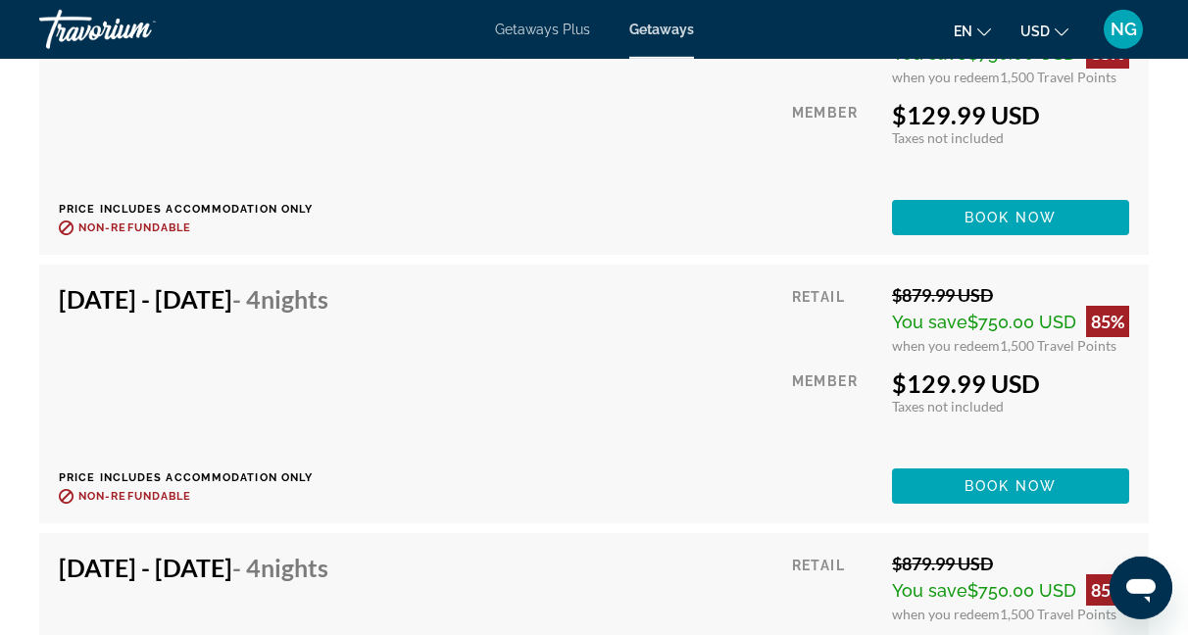
scroll to position [12900, 0]
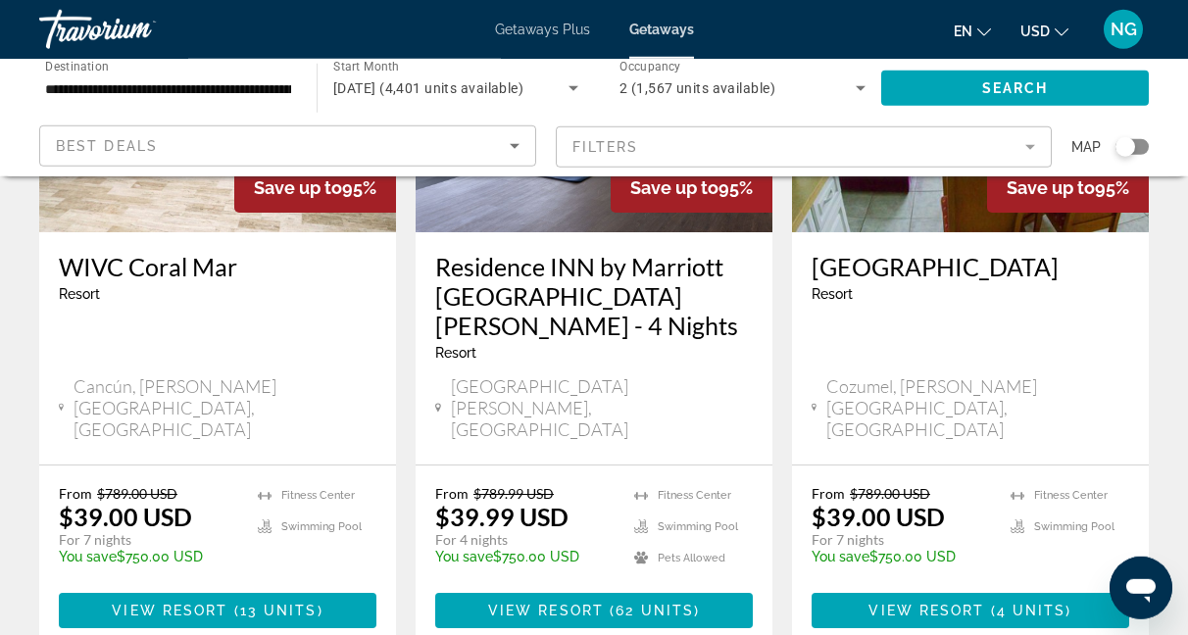
scroll to position [2641, 0]
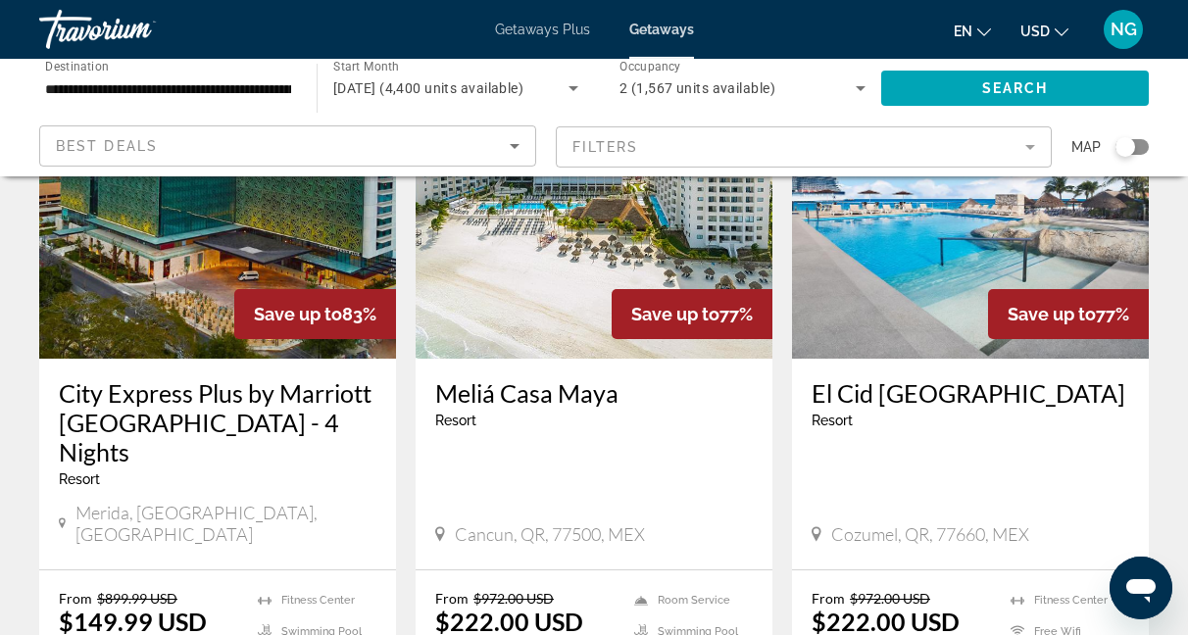
scroll to position [999, 0]
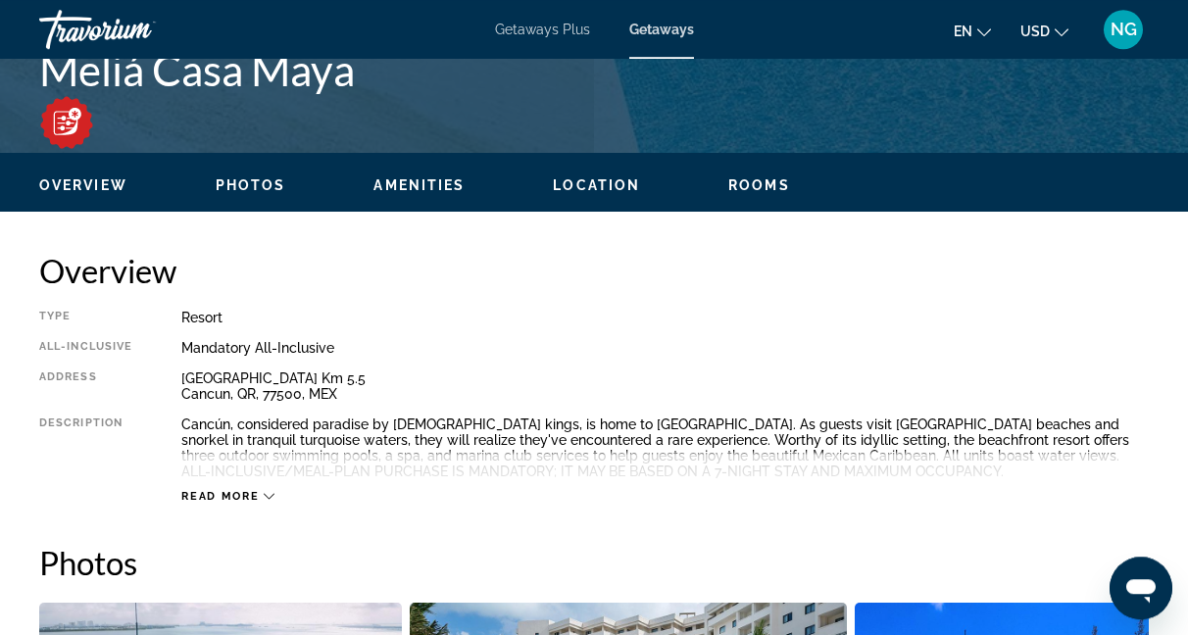
scroll to position [836, 0]
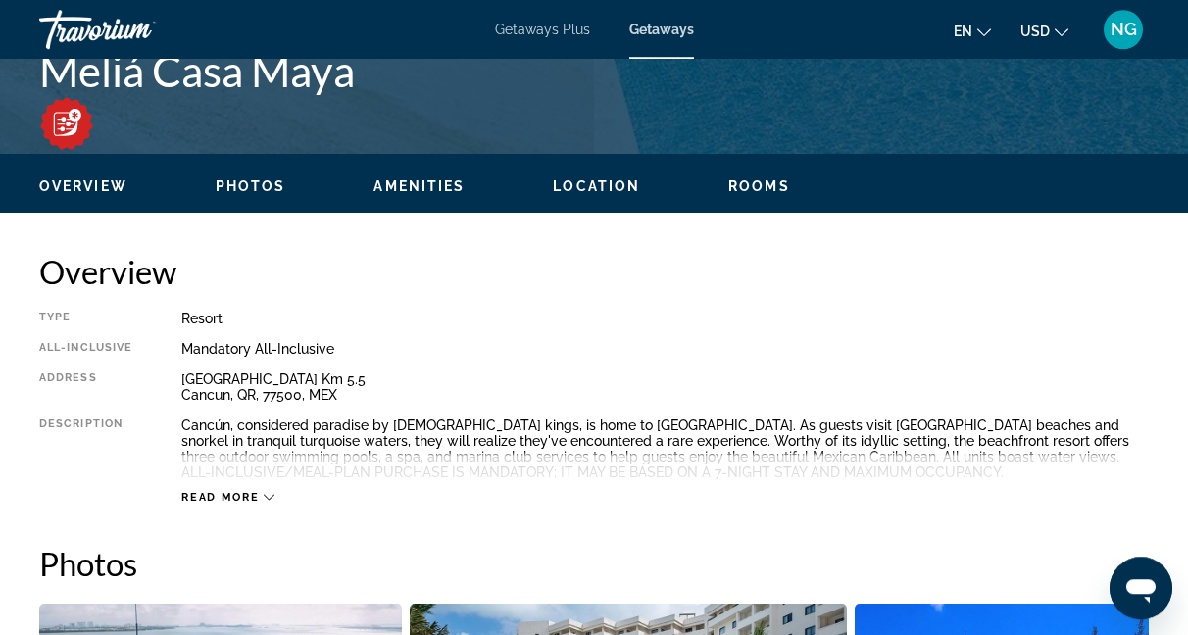
click at [270, 500] on icon "Main content" at bounding box center [269, 497] width 11 height 11
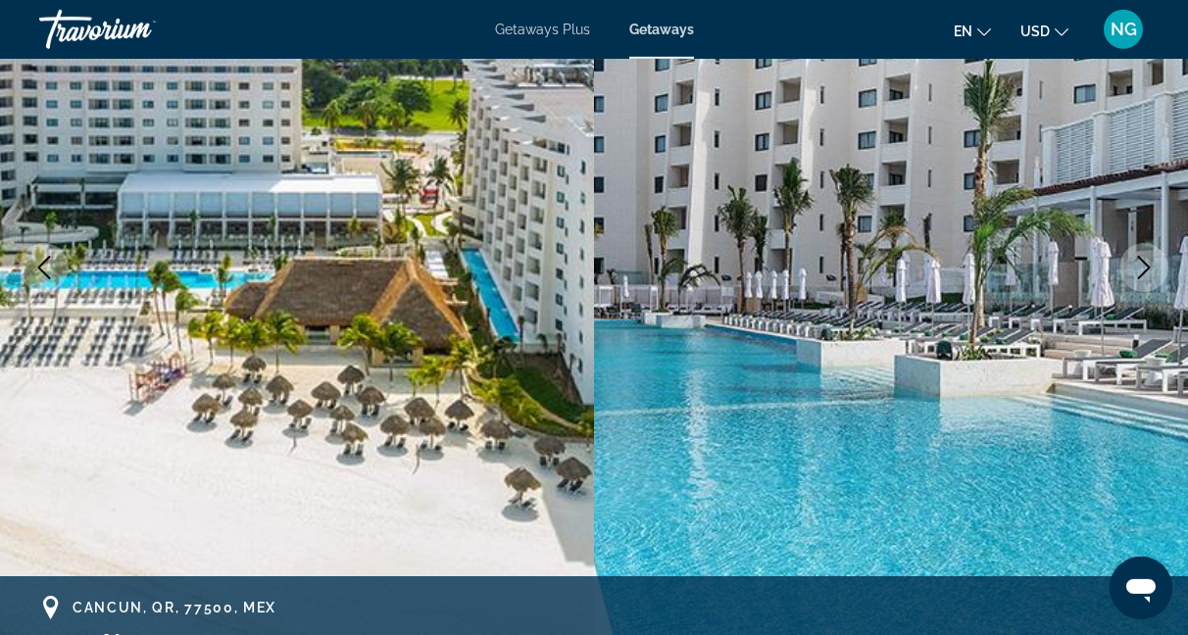
scroll to position [254, 0]
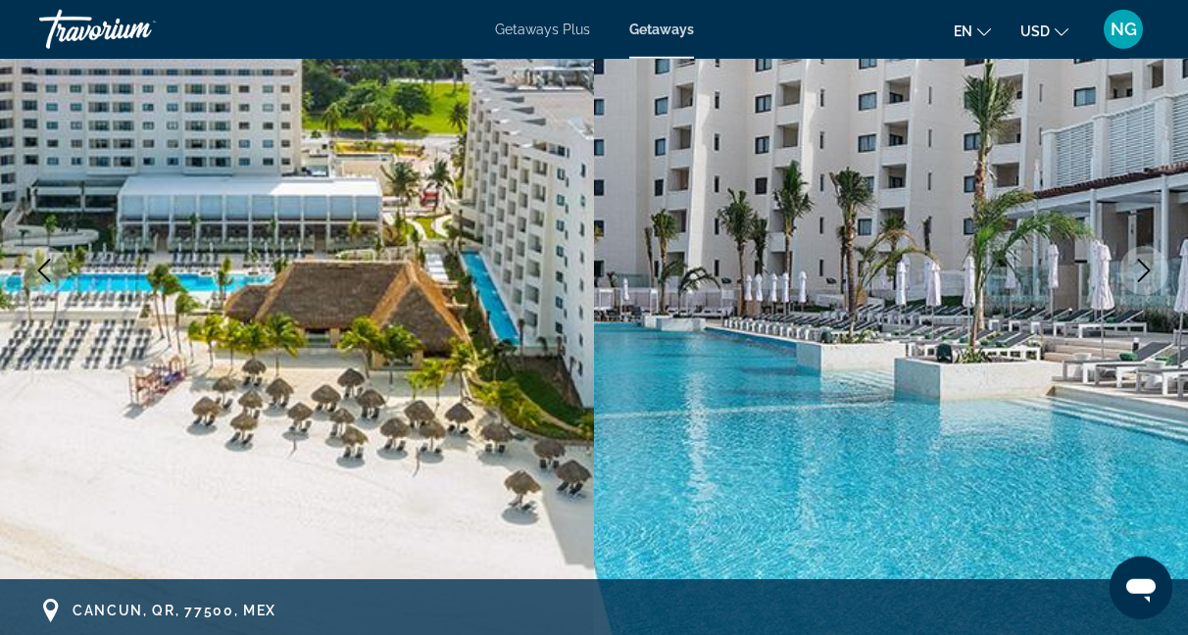
click at [1154, 272] on icon "Next image" at bounding box center [1144, 271] width 24 height 24
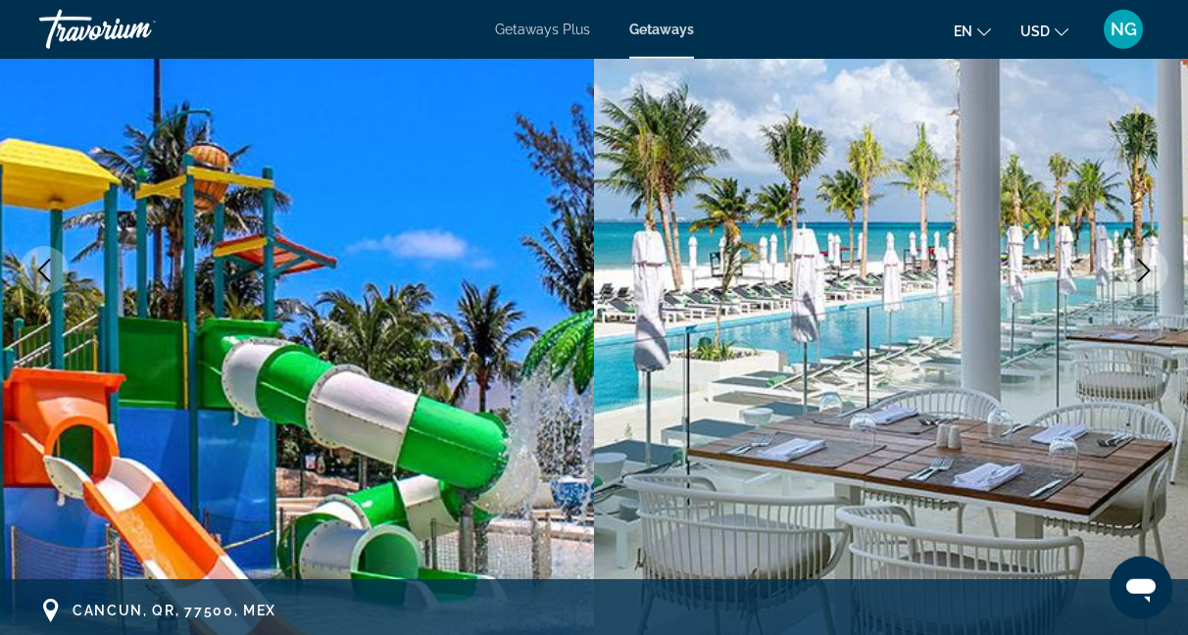
click at [1154, 272] on icon "Next image" at bounding box center [1144, 271] width 24 height 24
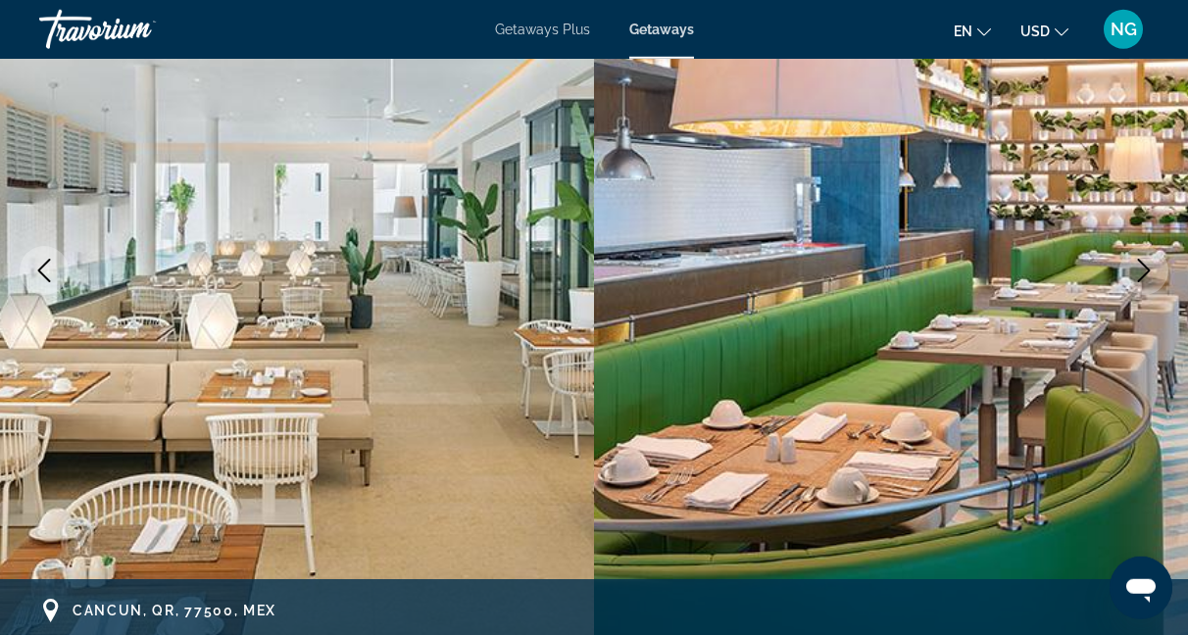
click at [1154, 272] on icon "Next image" at bounding box center [1144, 271] width 24 height 24
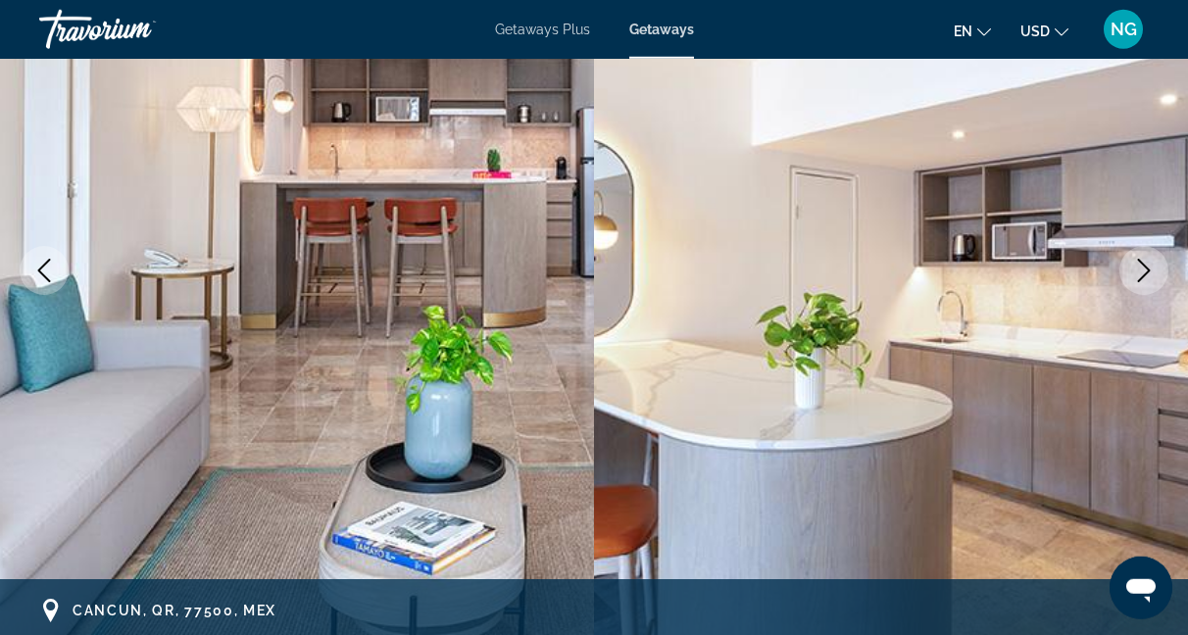
click at [1154, 272] on icon "Next image" at bounding box center [1144, 271] width 24 height 24
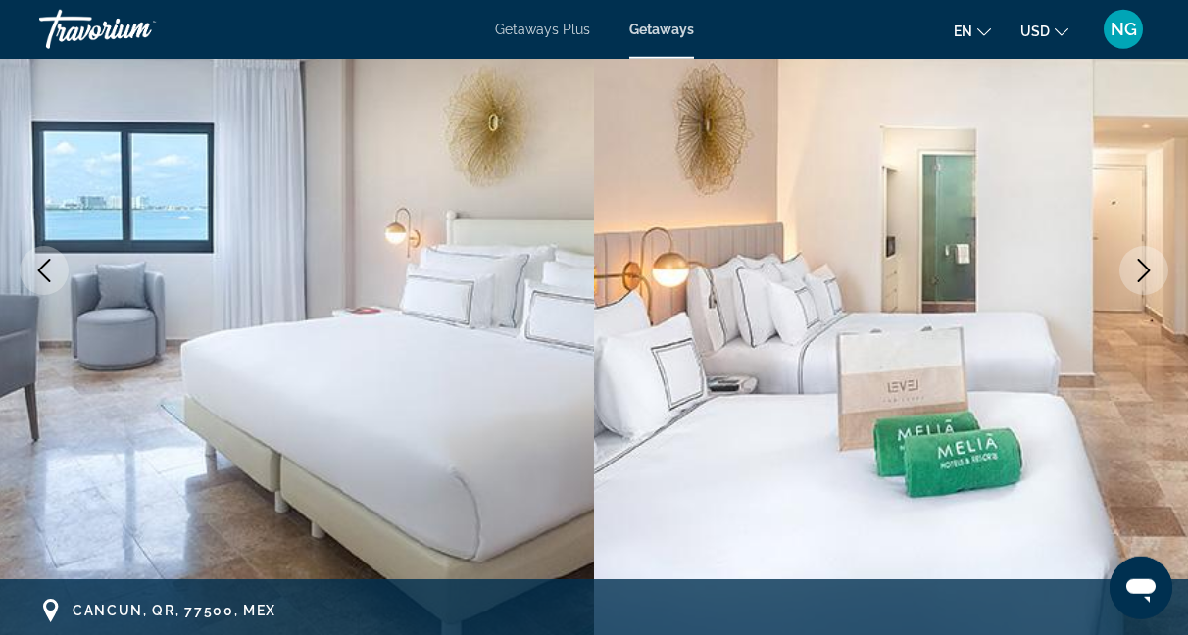
click at [1154, 272] on icon "Next image" at bounding box center [1144, 271] width 24 height 24
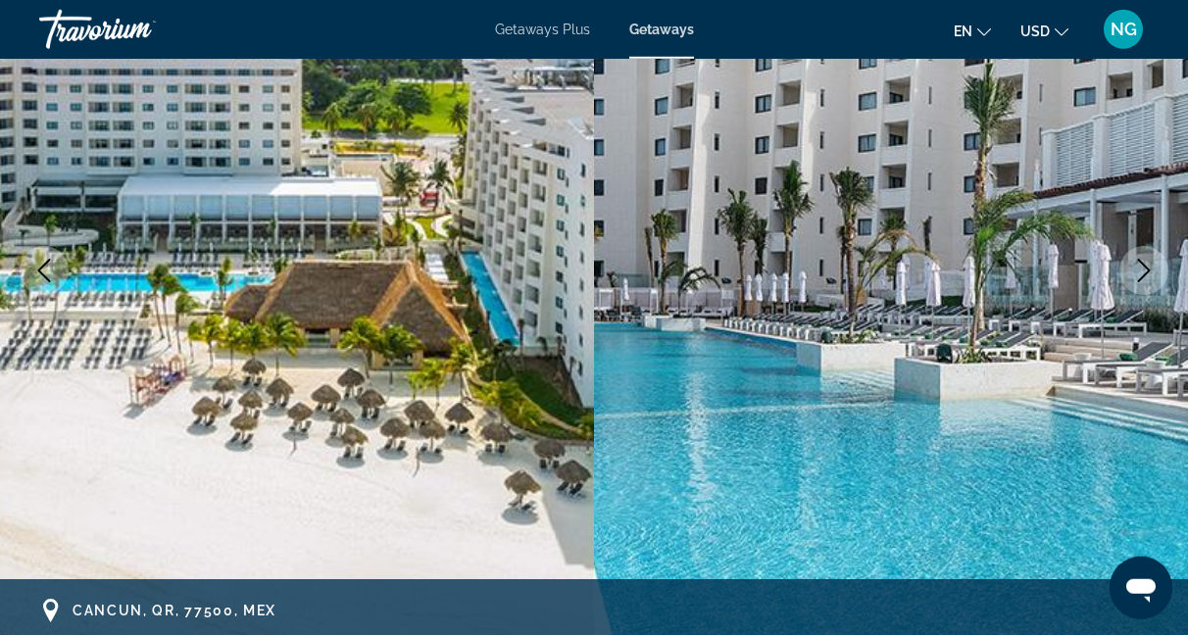
click at [1154, 272] on icon "Next image" at bounding box center [1144, 271] width 24 height 24
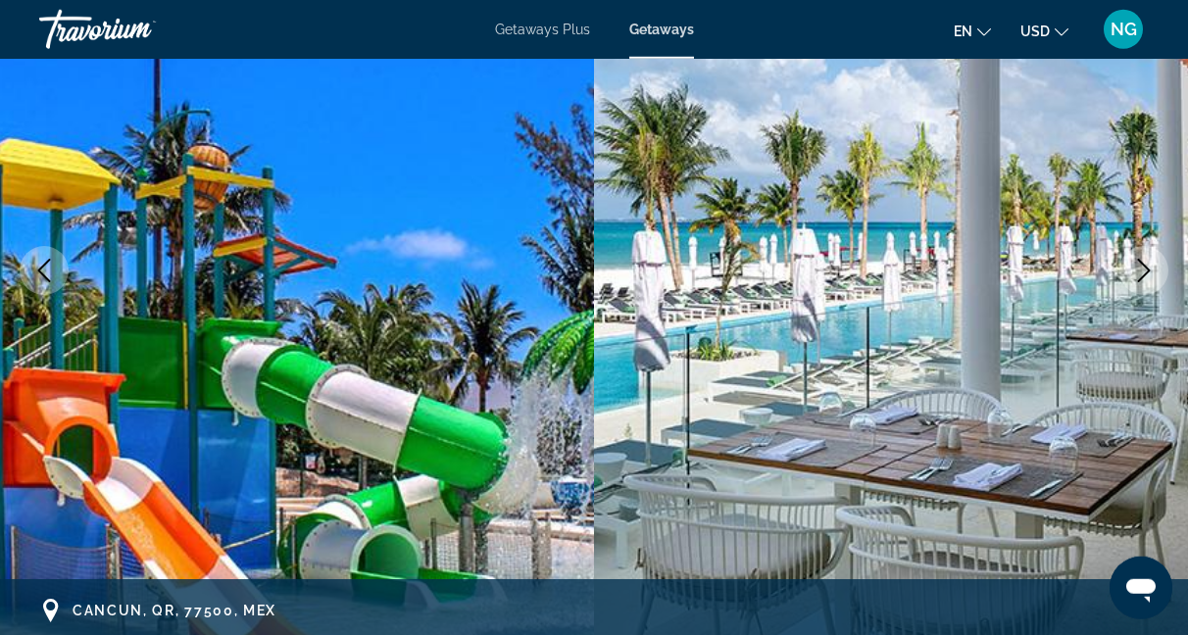
click at [1154, 272] on icon "Next image" at bounding box center [1144, 271] width 24 height 24
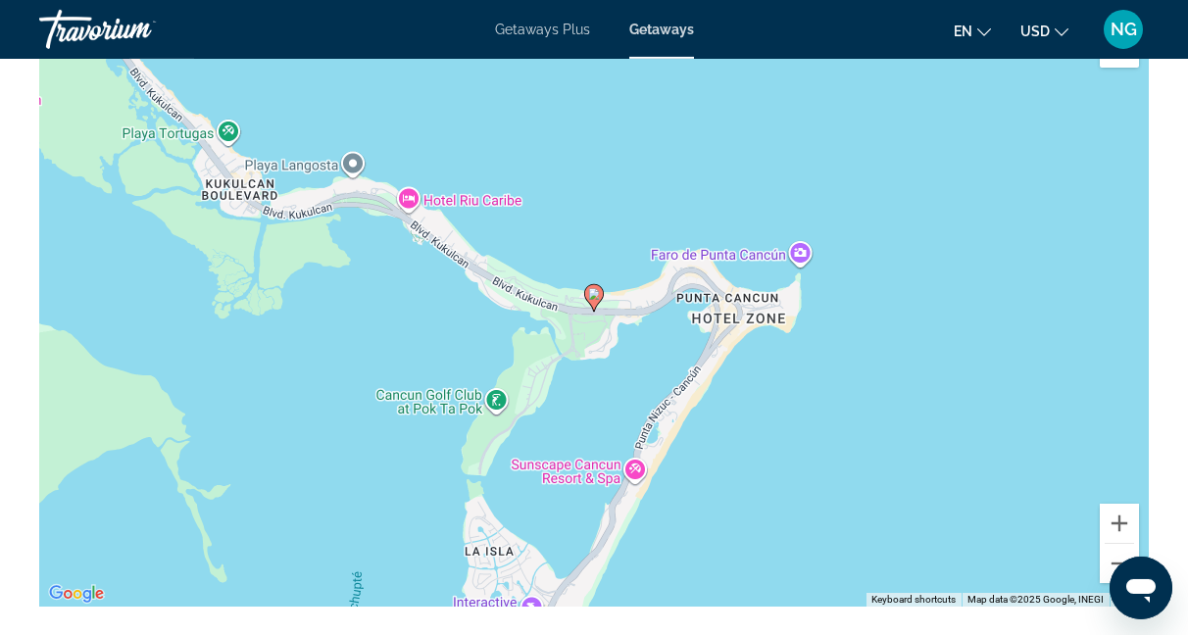
scroll to position [3137, 0]
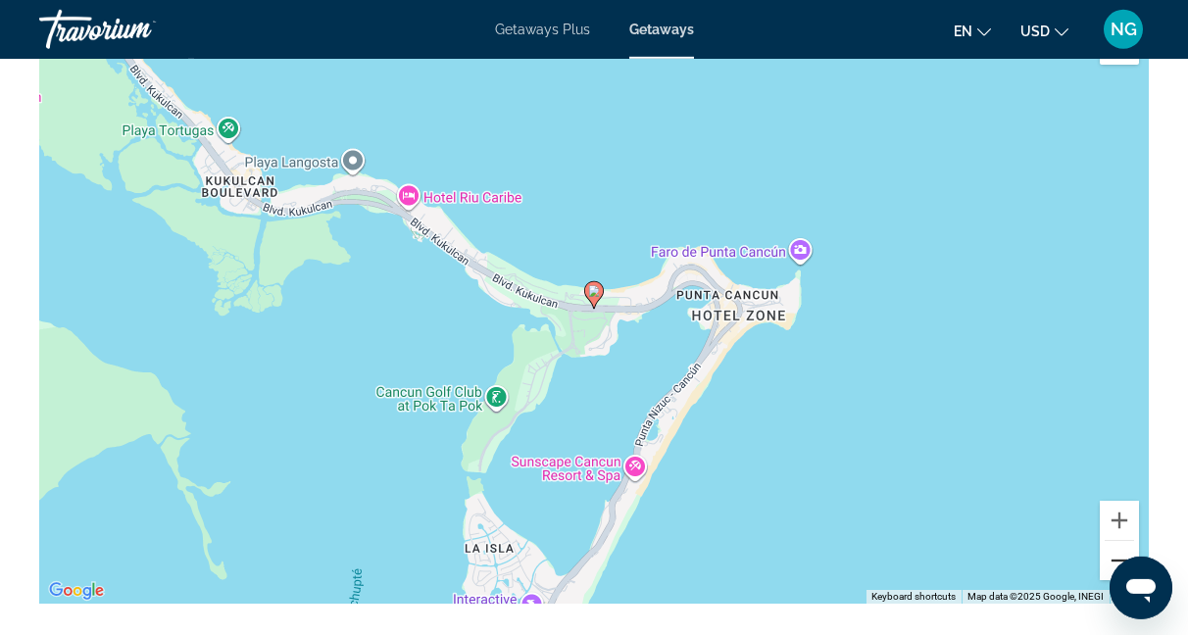
click at [1120, 541] on button "Zoom out" at bounding box center [1119, 560] width 39 height 39
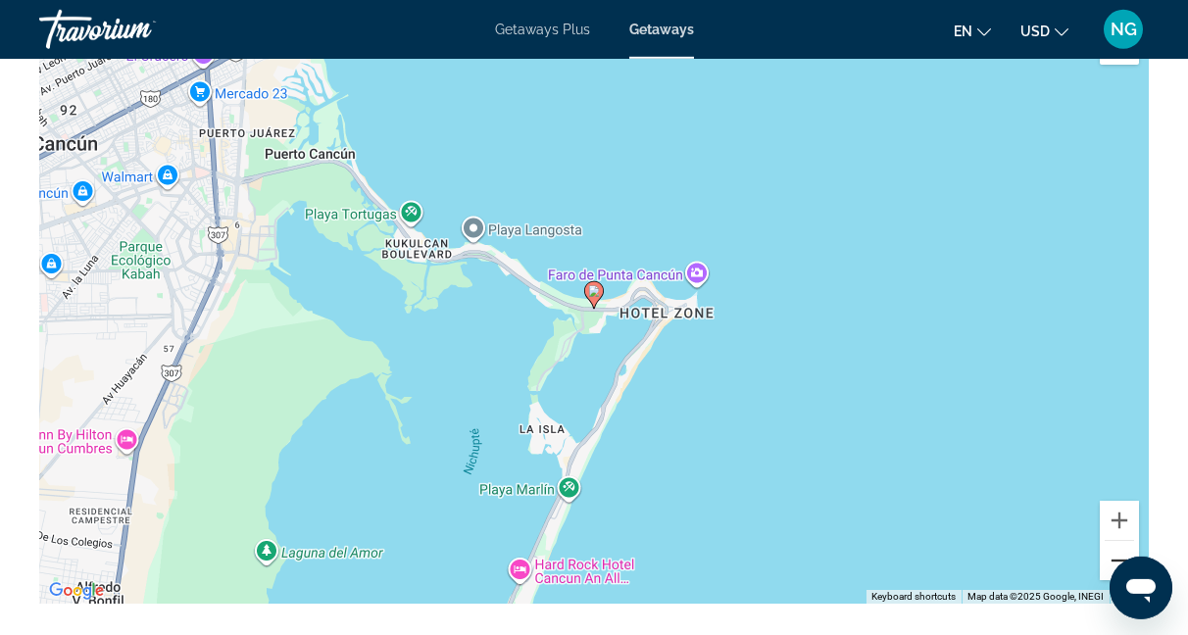
click at [1120, 541] on button "Zoom out" at bounding box center [1119, 560] width 39 height 39
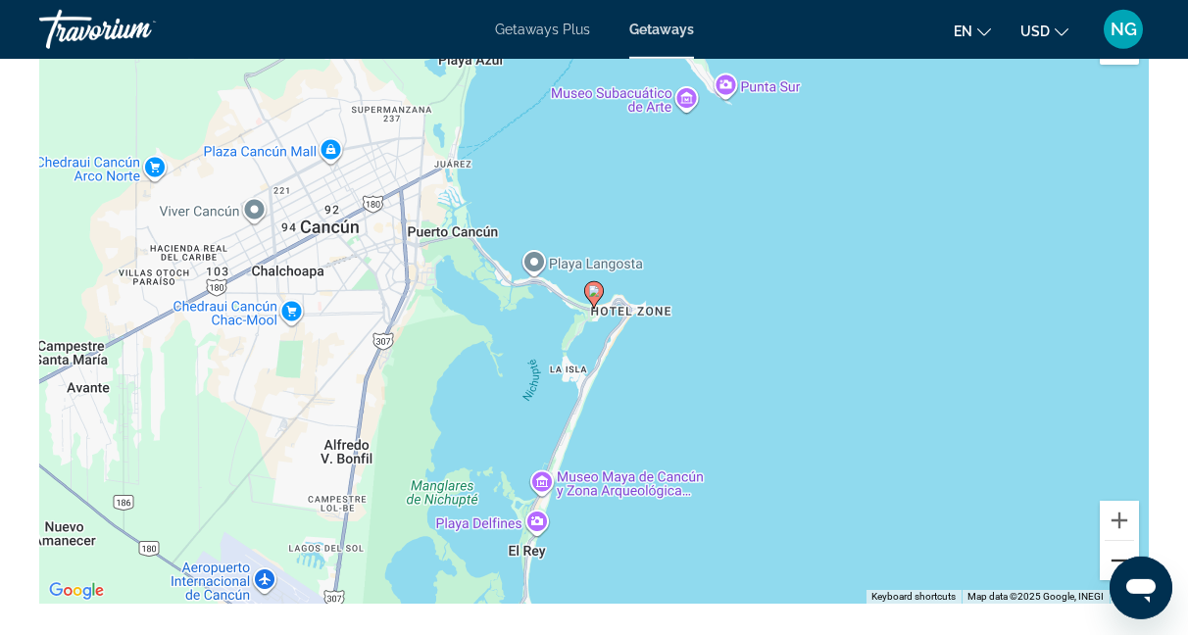
click at [1120, 541] on button "Zoom out" at bounding box center [1119, 560] width 39 height 39
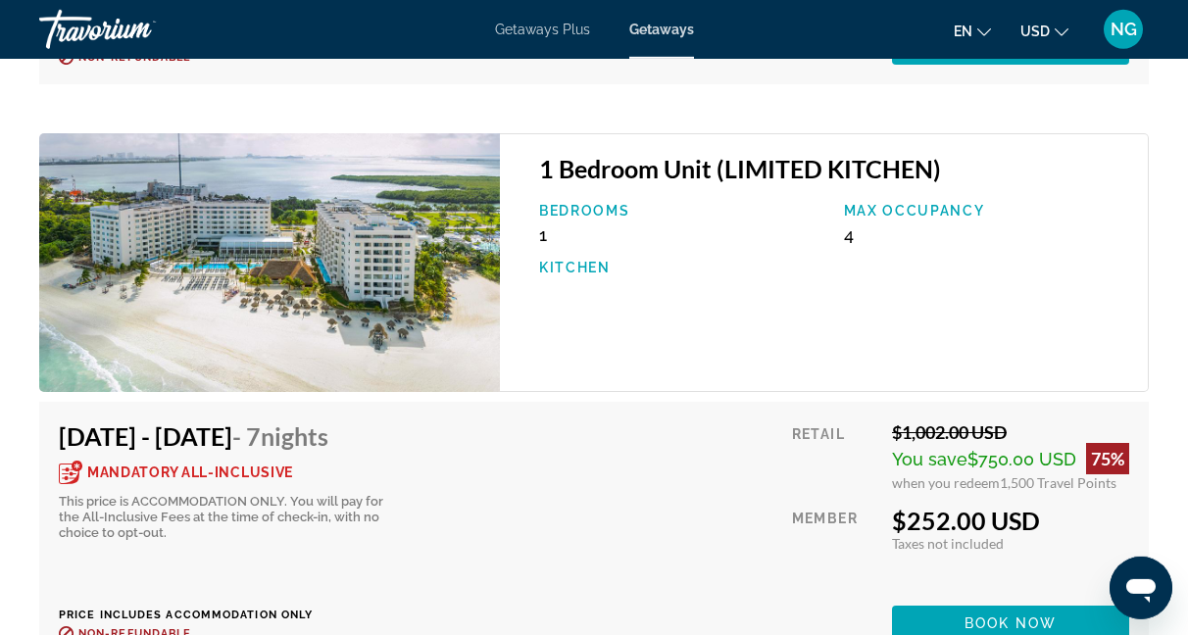
scroll to position [4457, 0]
